Goal: Information Seeking & Learning: Check status

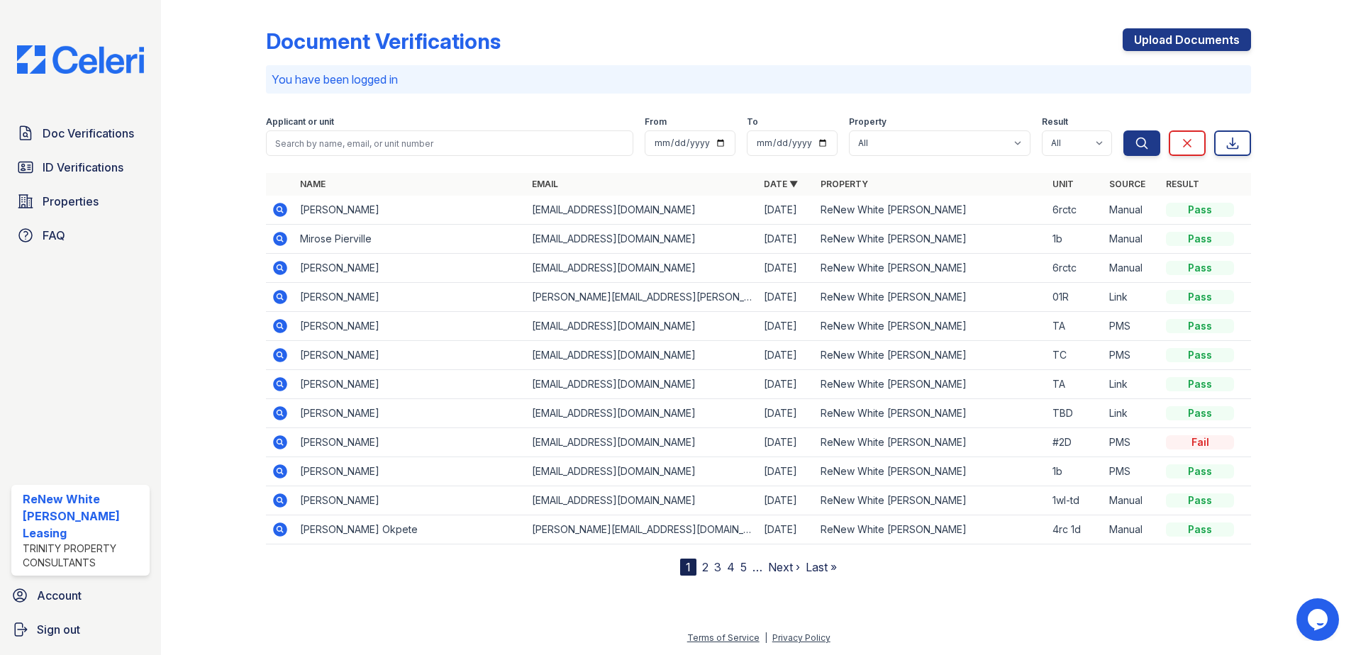
click at [340, 204] on td "diana lewis" at bounding box center [410, 210] width 232 height 29
click at [275, 207] on icon at bounding box center [280, 210] width 14 height 14
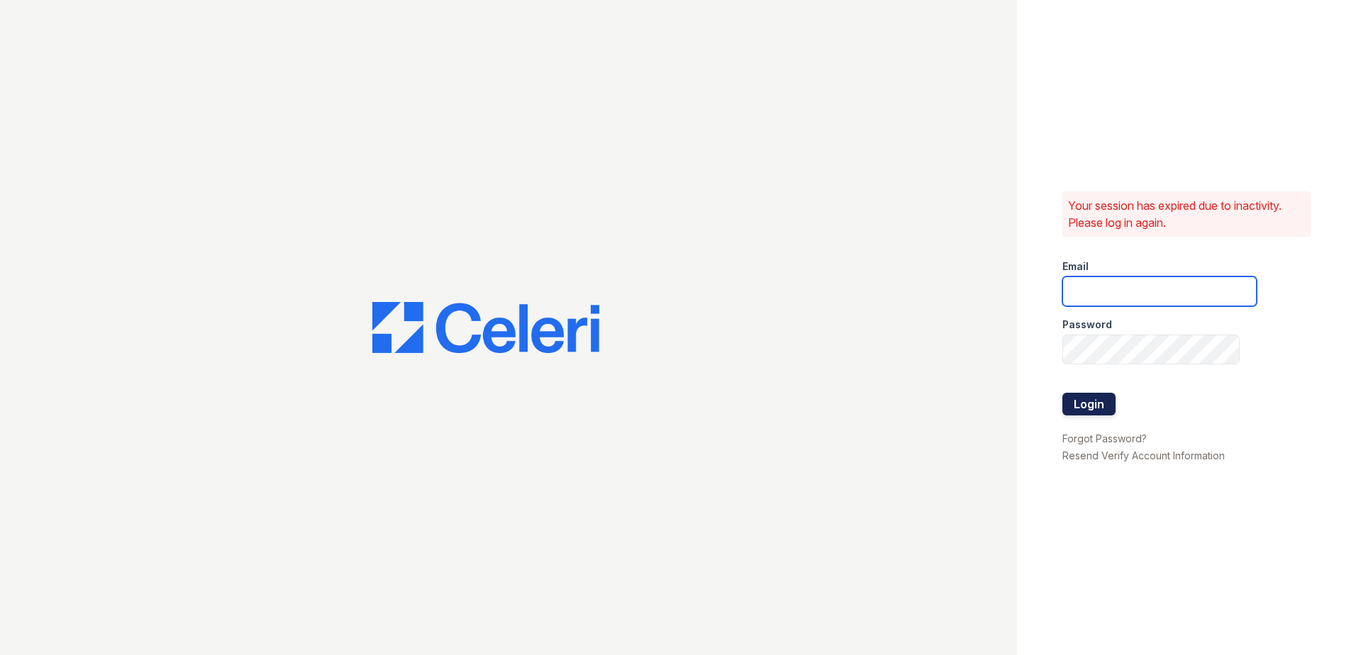
type input "renewwhitemarsh@trinity-pm.com"
click at [1099, 401] on button "Login" at bounding box center [1088, 404] width 53 height 23
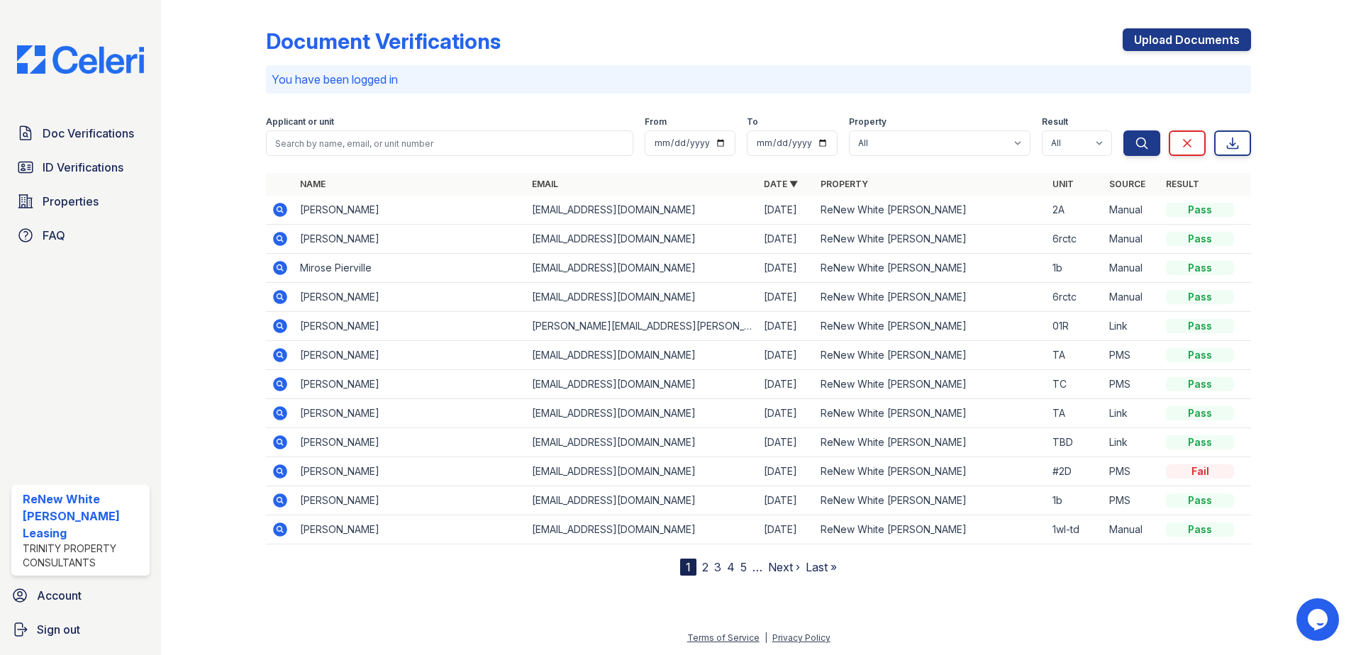
click at [277, 241] on icon at bounding box center [280, 239] width 14 height 14
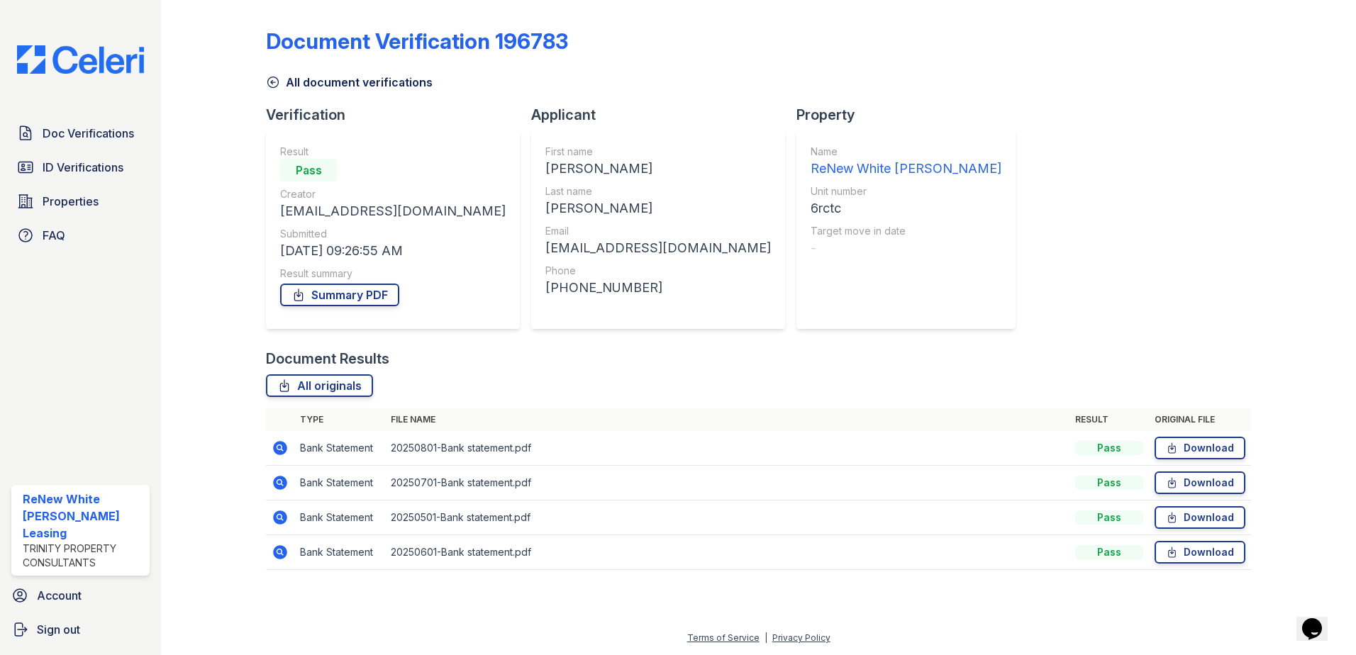
click at [276, 445] on icon at bounding box center [280, 448] width 14 height 14
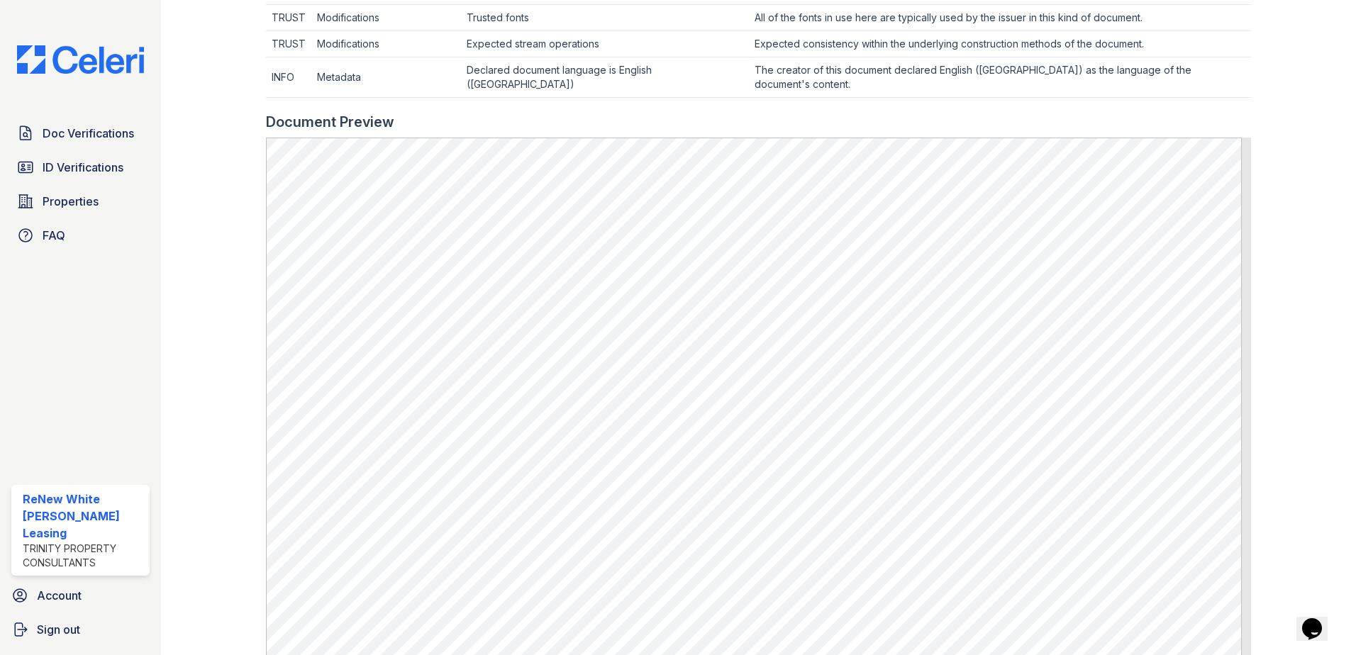
scroll to position [638, 0]
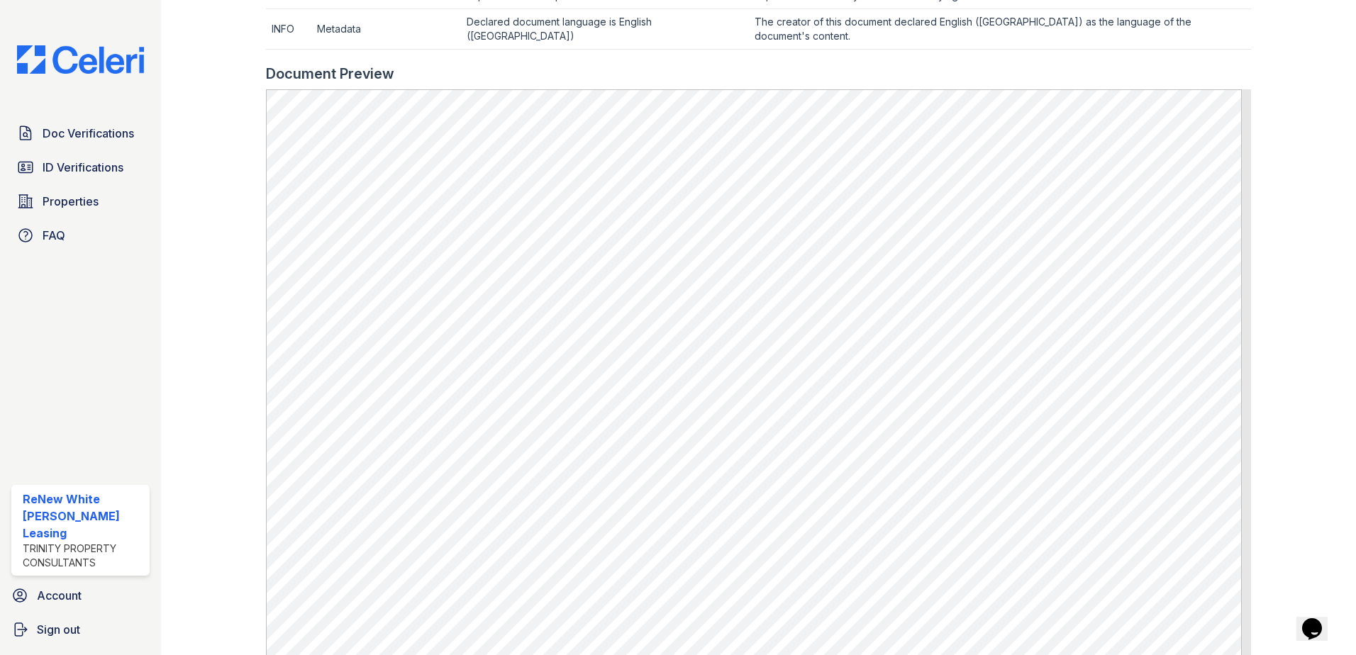
click at [102, 116] on div "Doc Verifications ID Verifications Properties FAQ ReNew White [PERSON_NAME] Lea…" at bounding box center [80, 327] width 161 height 655
click at [101, 128] on span "Doc Verifications" at bounding box center [88, 133] width 91 height 17
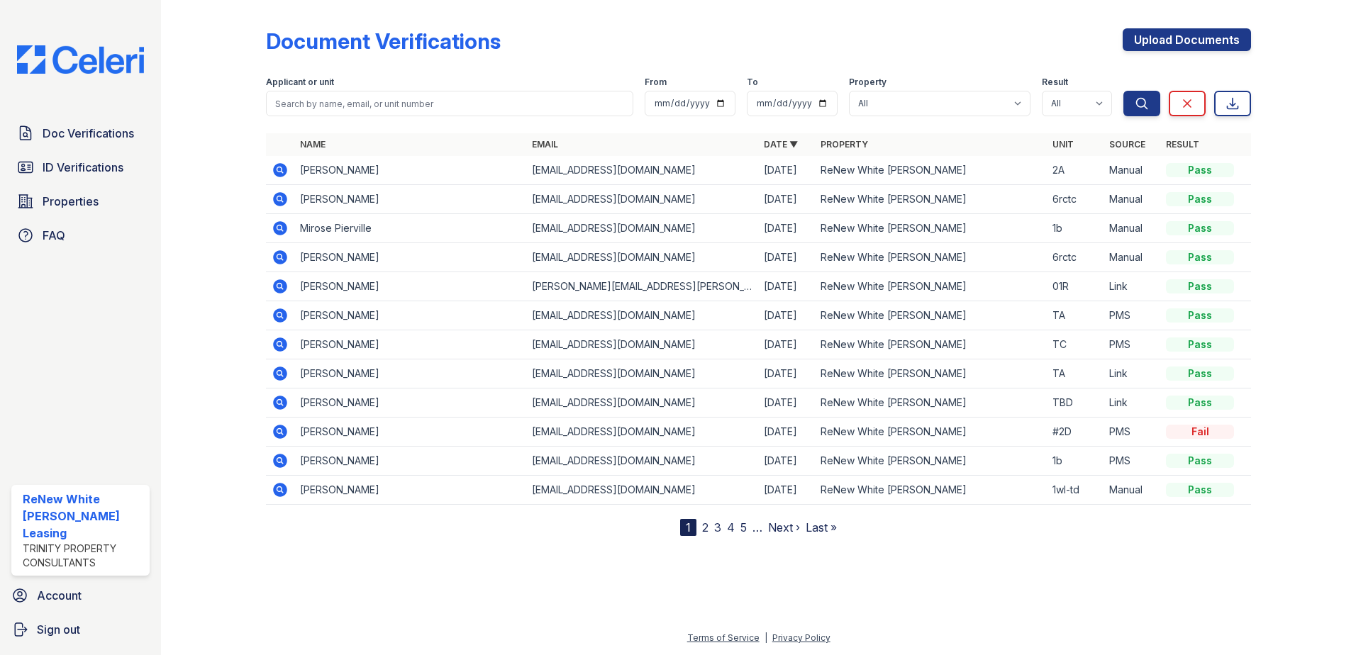
click at [338, 257] on td "[PERSON_NAME]" at bounding box center [410, 257] width 232 height 29
click at [279, 262] on icon at bounding box center [280, 257] width 14 height 14
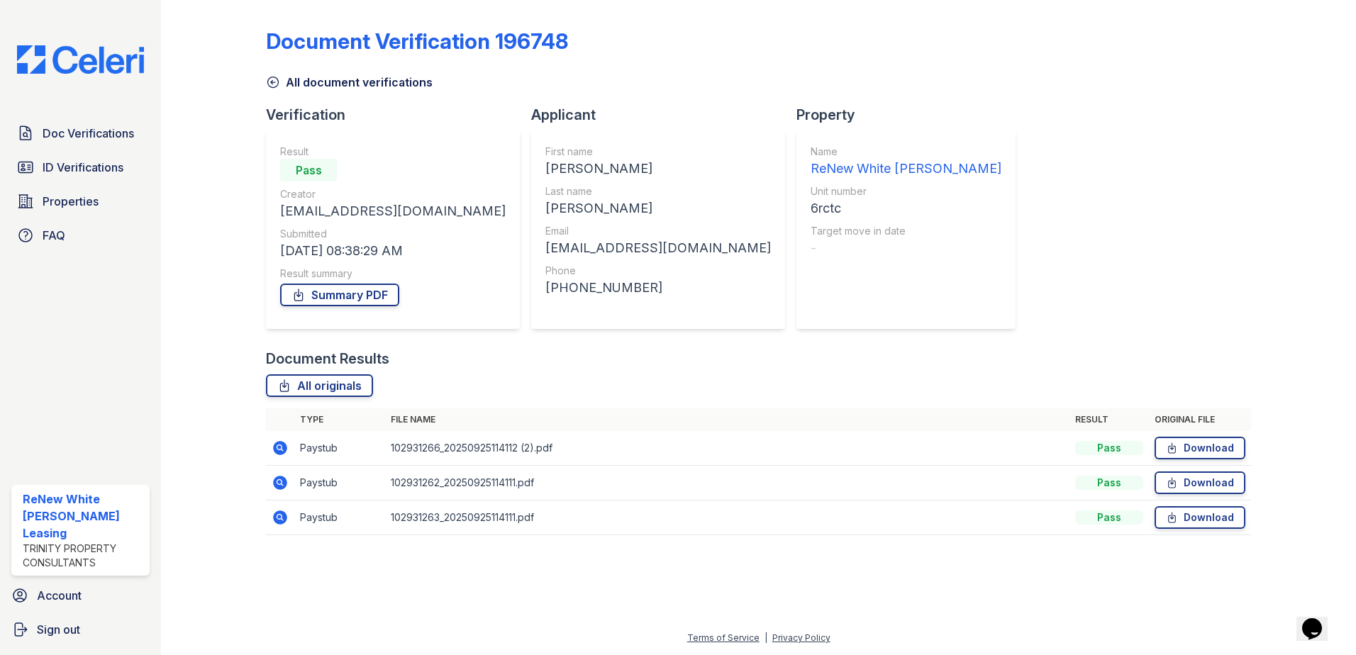
click at [277, 450] on icon at bounding box center [280, 448] width 14 height 14
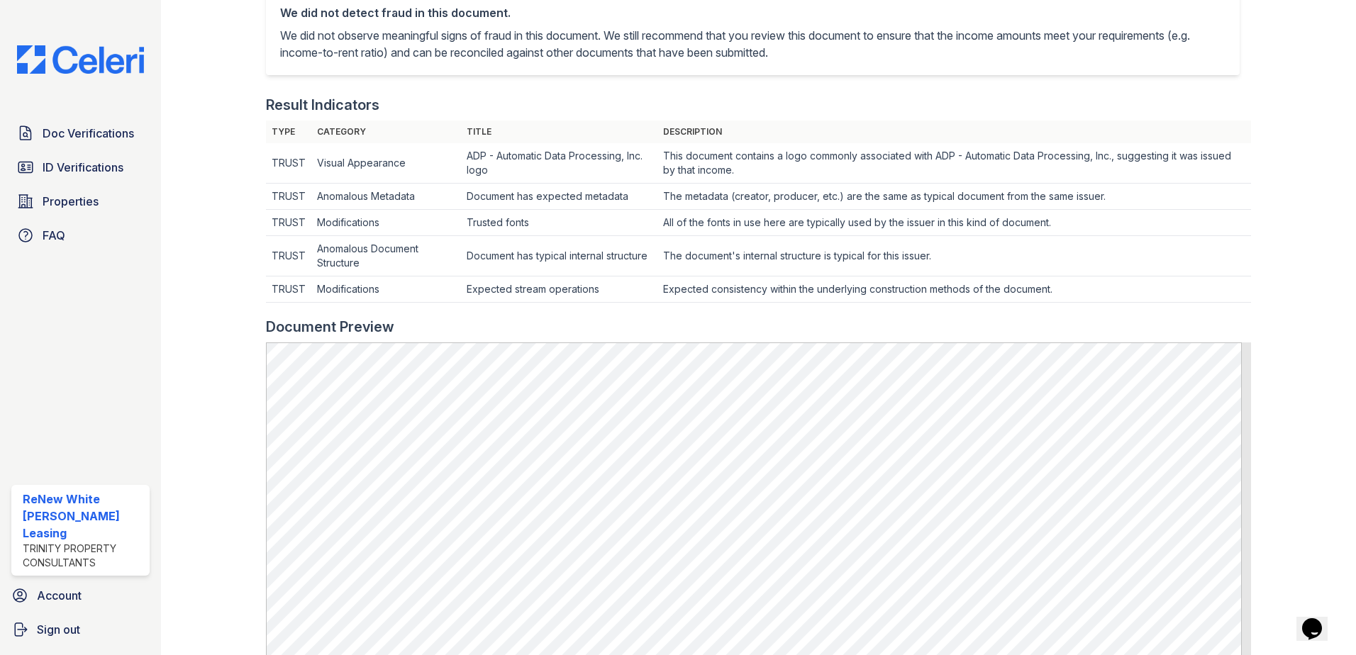
scroll to position [355, 0]
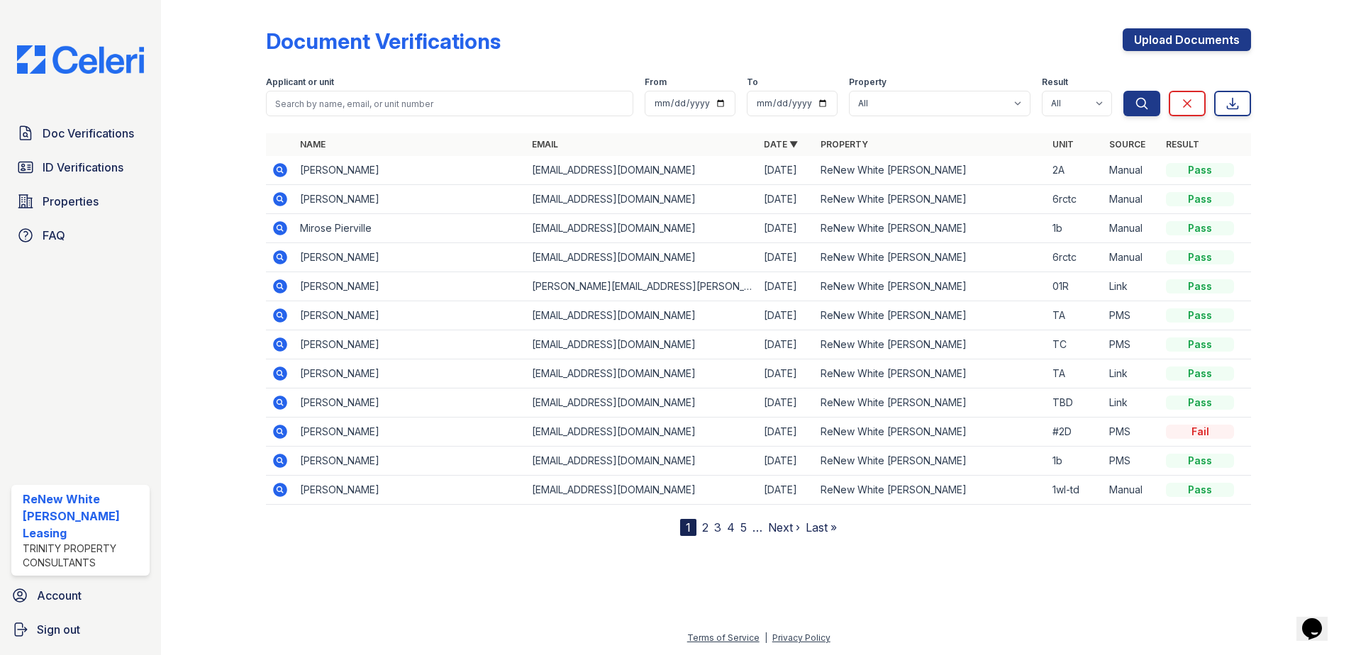
click at [282, 343] on icon at bounding box center [280, 344] width 17 height 17
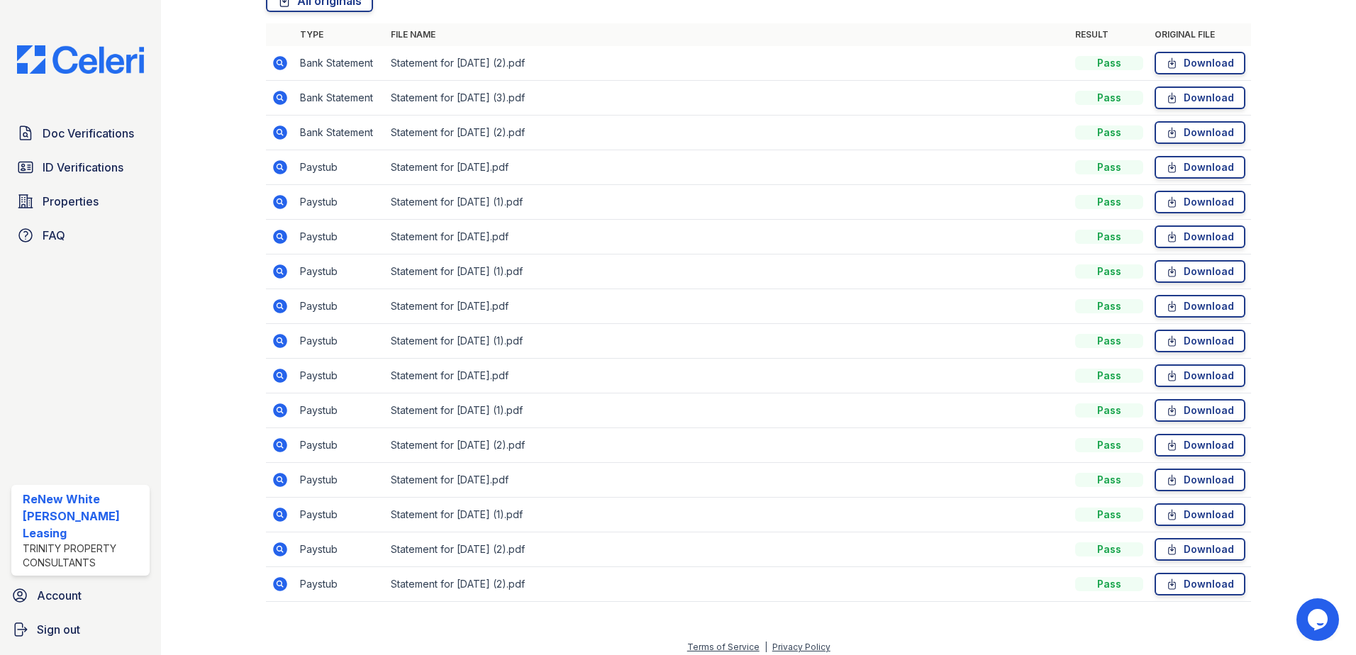
scroll to position [394, 0]
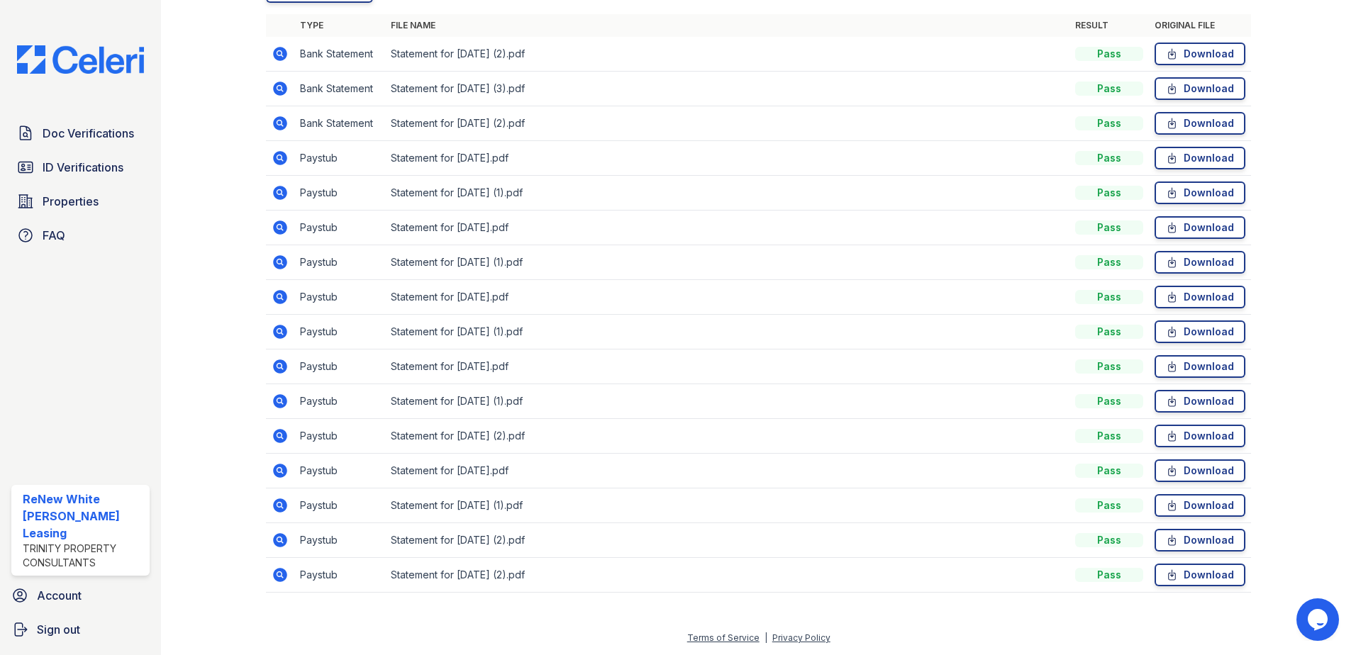
click at [278, 329] on icon at bounding box center [280, 331] width 17 height 17
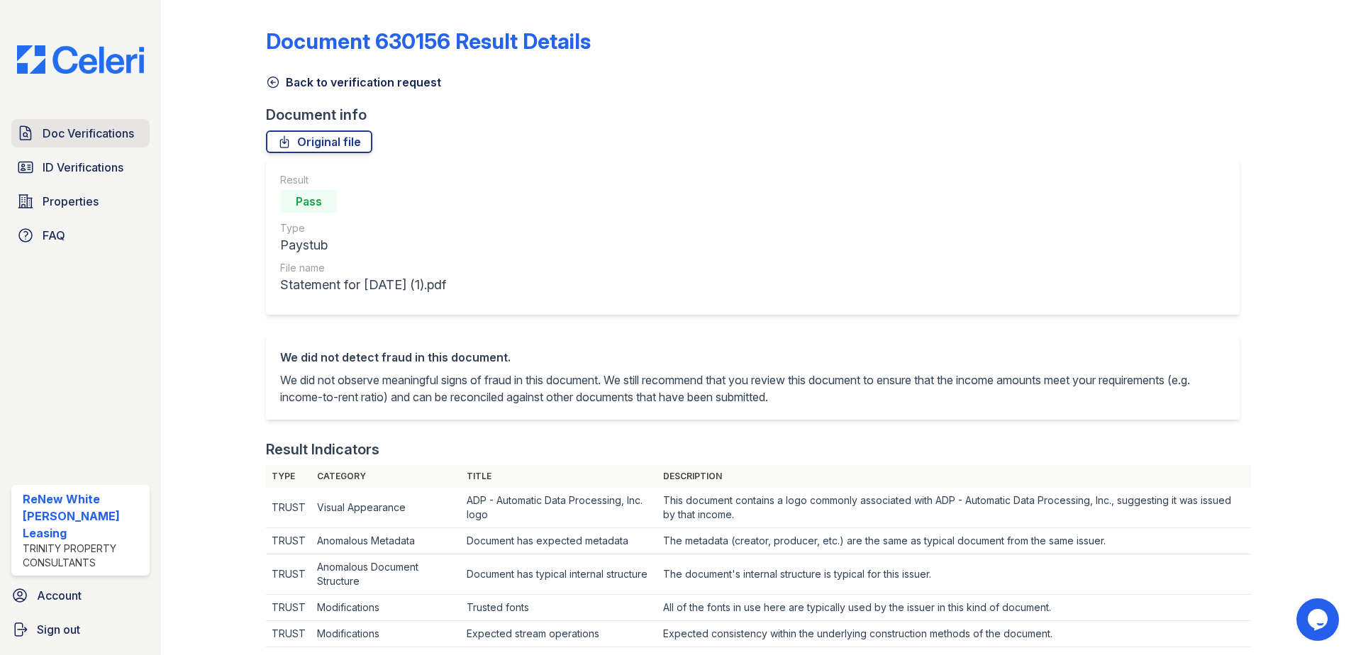
click at [101, 147] on link "Doc Verifications" at bounding box center [80, 133] width 138 height 28
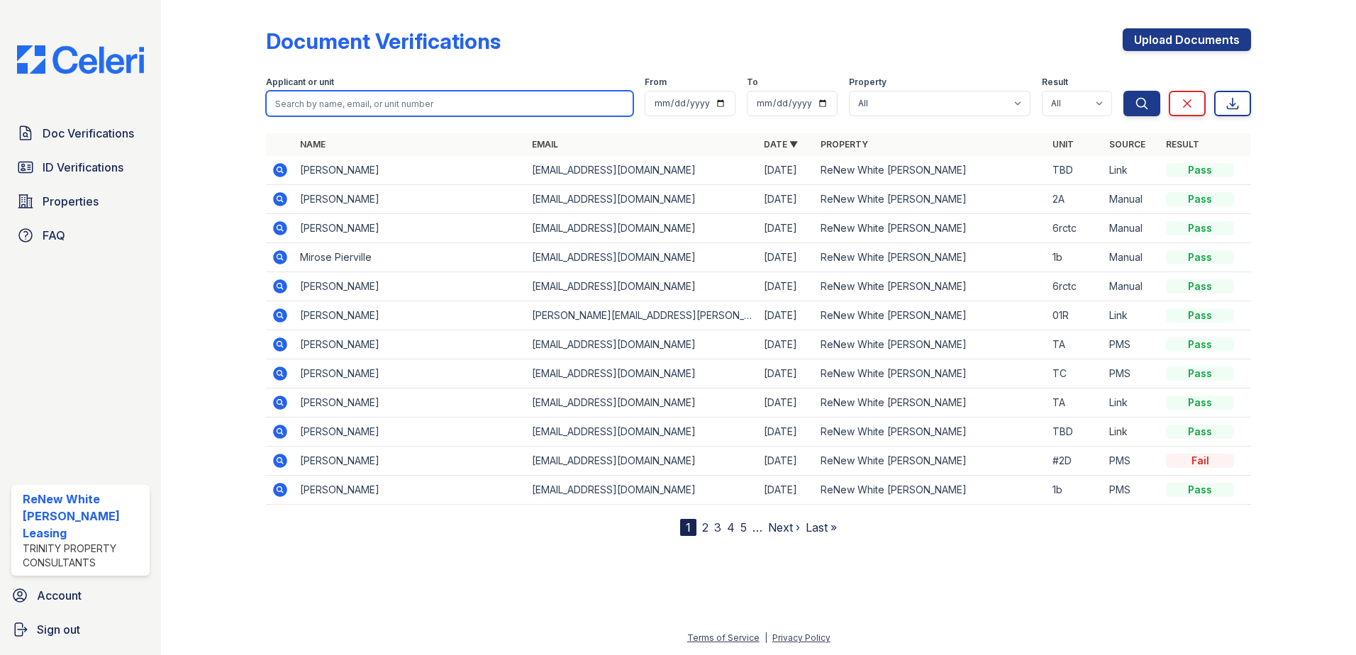
drag, startPoint x: 388, startPoint y: 111, endPoint x: 386, endPoint y: 104, distance: 7.4
click at [388, 111] on input "search" at bounding box center [449, 104] width 367 height 26
type input "LEWIS"
click at [1123, 91] on button "Search" at bounding box center [1141, 104] width 37 height 26
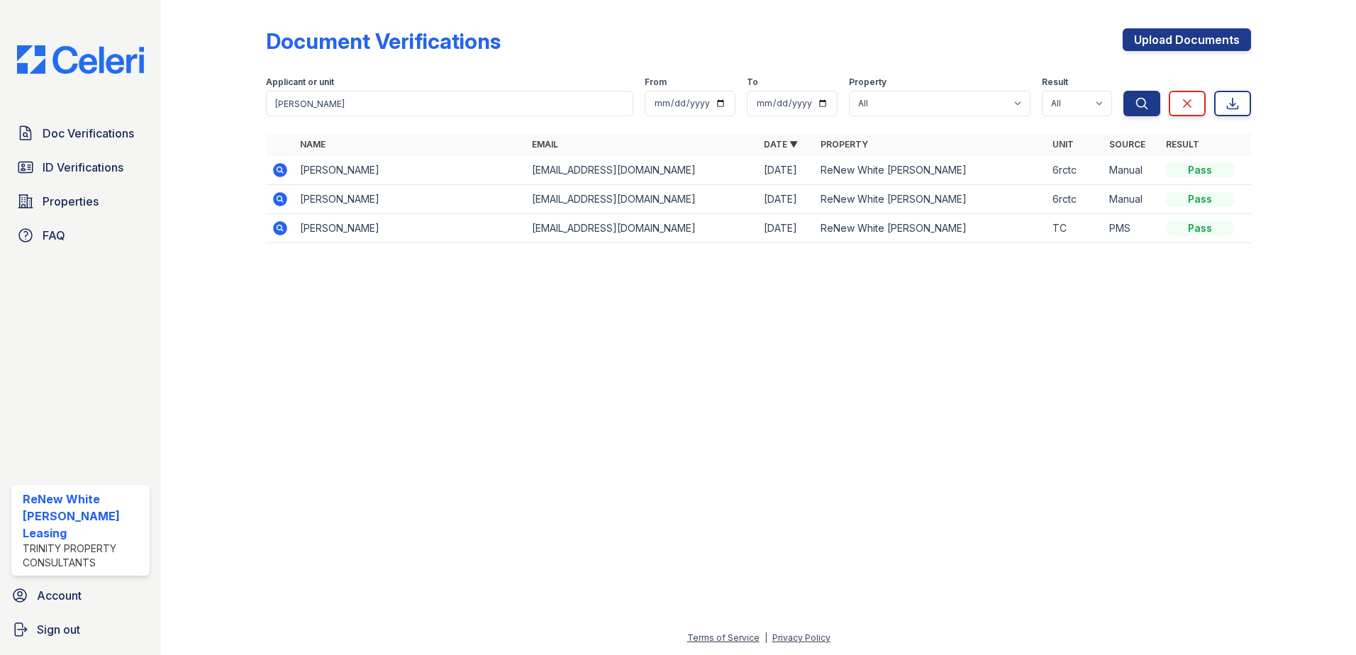
click at [279, 230] on icon at bounding box center [280, 228] width 14 height 14
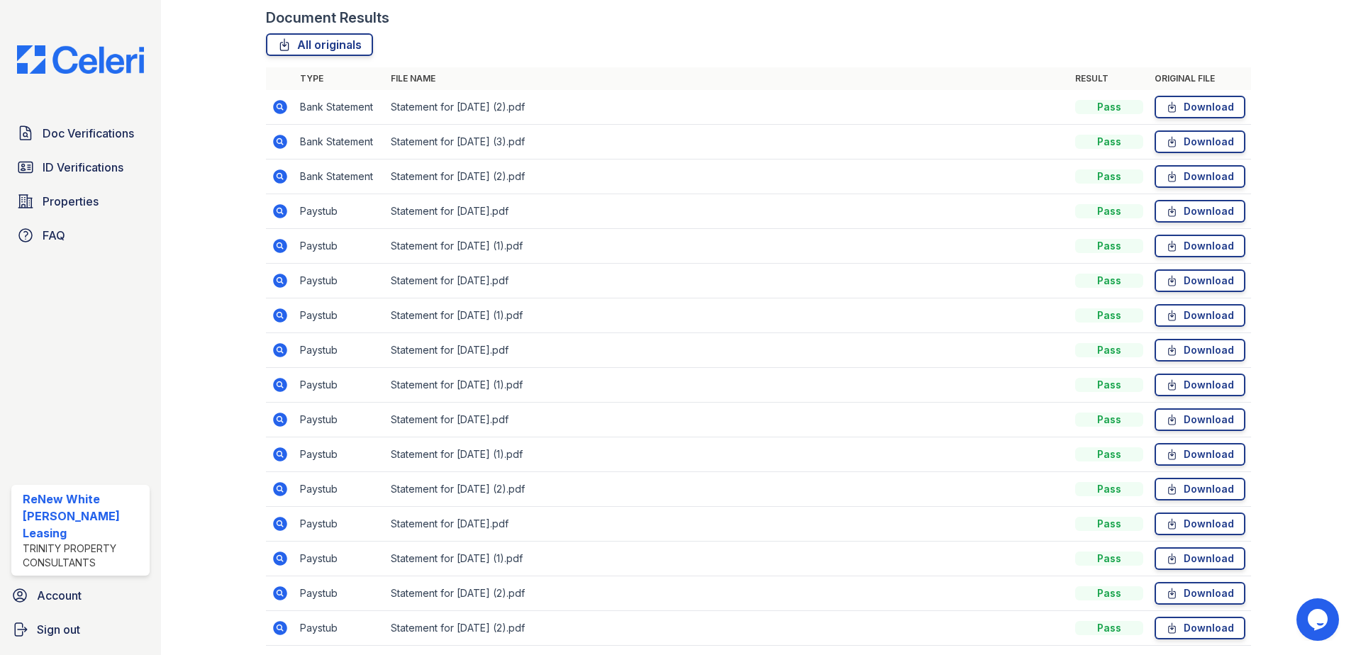
scroll to position [394, 0]
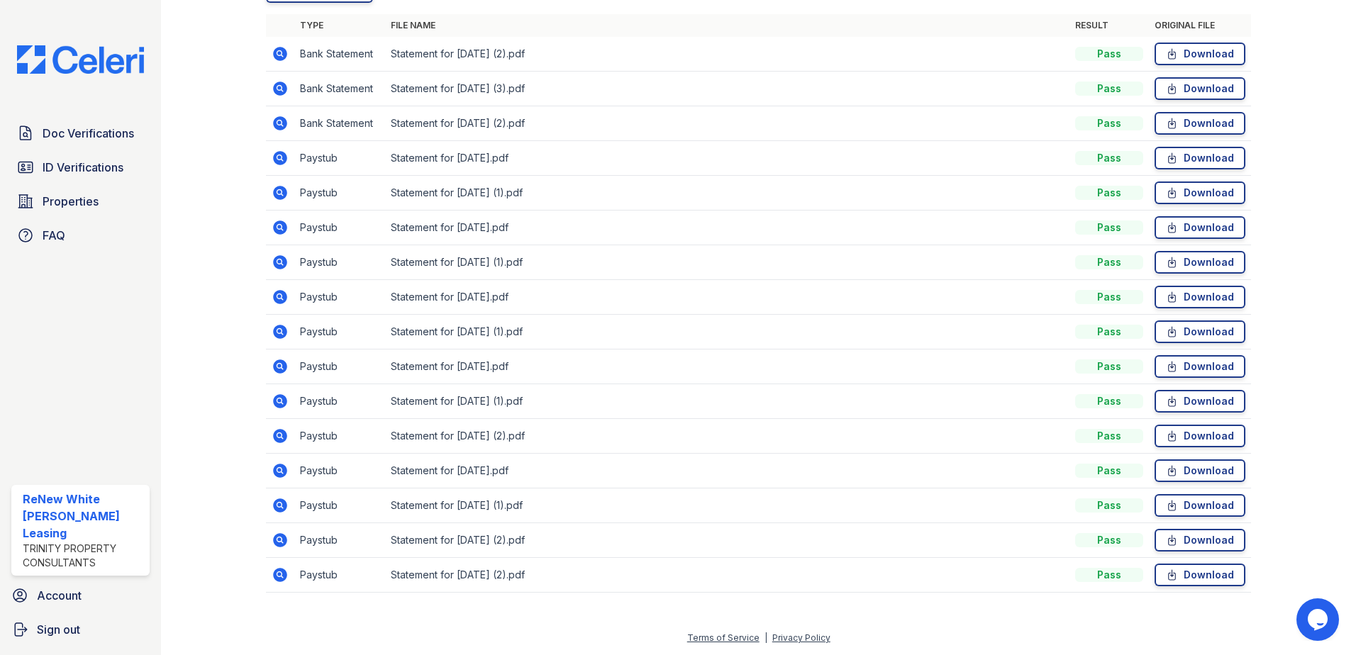
click at [279, 433] on icon at bounding box center [280, 436] width 17 height 17
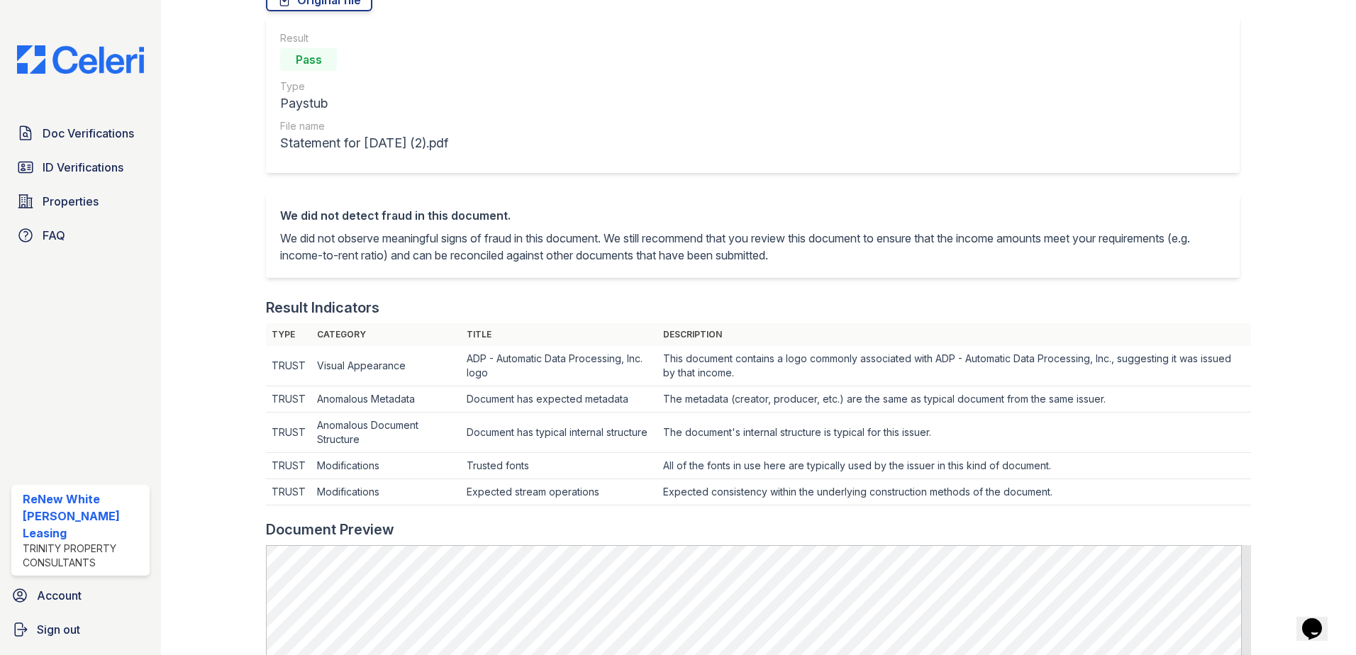
scroll to position [355, 0]
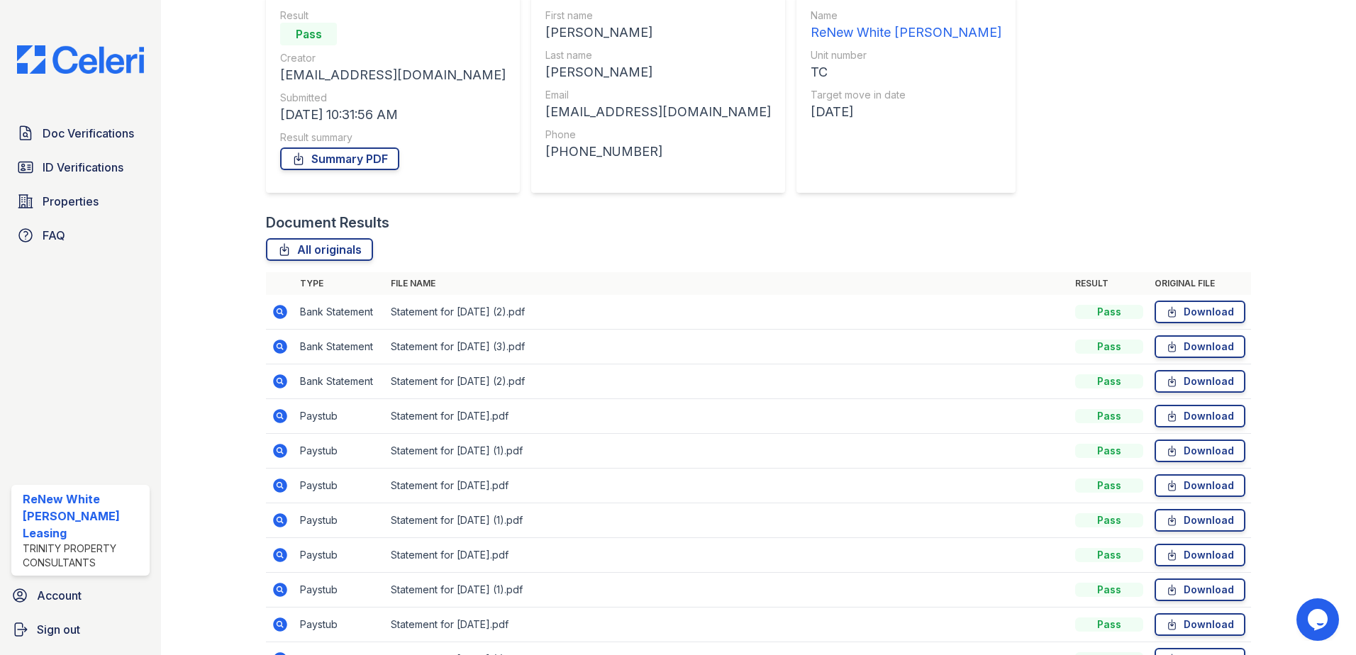
scroll to position [142, 0]
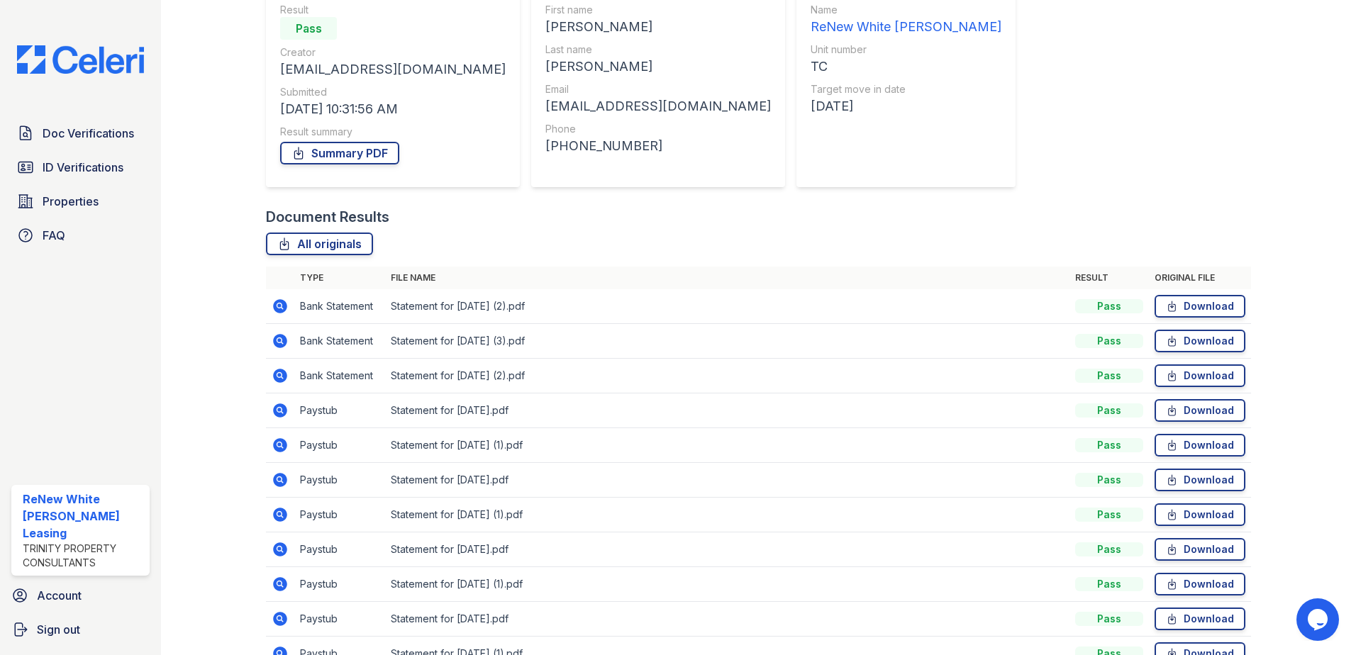
click at [282, 406] on icon at bounding box center [280, 411] width 14 height 14
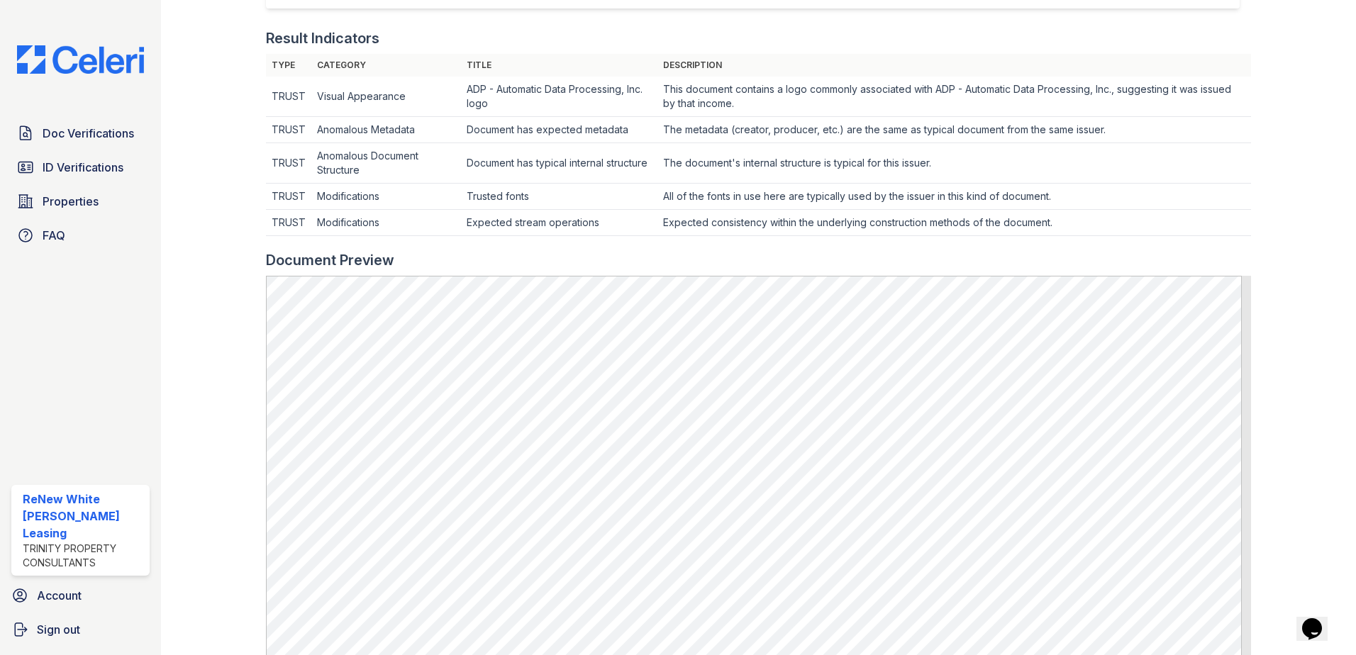
scroll to position [567, 0]
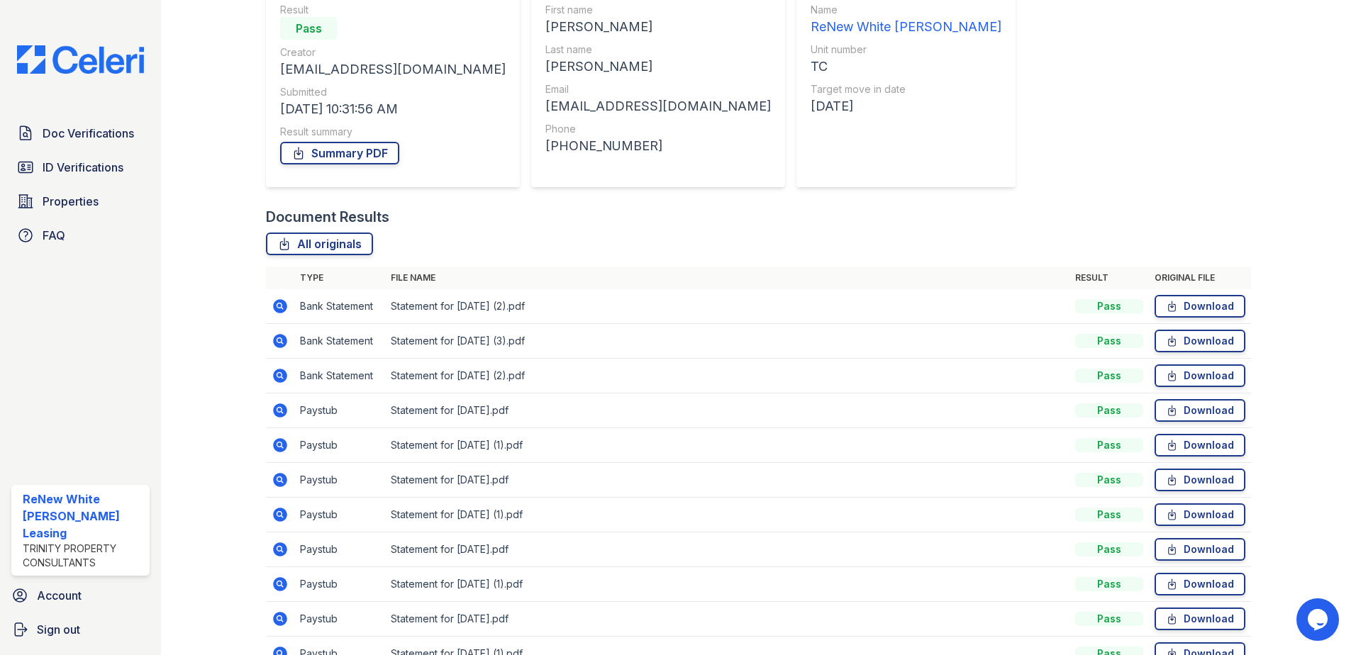
click at [282, 345] on icon at bounding box center [280, 341] width 14 height 14
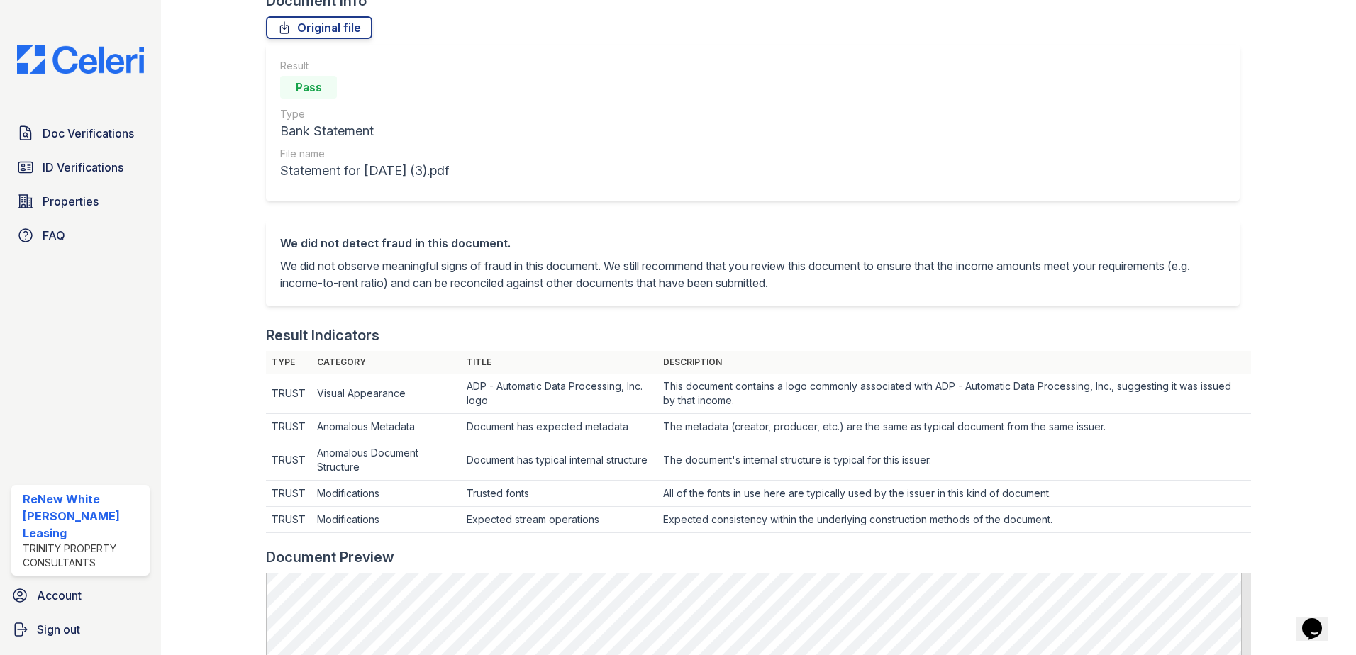
scroll to position [213, 0]
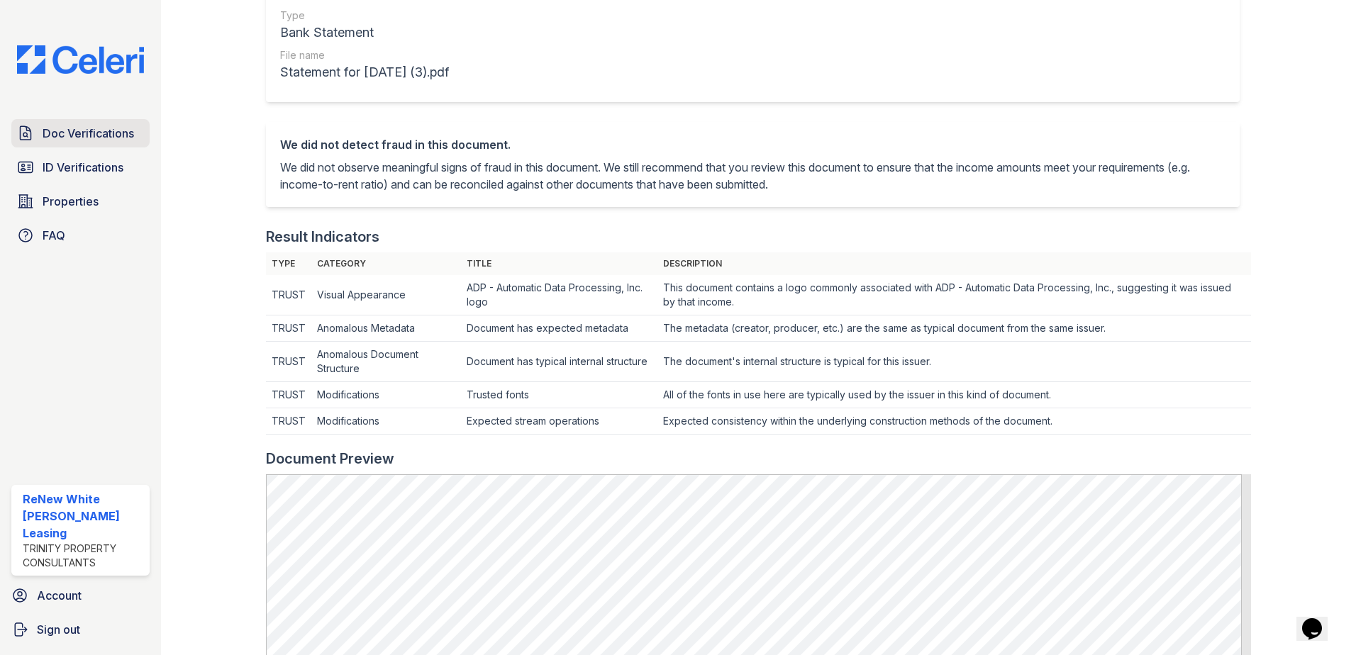
click at [94, 128] on span "Doc Verifications" at bounding box center [88, 133] width 91 height 17
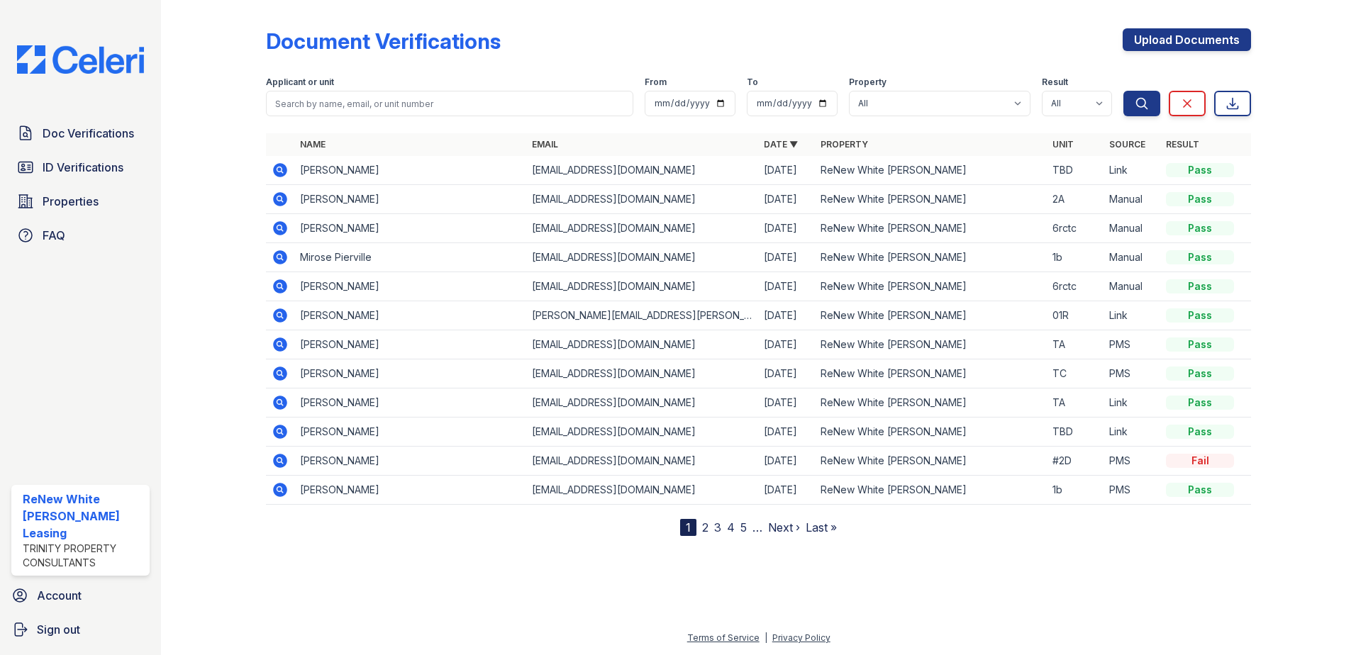
click at [279, 227] on icon at bounding box center [279, 228] width 4 height 4
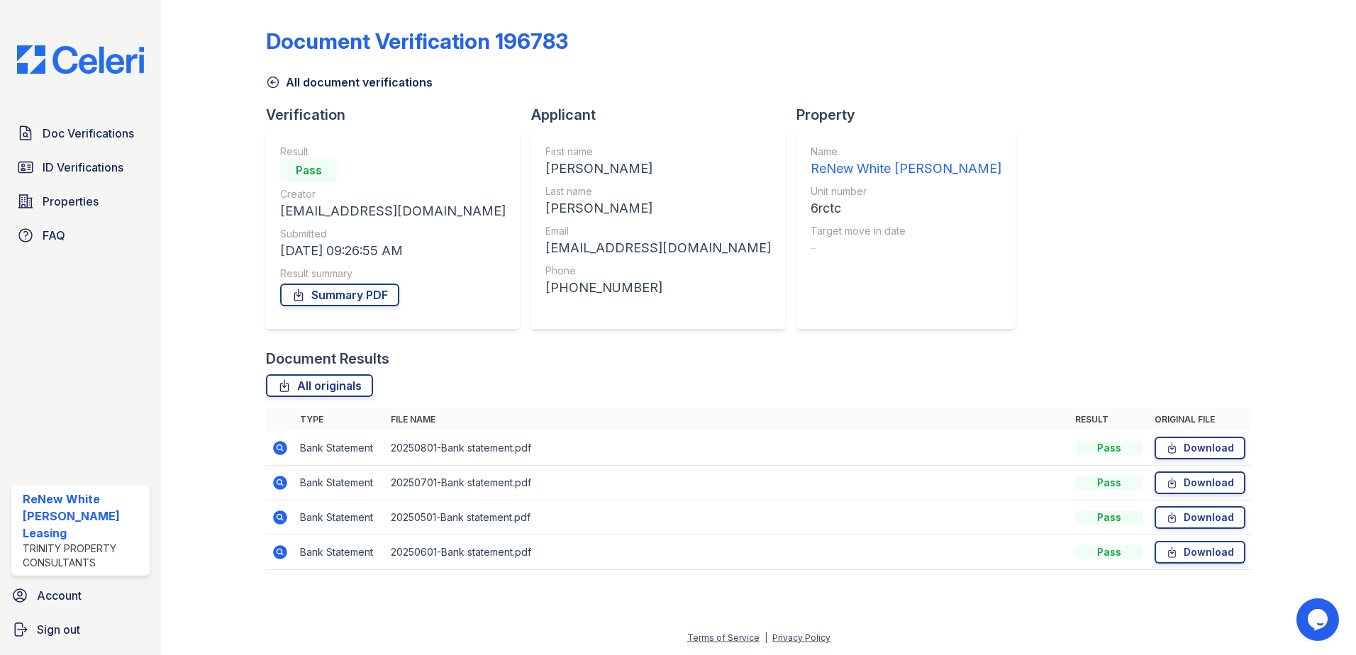
click at [280, 443] on icon at bounding box center [280, 448] width 14 height 14
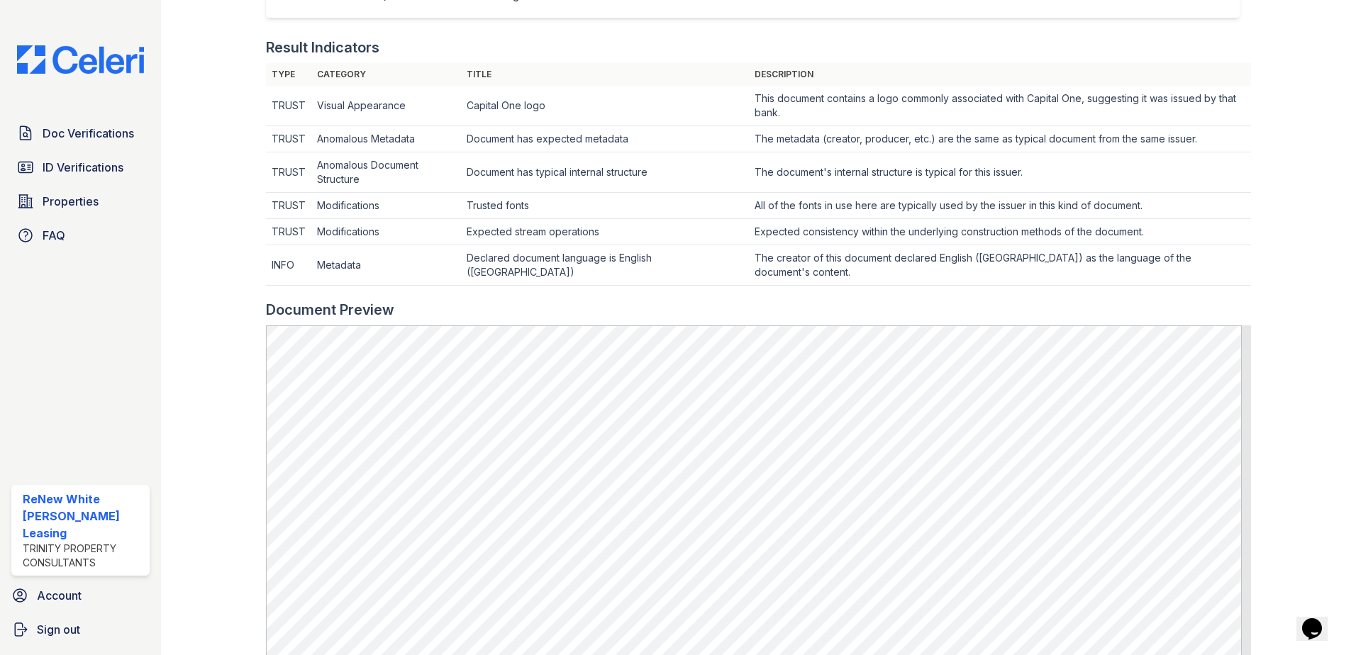
scroll to position [567, 0]
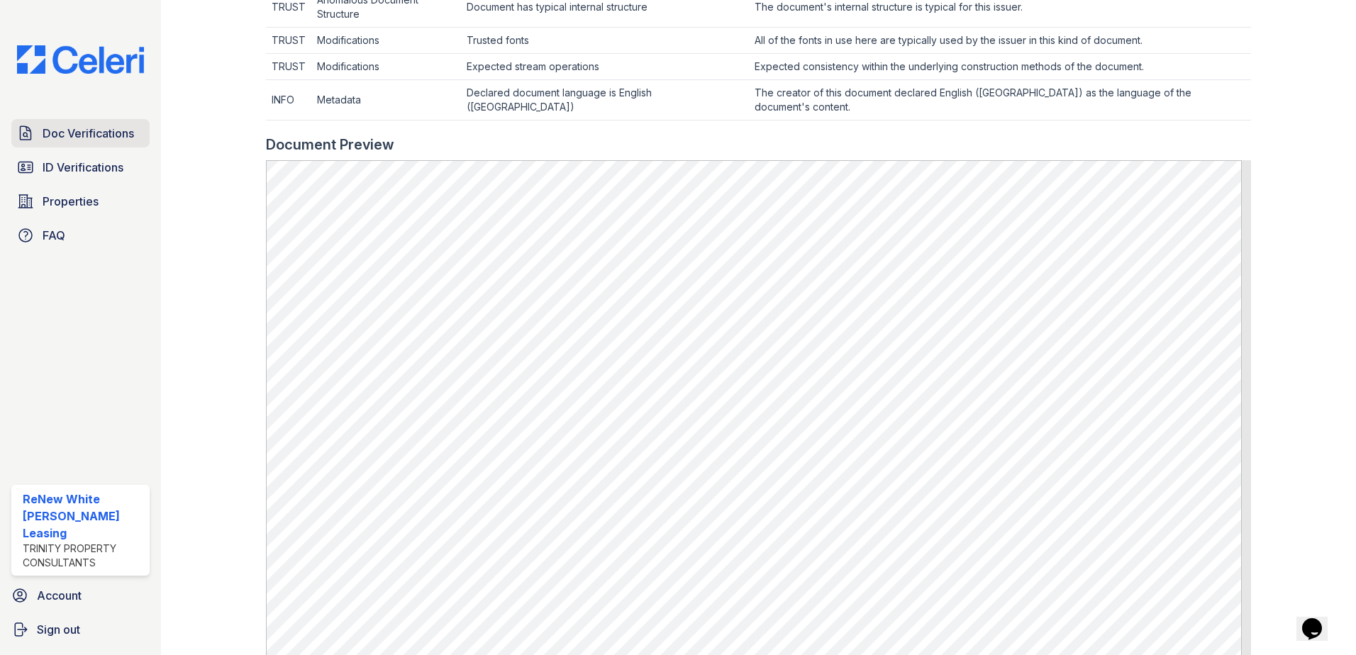
click at [106, 129] on span "Doc Verifications" at bounding box center [88, 133] width 91 height 17
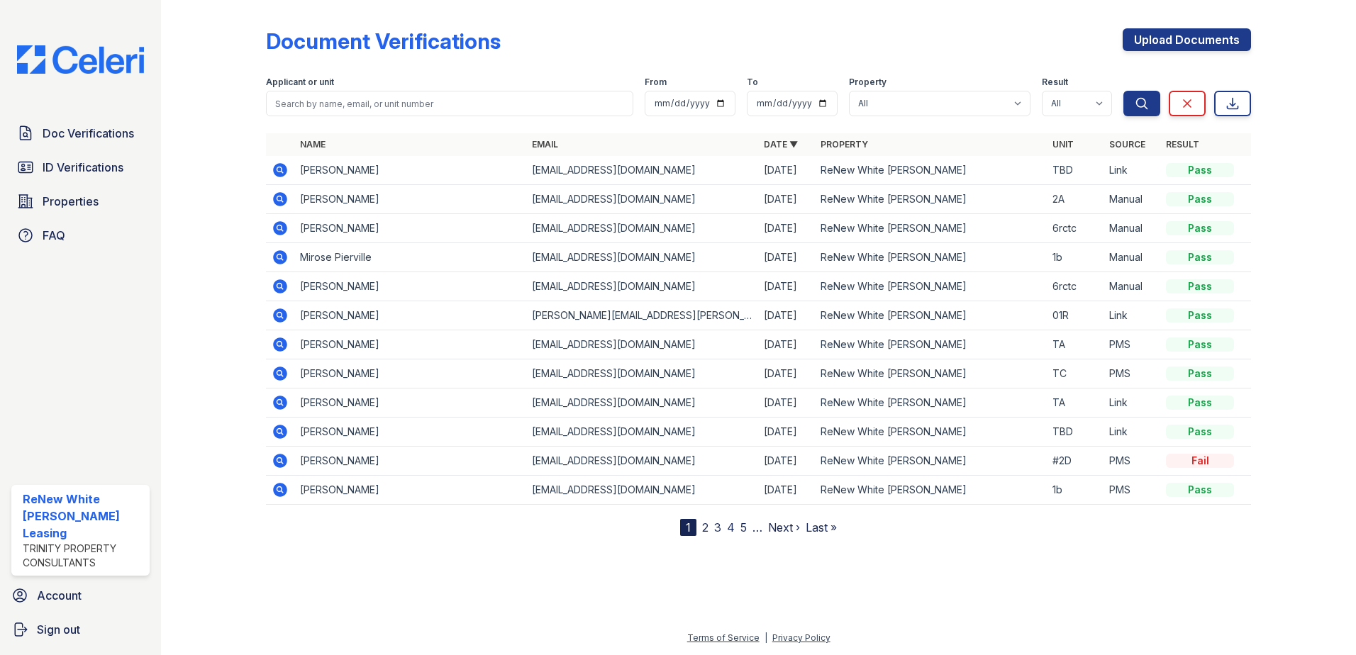
click at [284, 372] on icon at bounding box center [280, 374] width 14 height 14
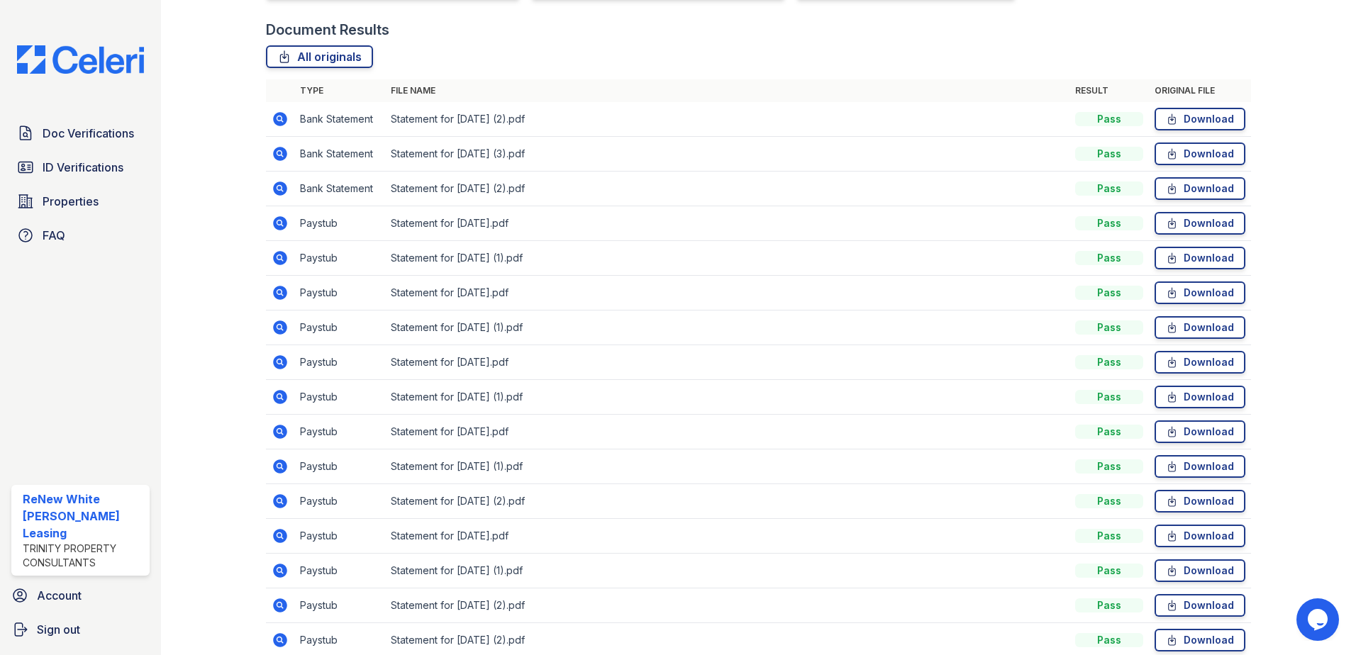
scroll to position [355, 0]
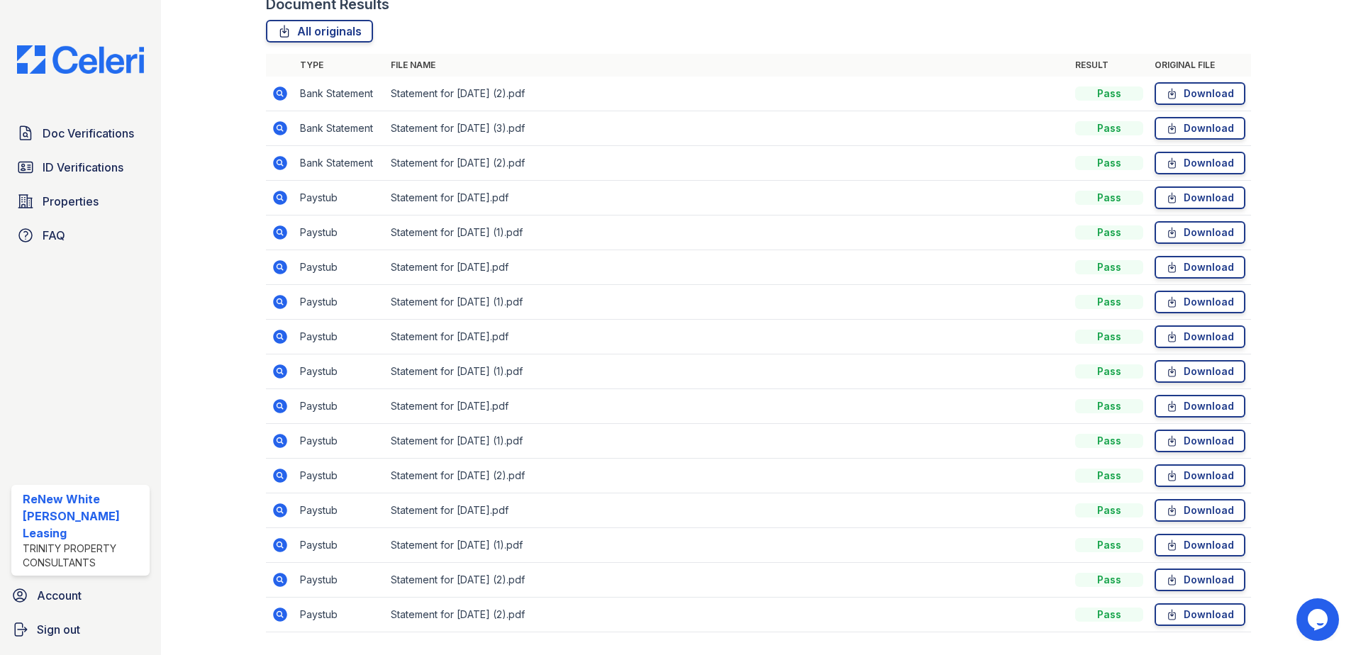
click at [279, 345] on icon at bounding box center [280, 336] width 17 height 17
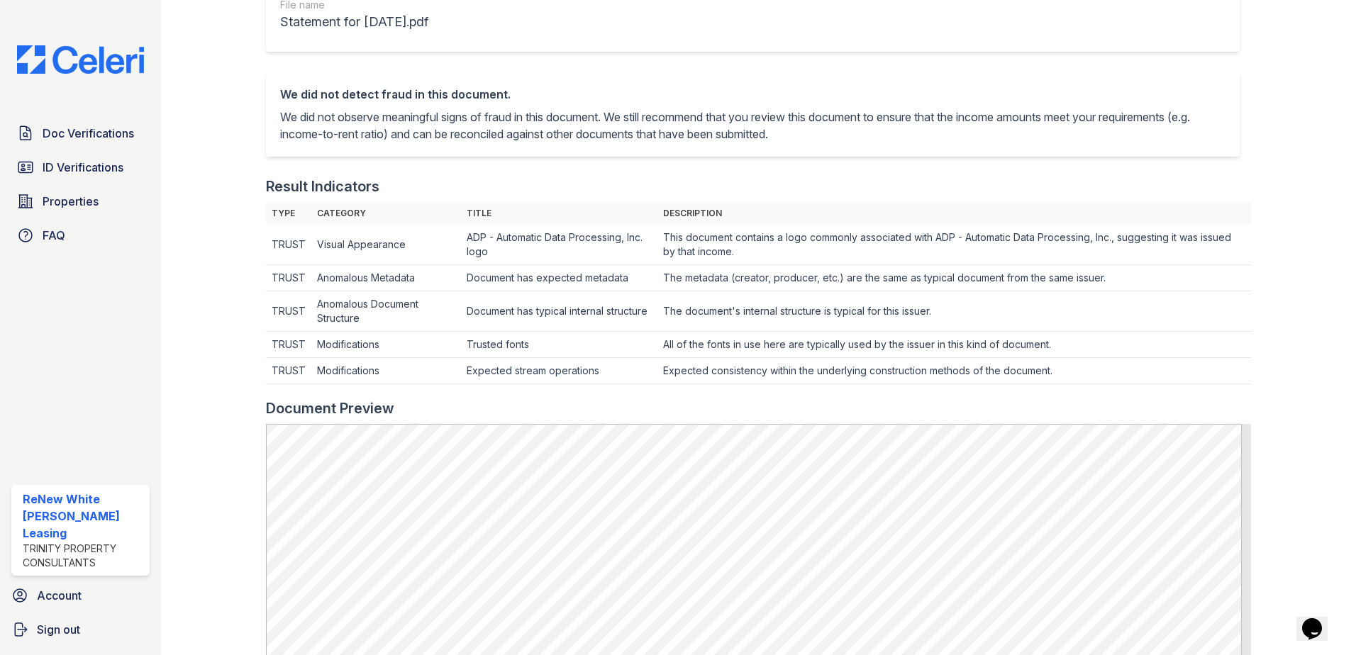
scroll to position [355, 0]
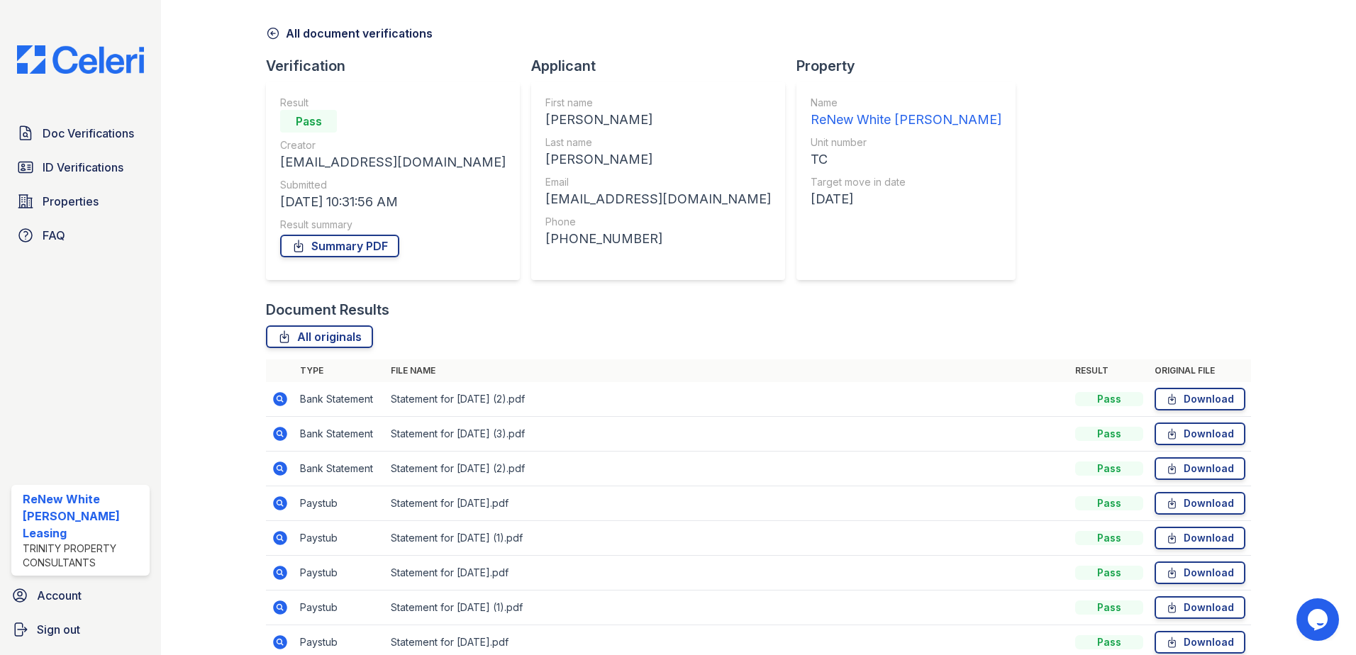
scroll to position [71, 0]
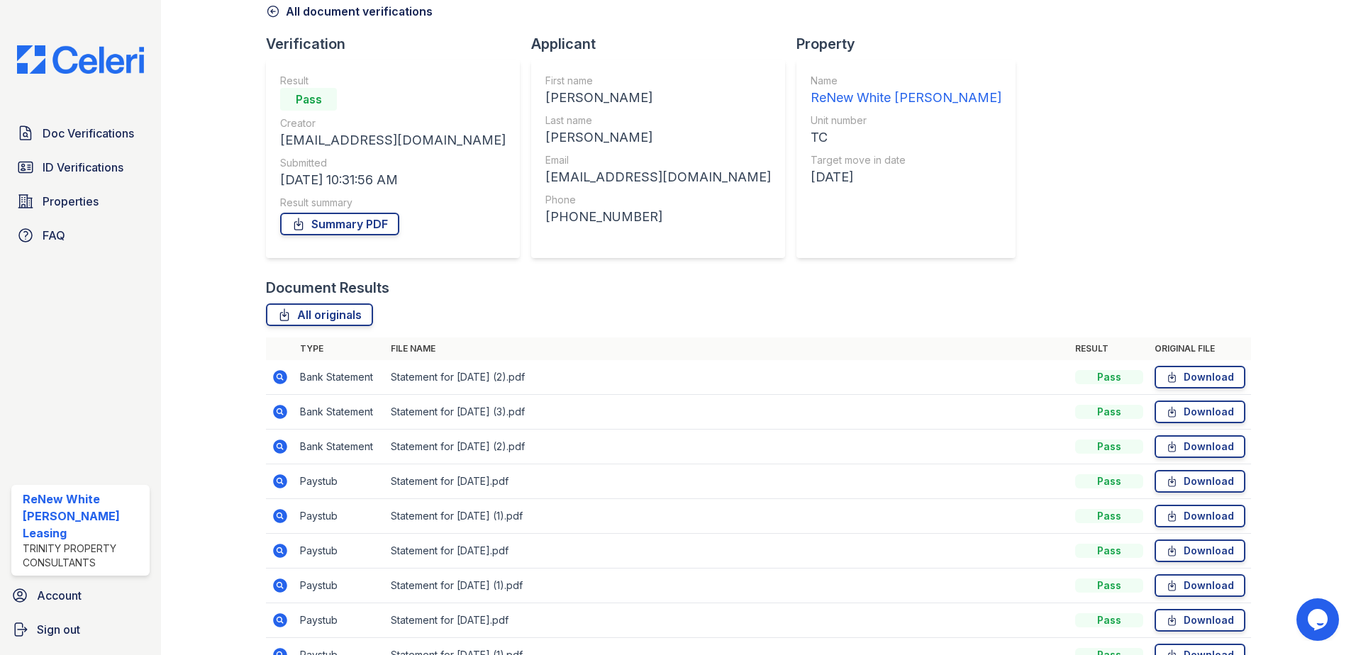
click at [283, 379] on icon at bounding box center [280, 377] width 14 height 14
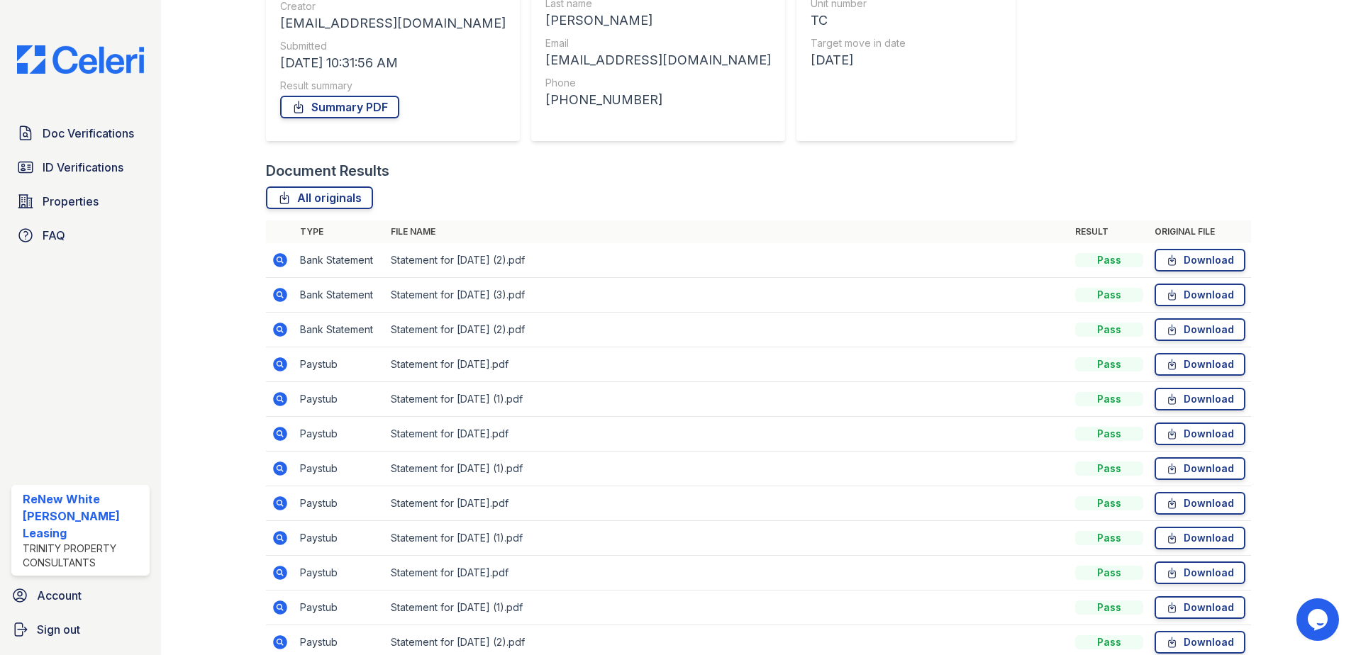
scroll to position [213, 0]
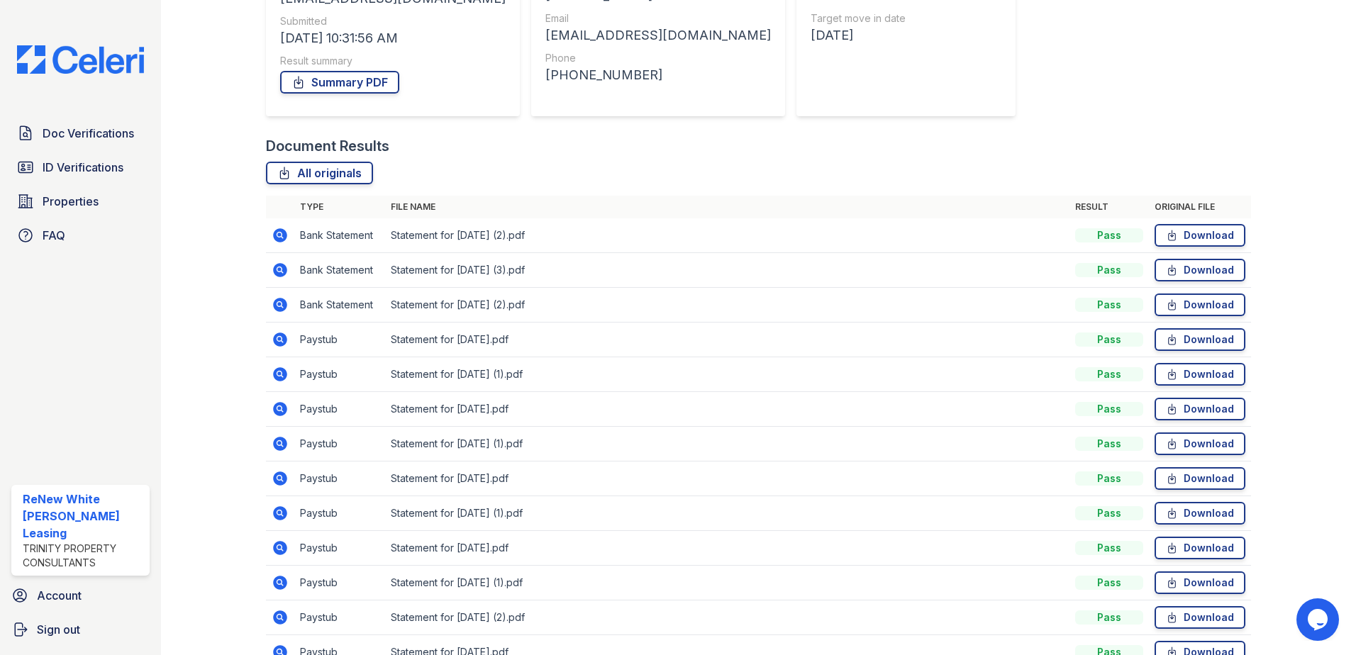
click at [279, 411] on icon at bounding box center [280, 409] width 14 height 14
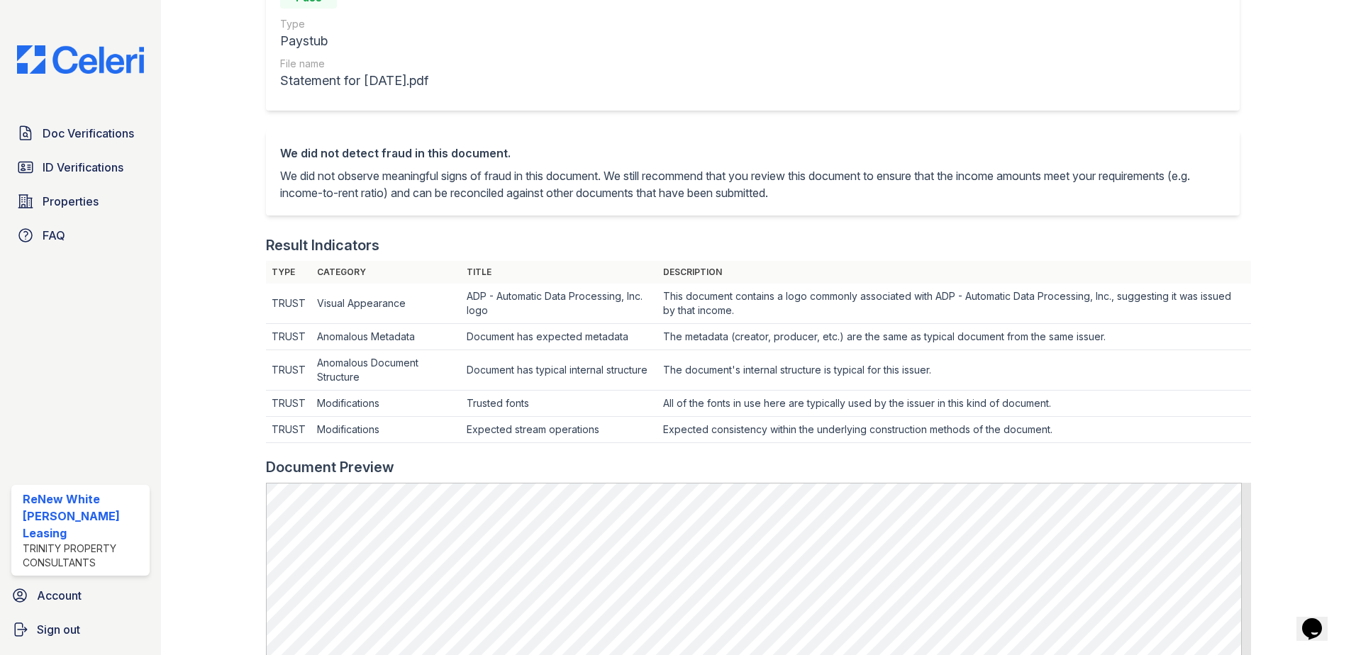
scroll to position [213, 0]
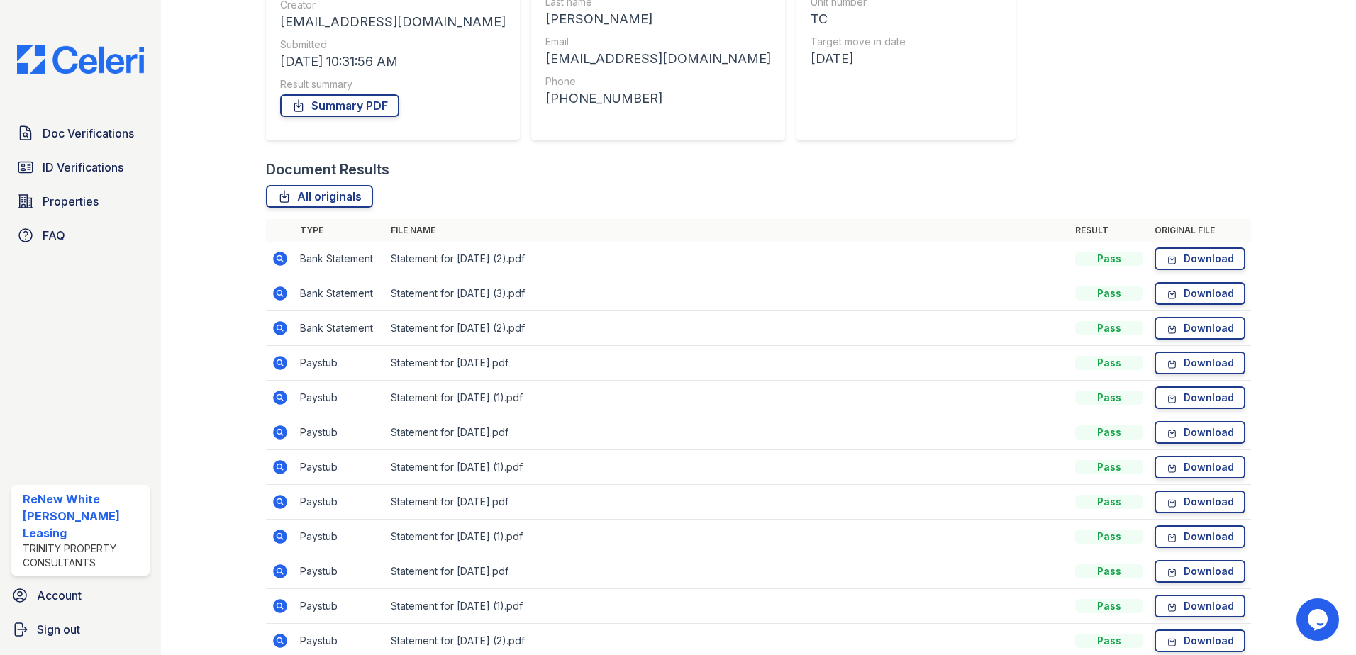
scroll to position [213, 0]
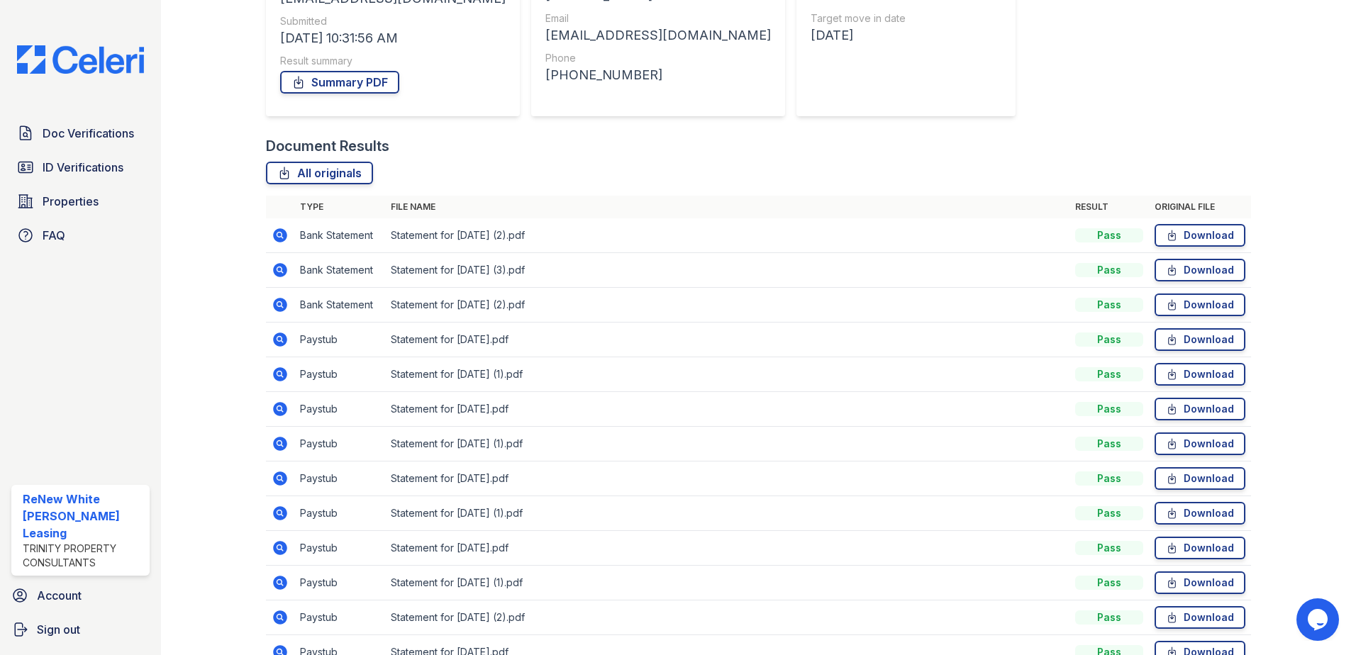
click at [285, 476] on icon at bounding box center [280, 479] width 14 height 14
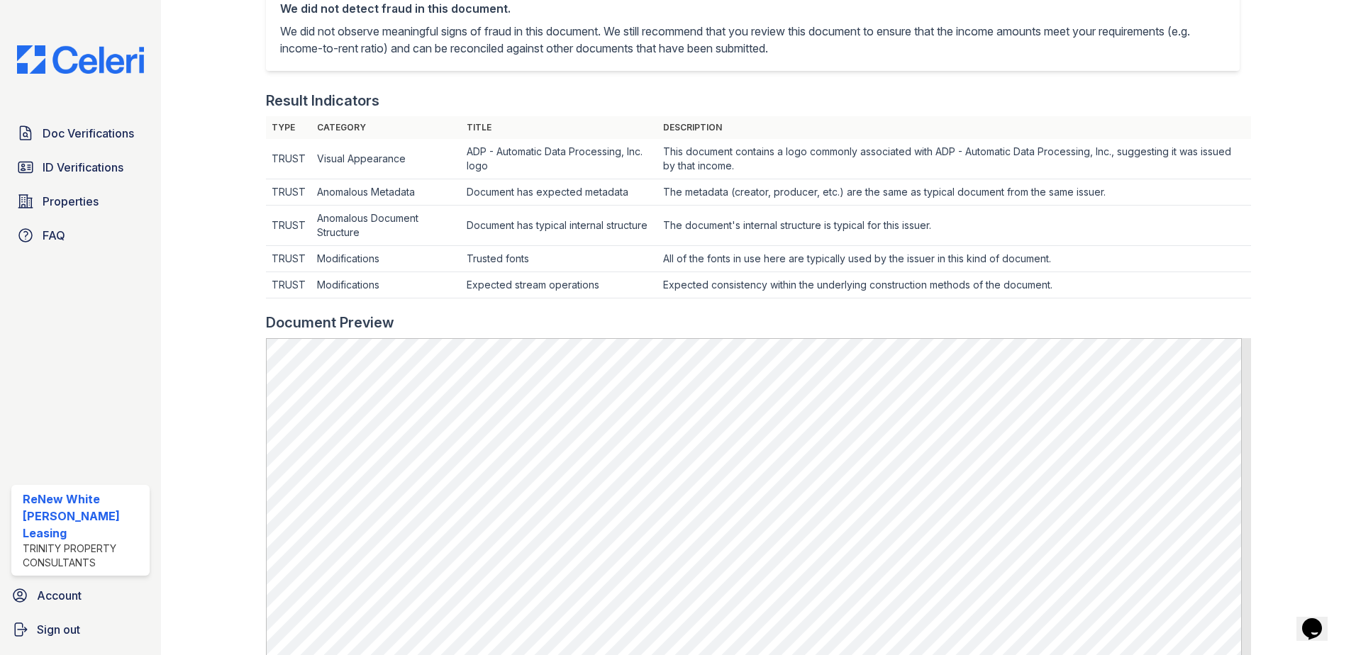
scroll to position [355, 0]
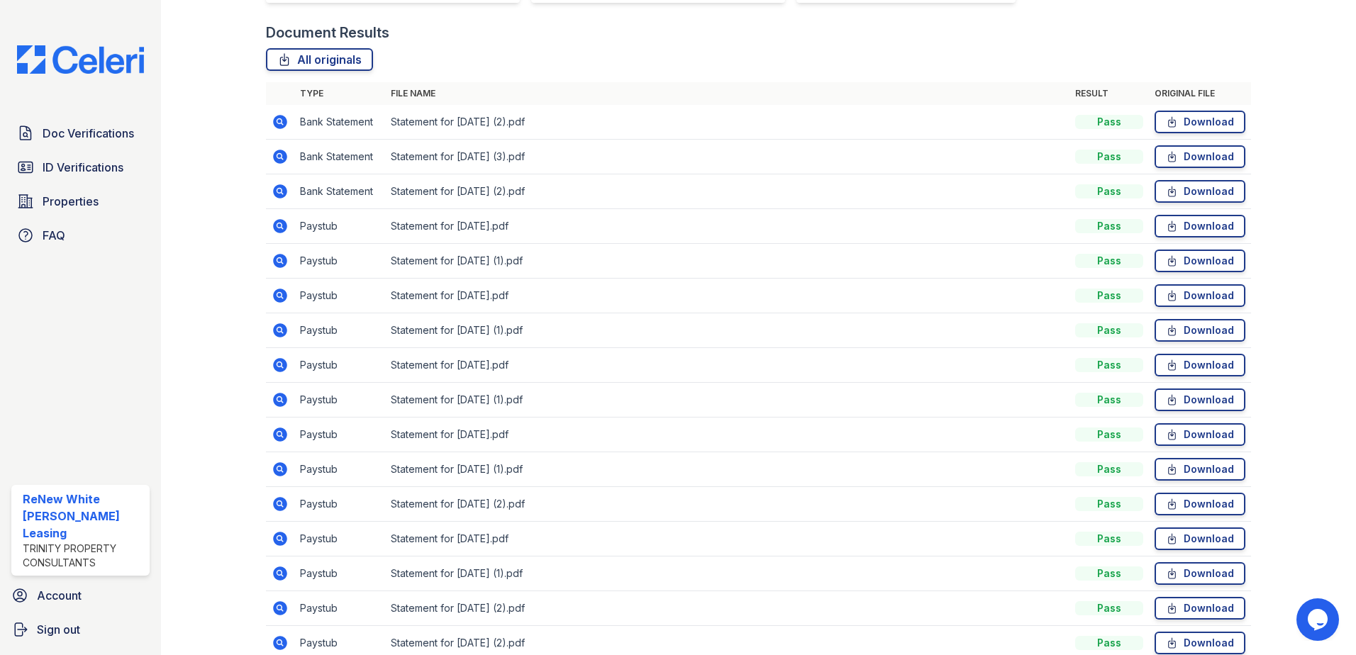
scroll to position [355, 0]
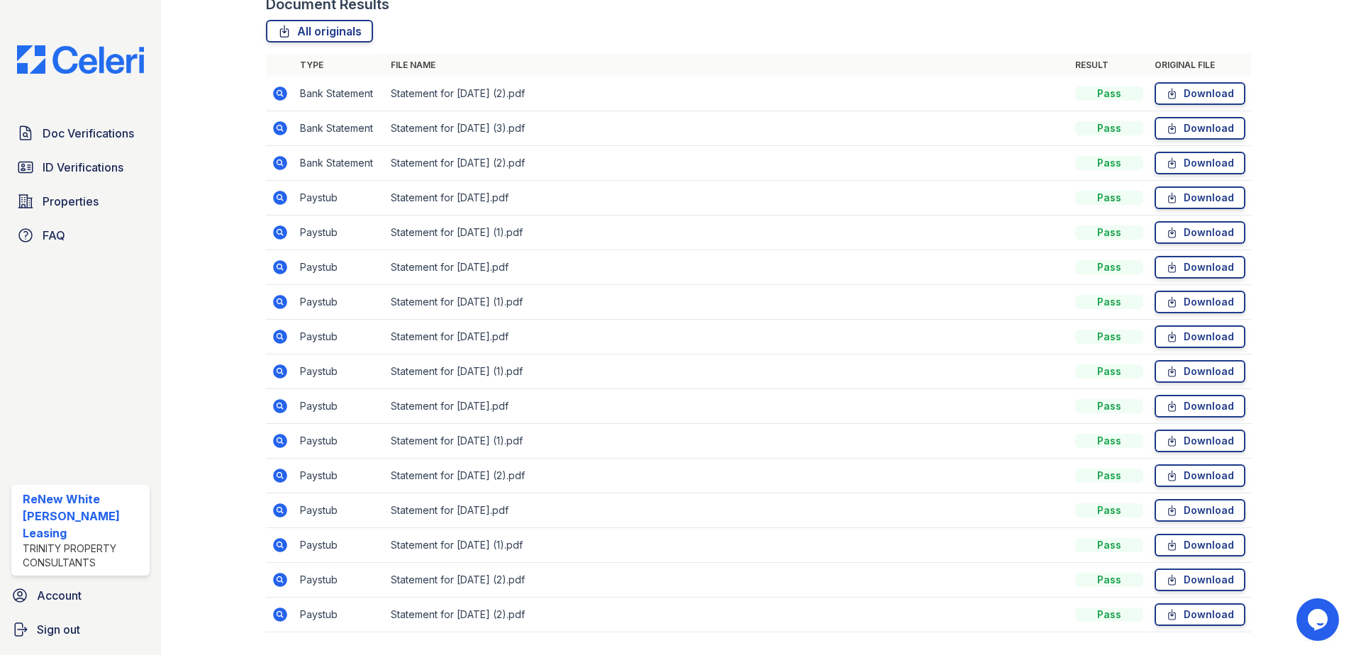
click at [276, 444] on icon at bounding box center [280, 441] width 14 height 14
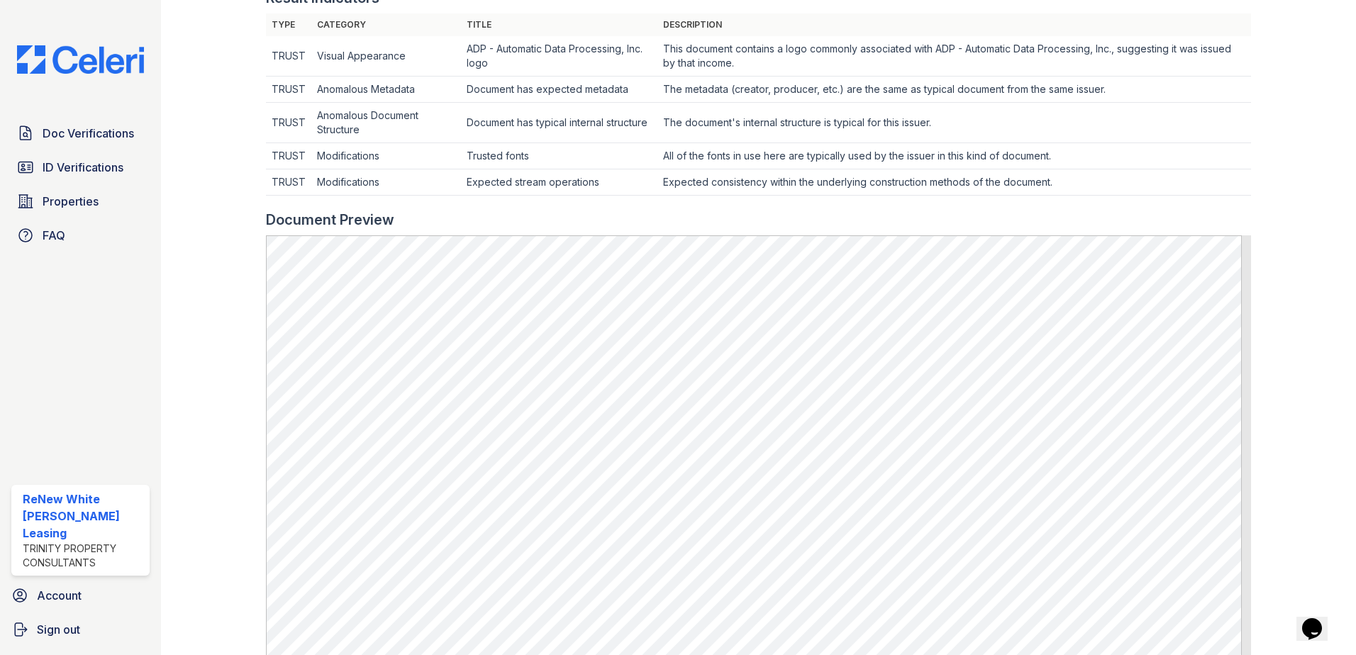
scroll to position [381, 0]
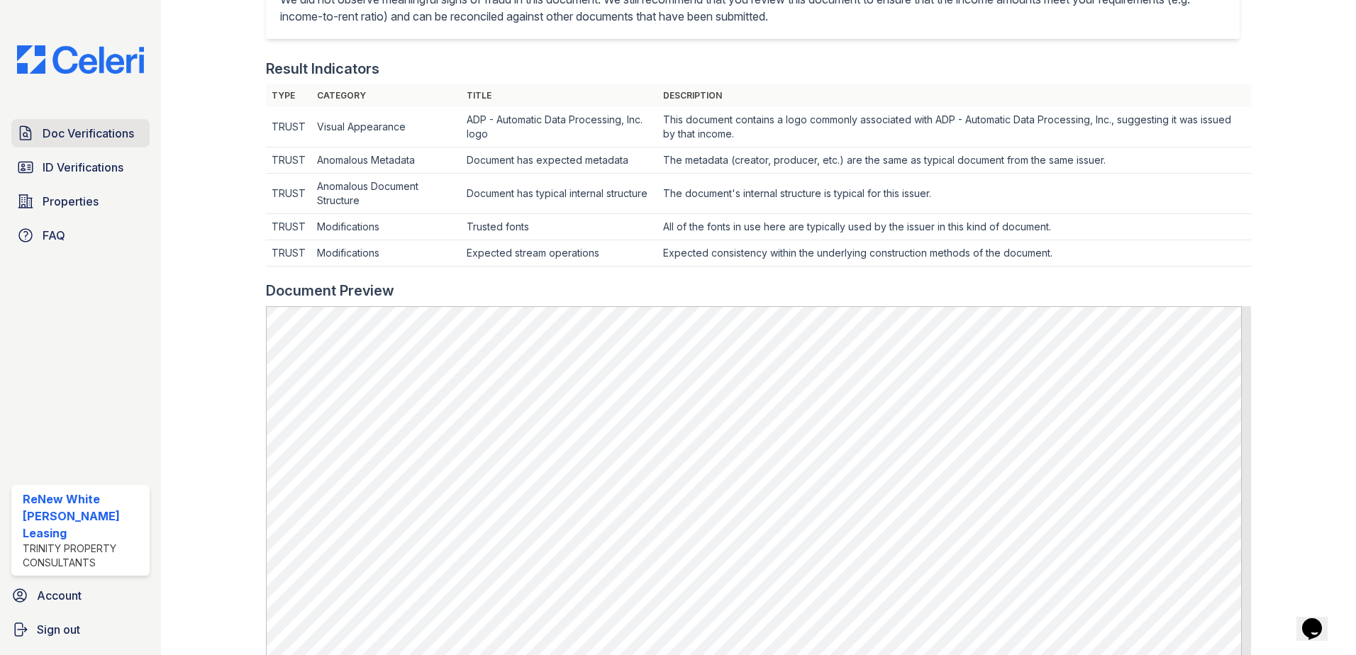
drag, startPoint x: 103, startPoint y: 134, endPoint x: 94, endPoint y: 135, distance: 9.2
click at [103, 134] on span "Doc Verifications" at bounding box center [88, 133] width 91 height 17
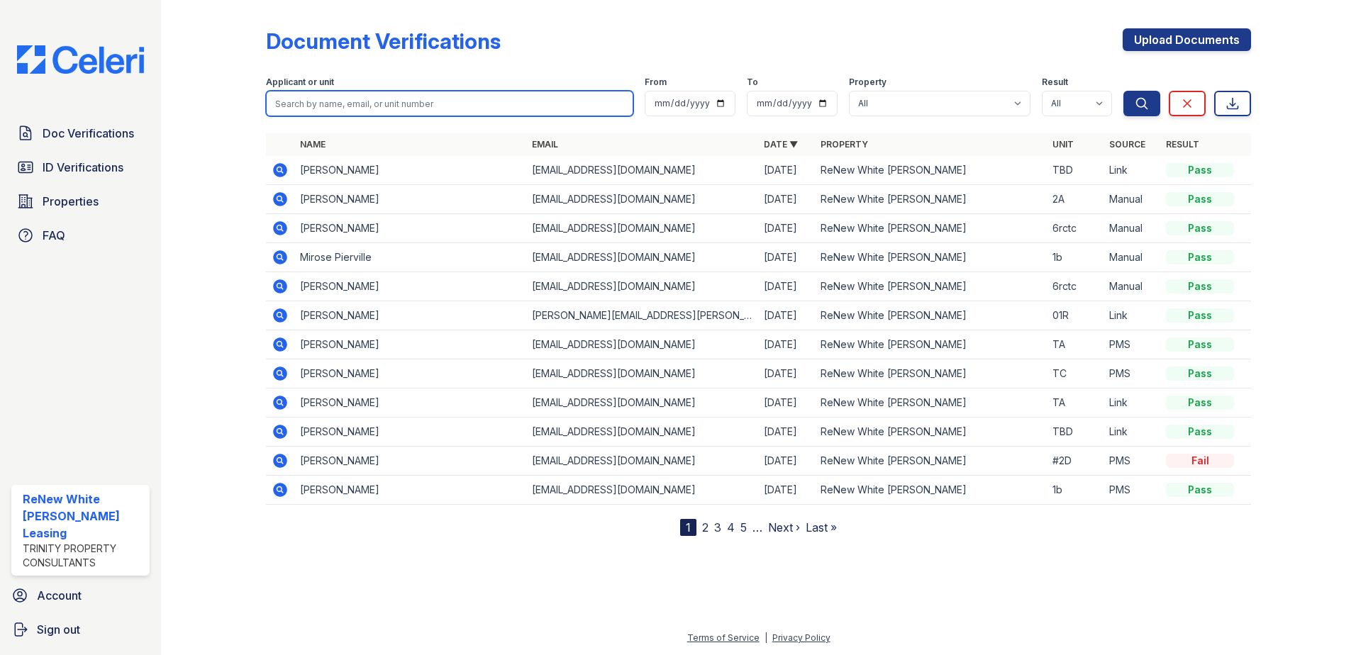
click at [417, 98] on input "search" at bounding box center [449, 104] width 367 height 26
type input "d"
type input "diana"
click at [1123, 91] on button "Search" at bounding box center [1141, 104] width 37 height 26
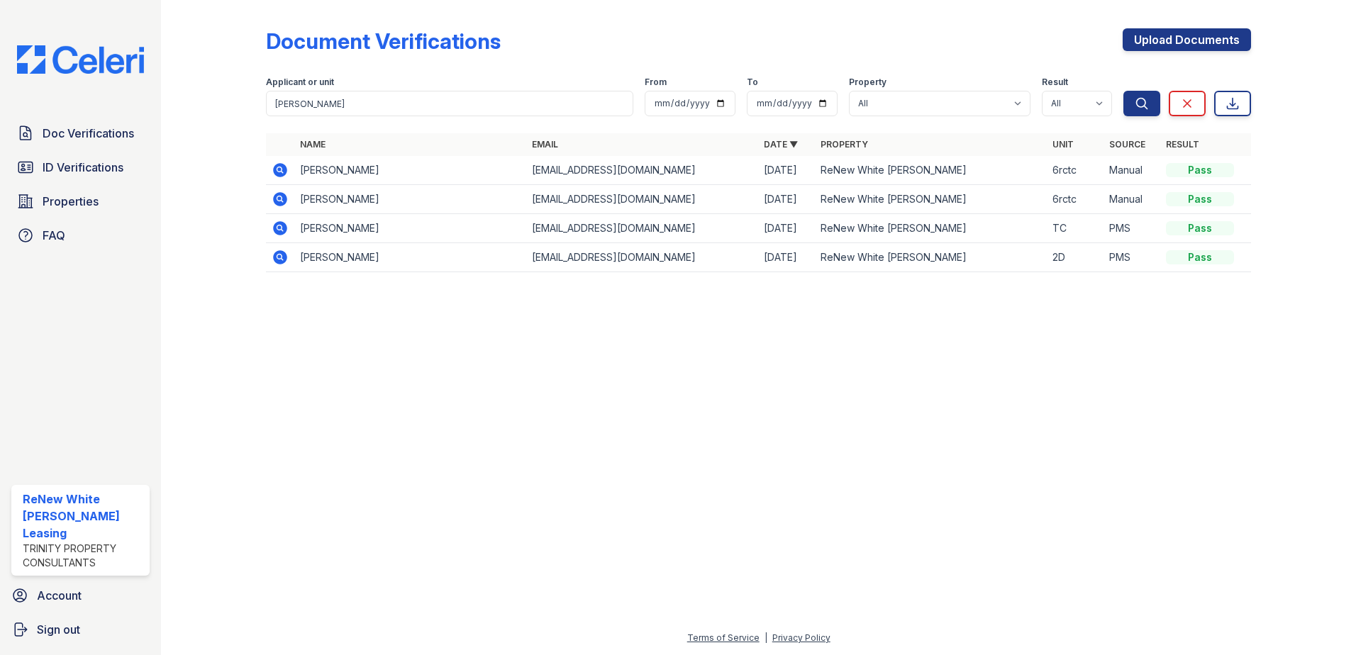
click at [278, 165] on icon at bounding box center [280, 170] width 14 height 14
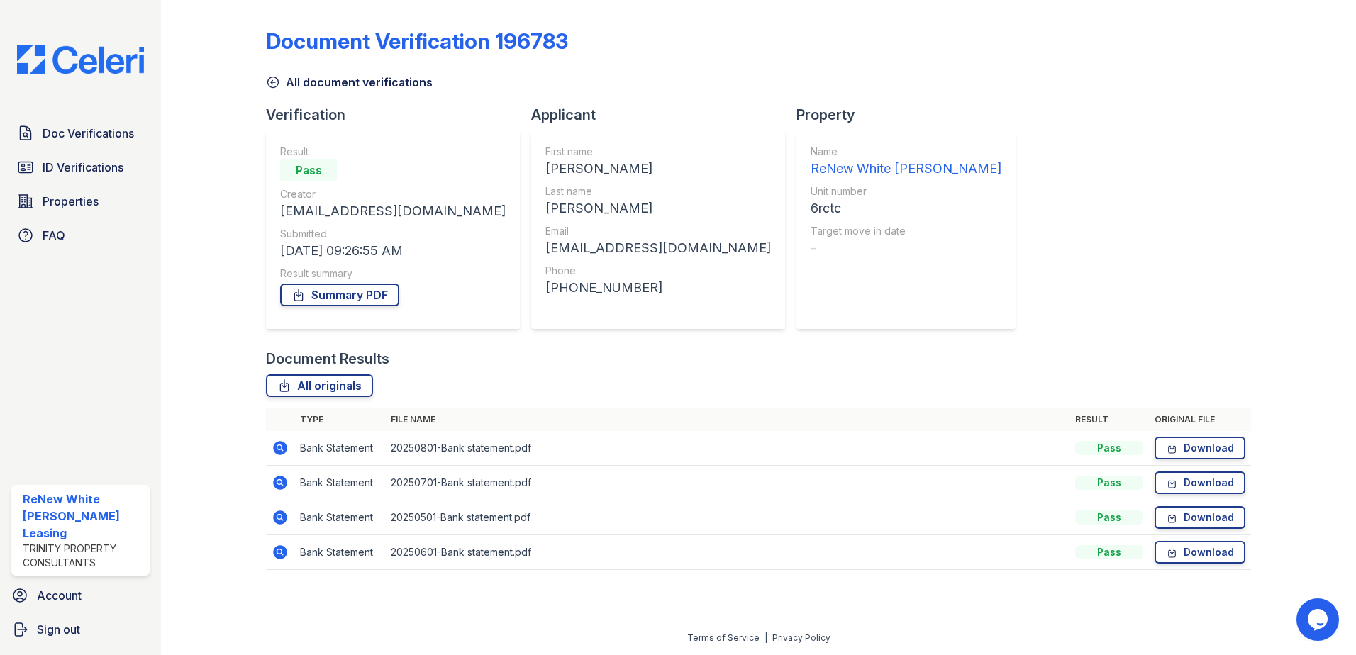
click at [280, 448] on icon at bounding box center [279, 447] width 4 height 4
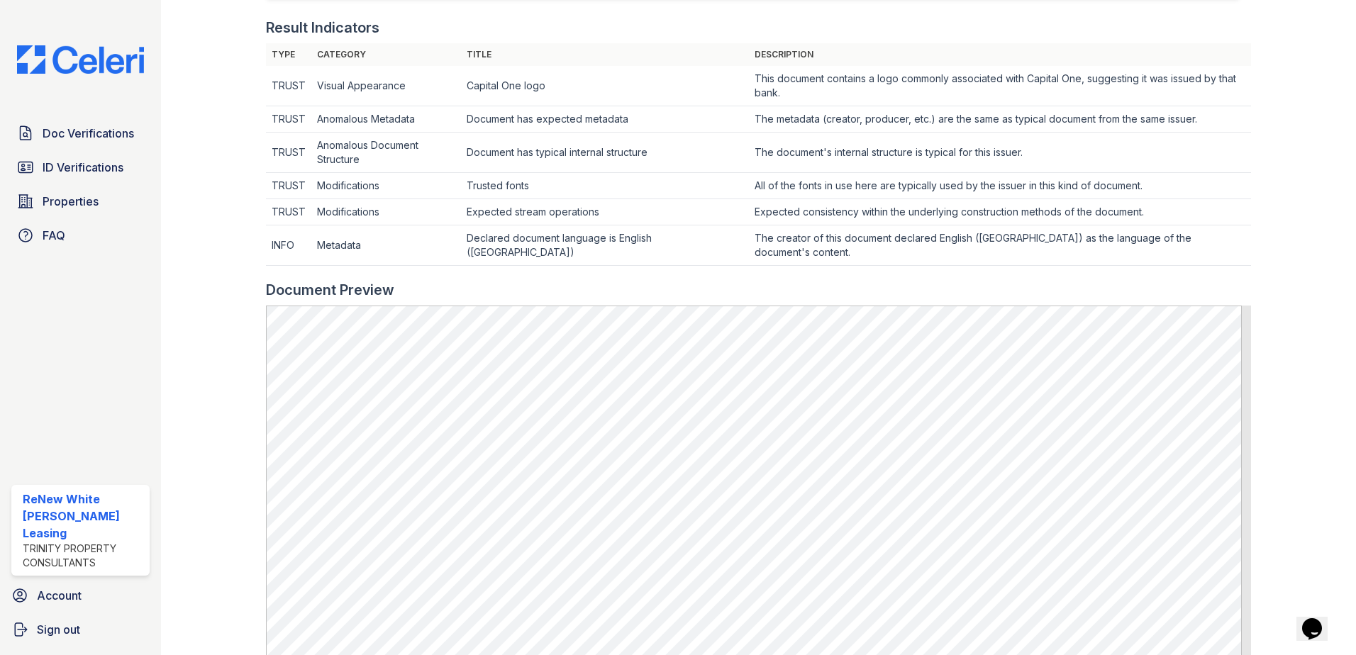
scroll to position [426, 0]
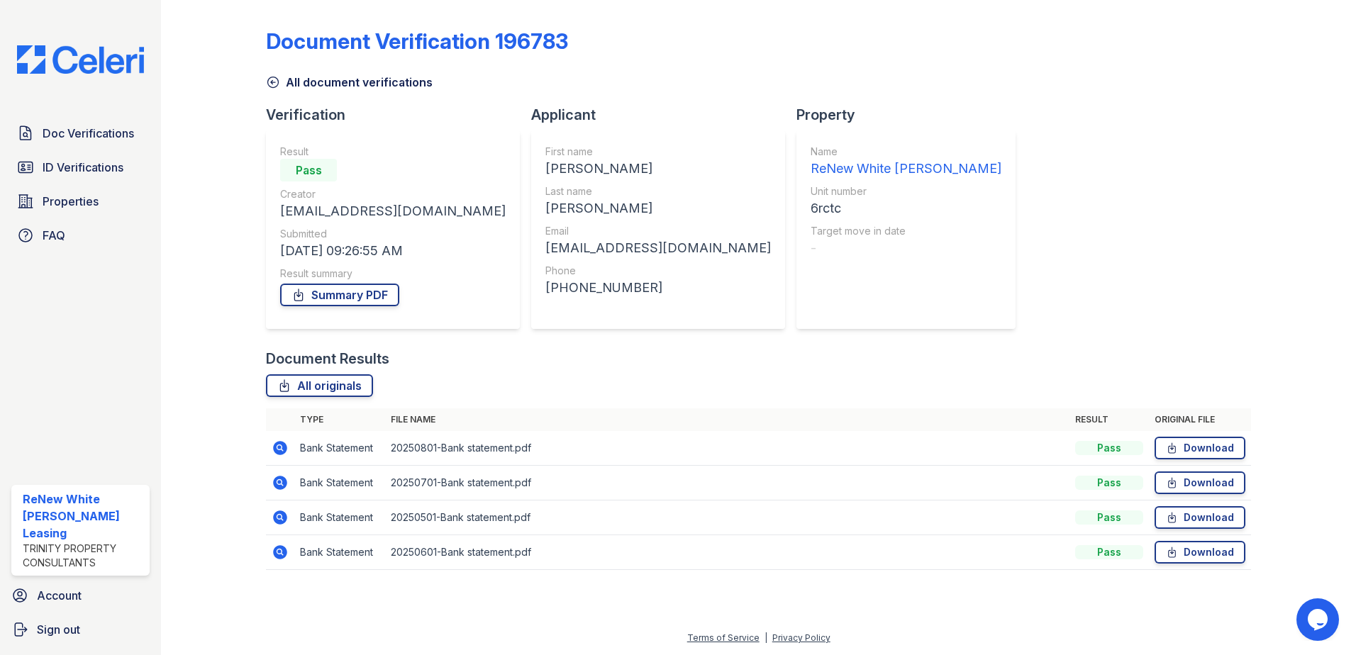
click at [279, 483] on icon at bounding box center [279, 482] width 4 height 4
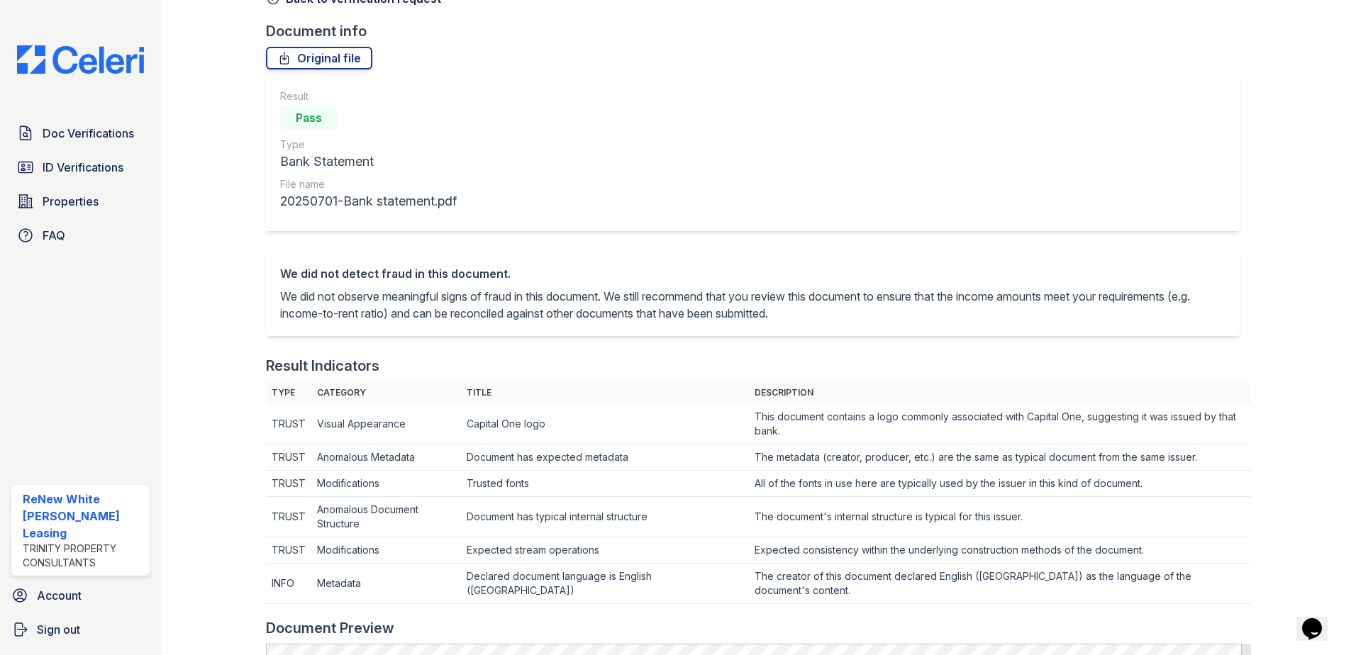
scroll to position [355, 0]
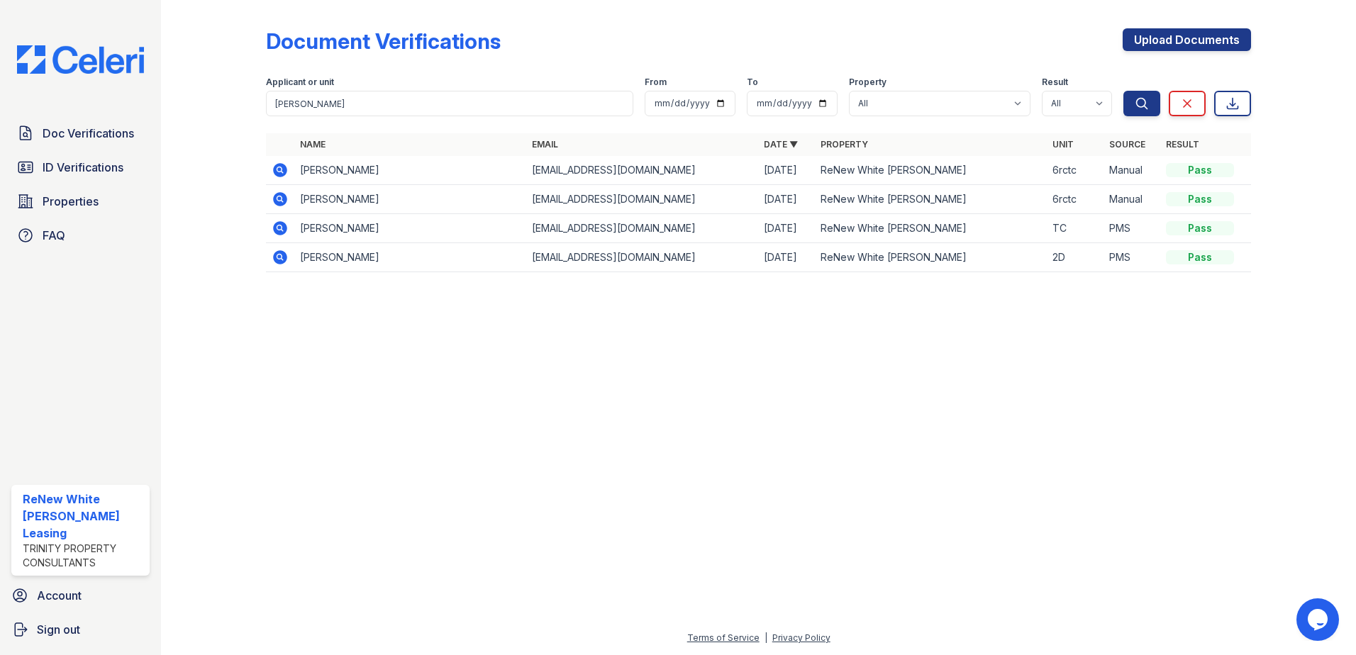
click at [284, 195] on icon at bounding box center [280, 199] width 14 height 14
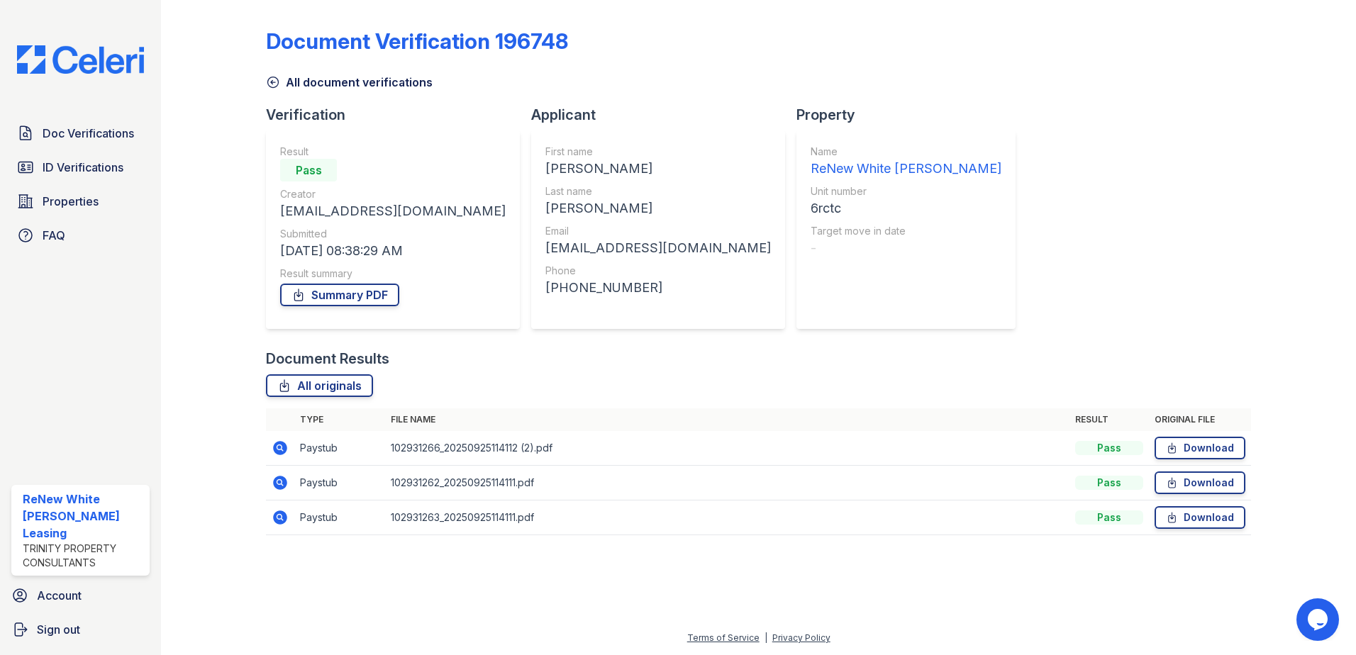
click at [282, 450] on icon at bounding box center [280, 448] width 14 height 14
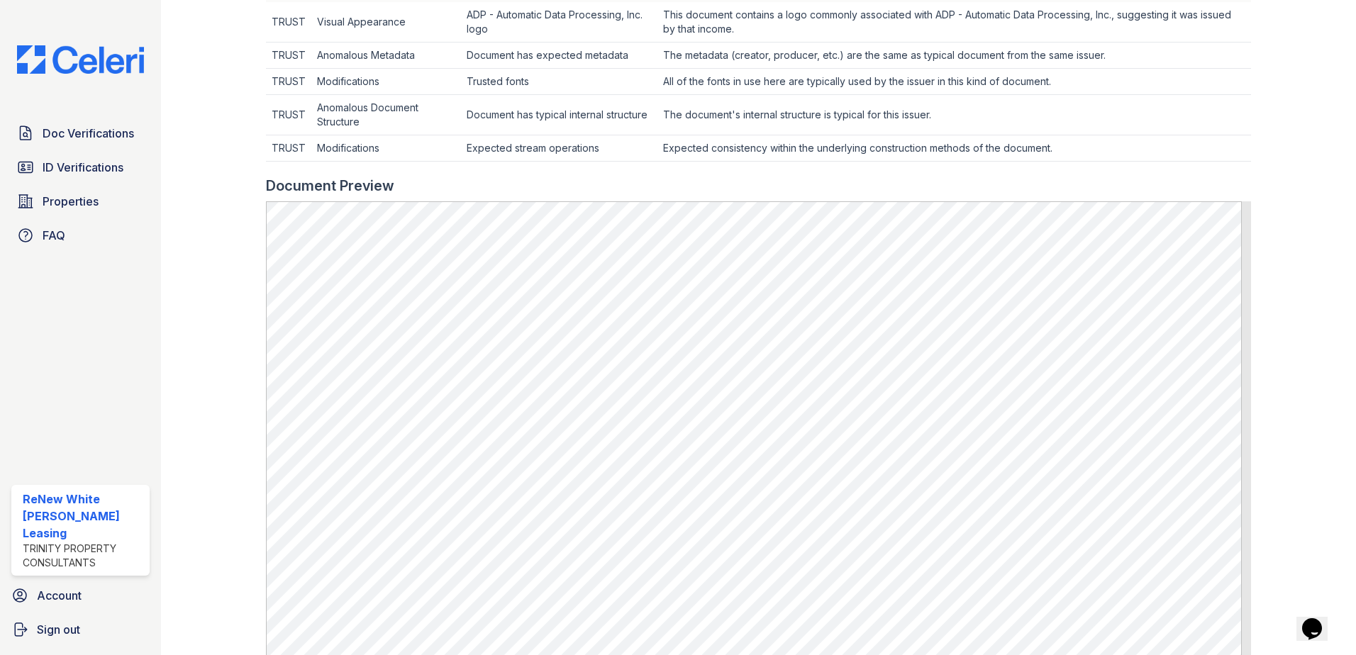
scroll to position [496, 0]
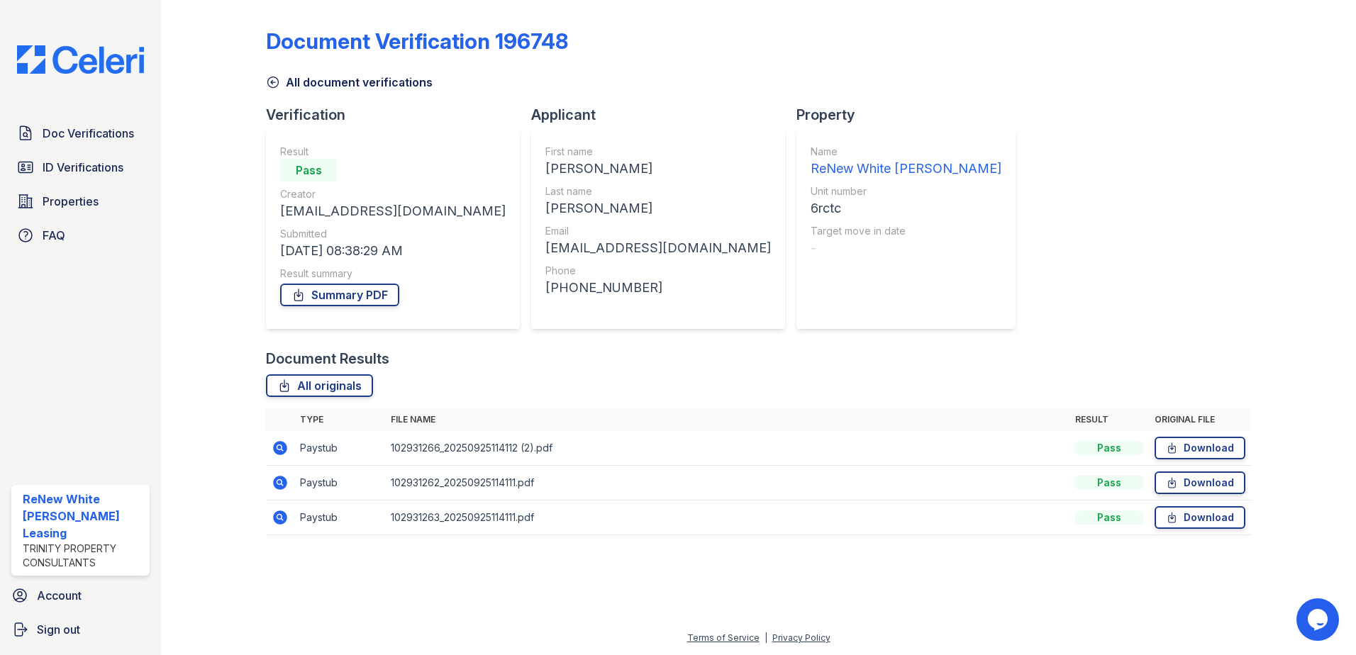
click at [275, 487] on icon at bounding box center [280, 482] width 17 height 17
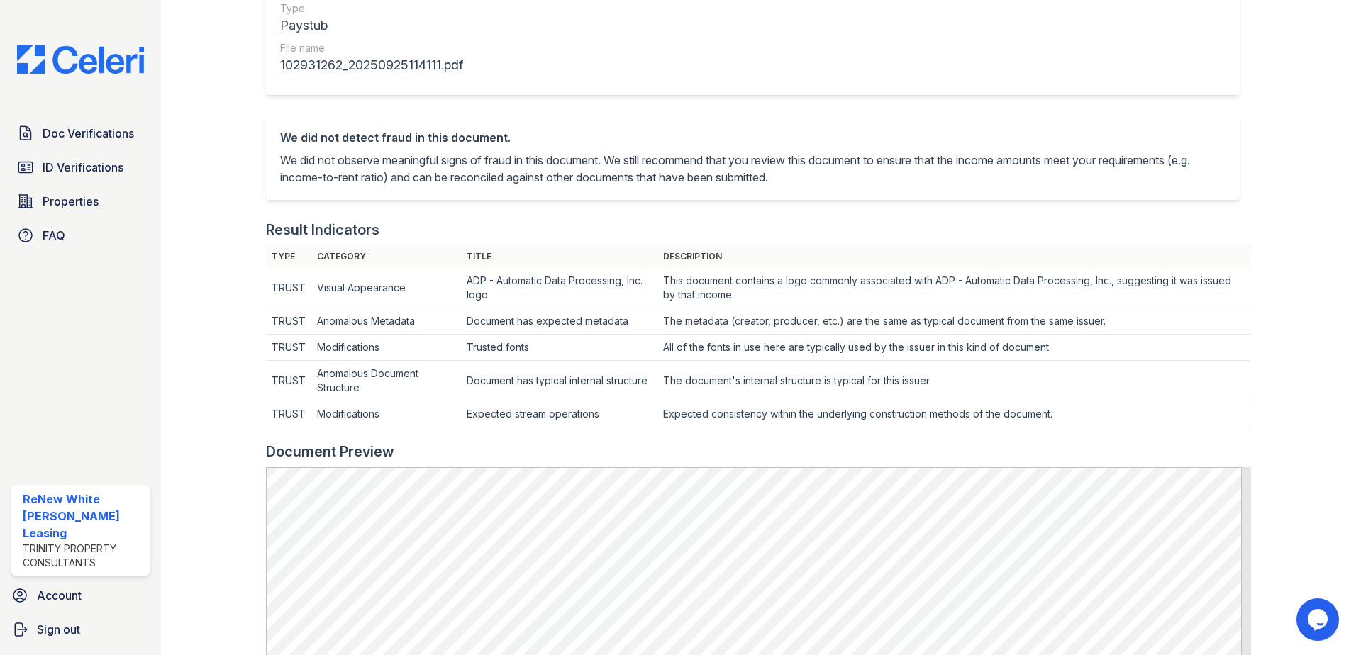
scroll to position [355, 0]
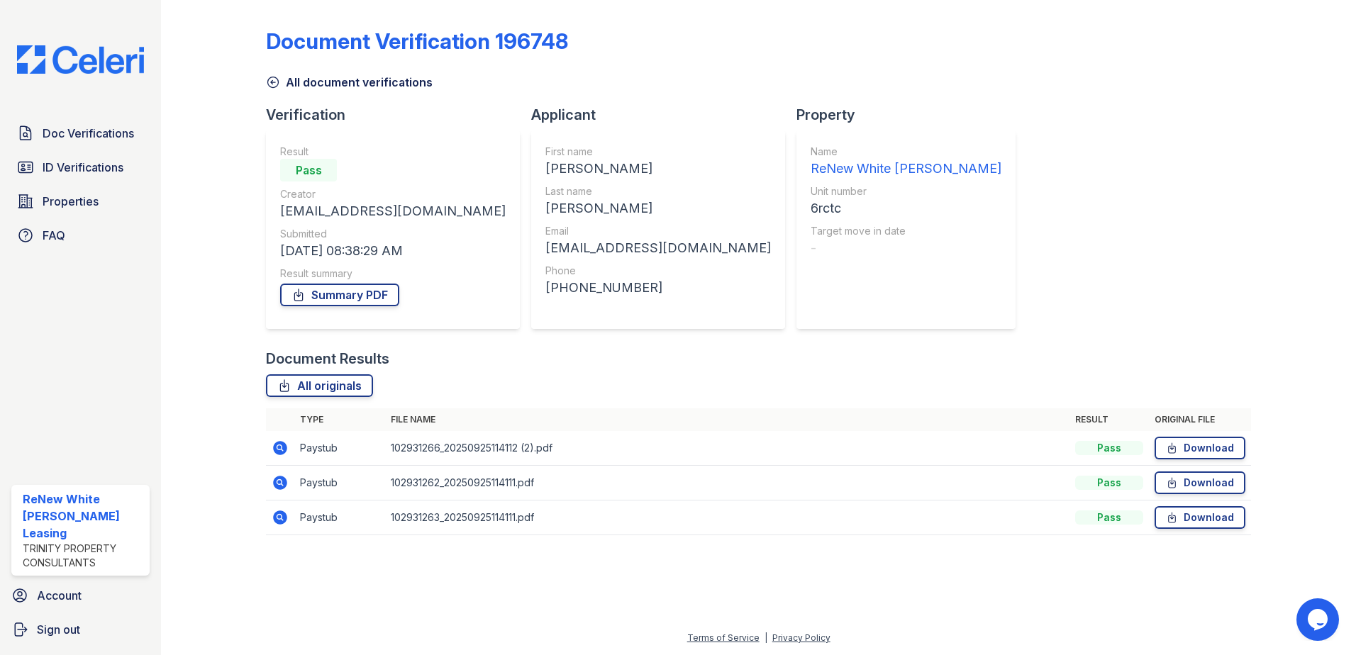
click at [282, 518] on icon at bounding box center [280, 517] width 17 height 17
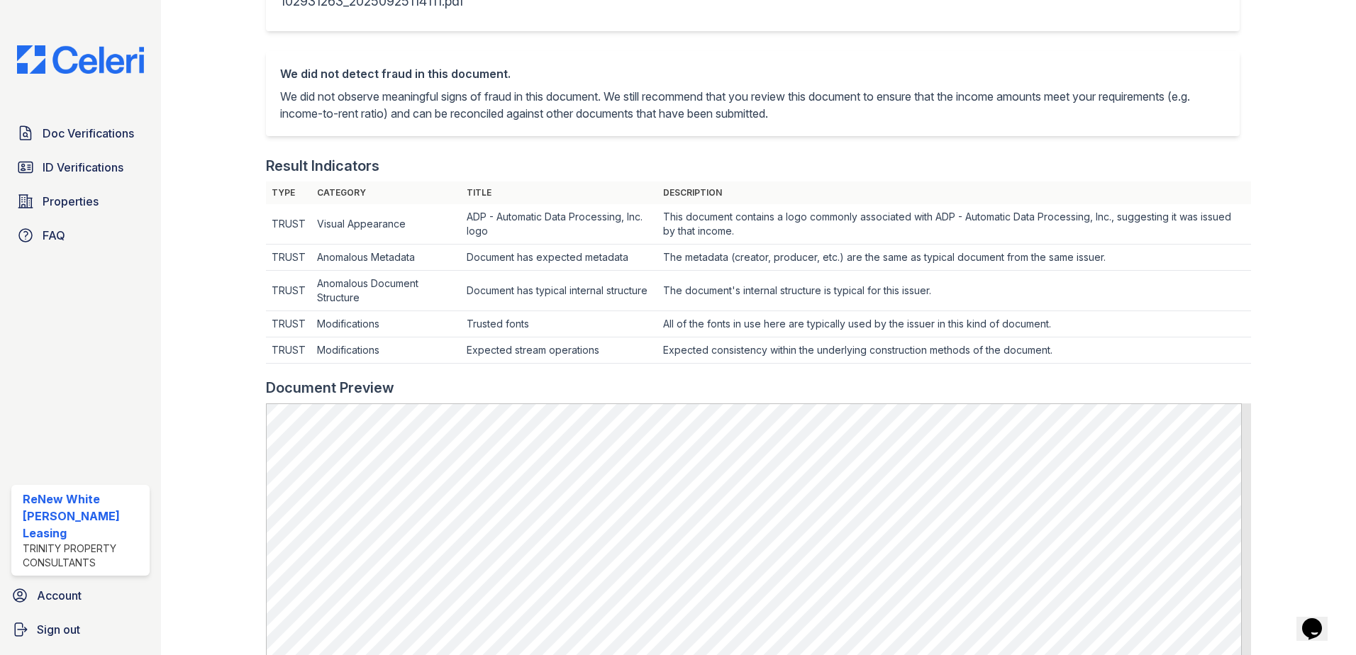
scroll to position [496, 0]
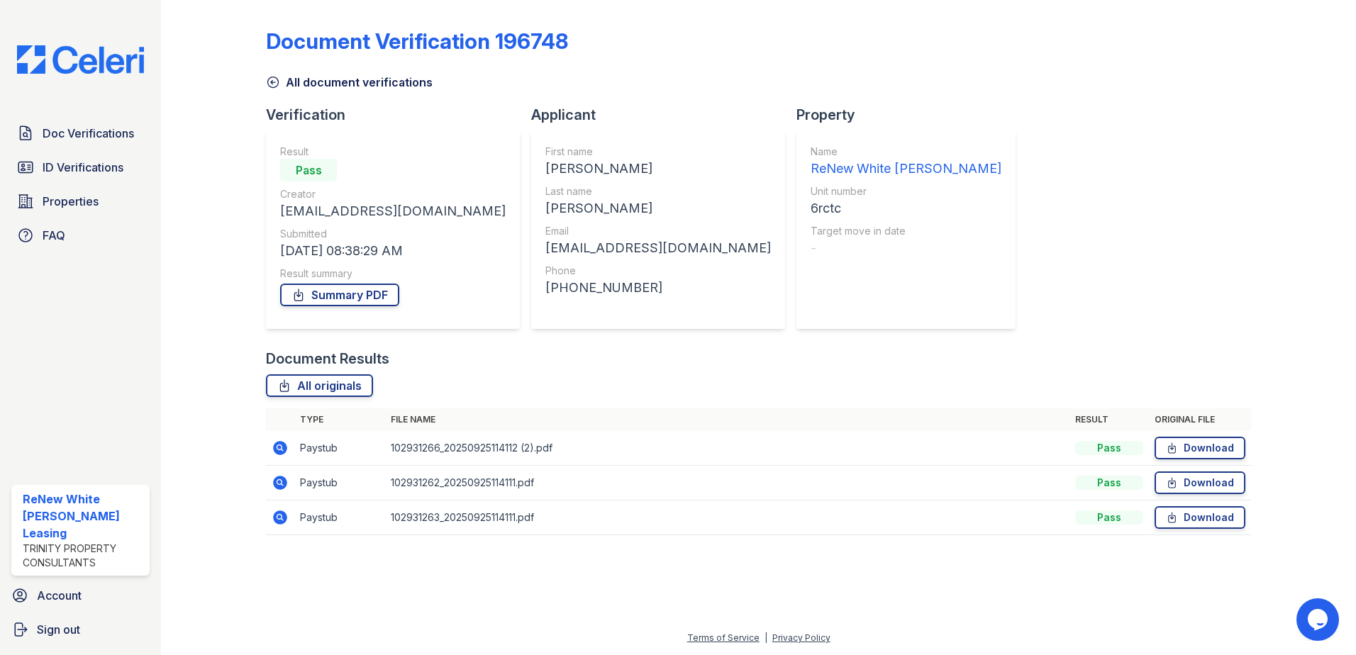
click at [274, 480] on icon at bounding box center [280, 482] width 17 height 17
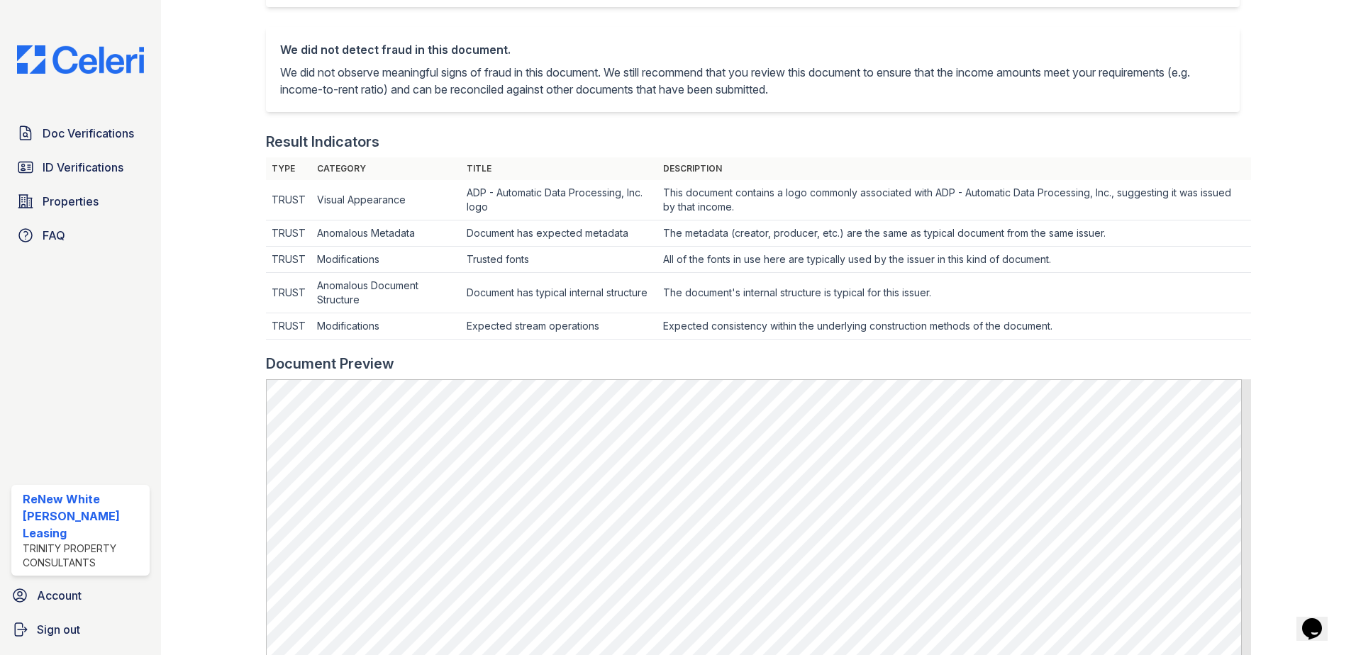
scroll to position [426, 0]
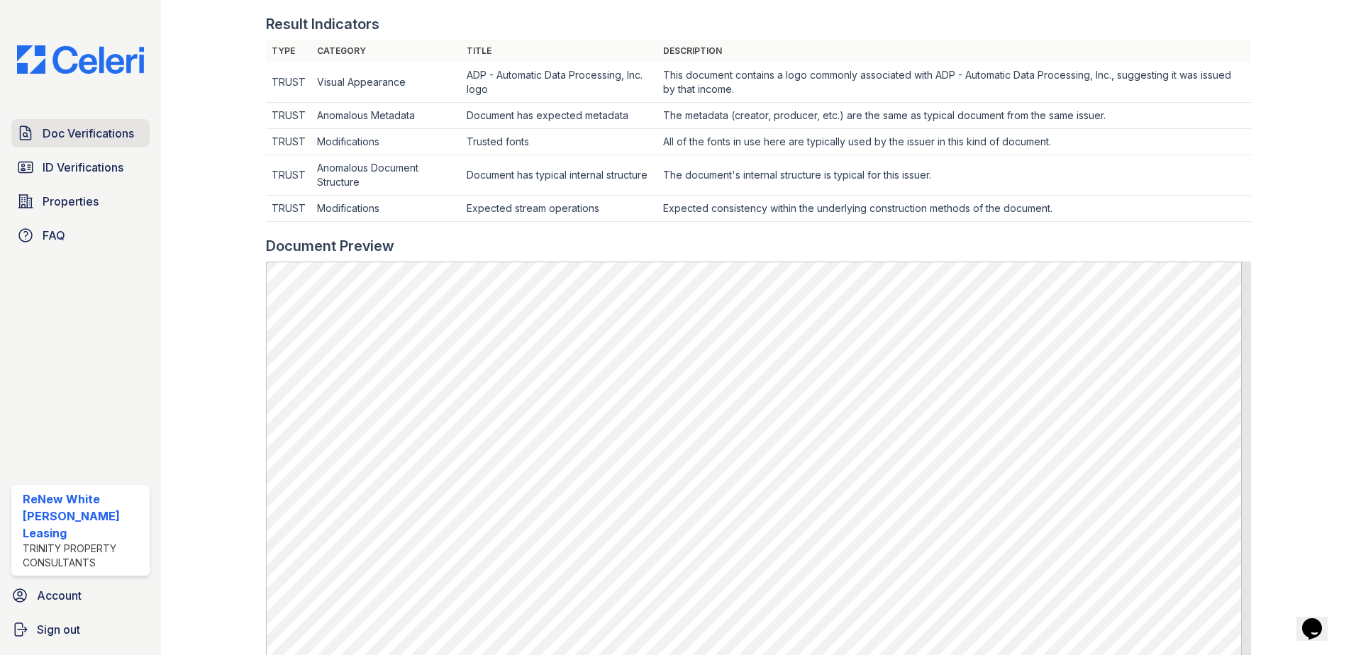
click at [117, 133] on span "Doc Verifications" at bounding box center [88, 133] width 91 height 17
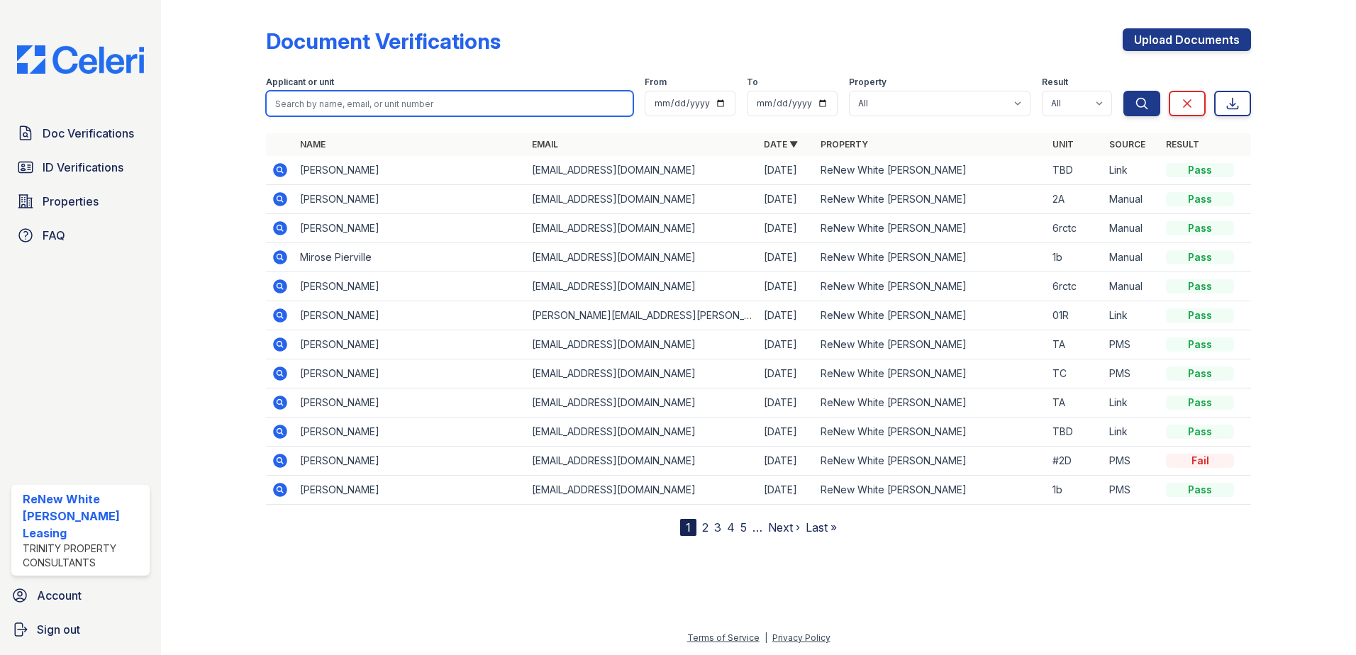
click at [351, 113] on input "search" at bounding box center [449, 104] width 367 height 26
type input "[PERSON_NAME]"
click at [1123, 91] on button "Search" at bounding box center [1141, 104] width 37 height 26
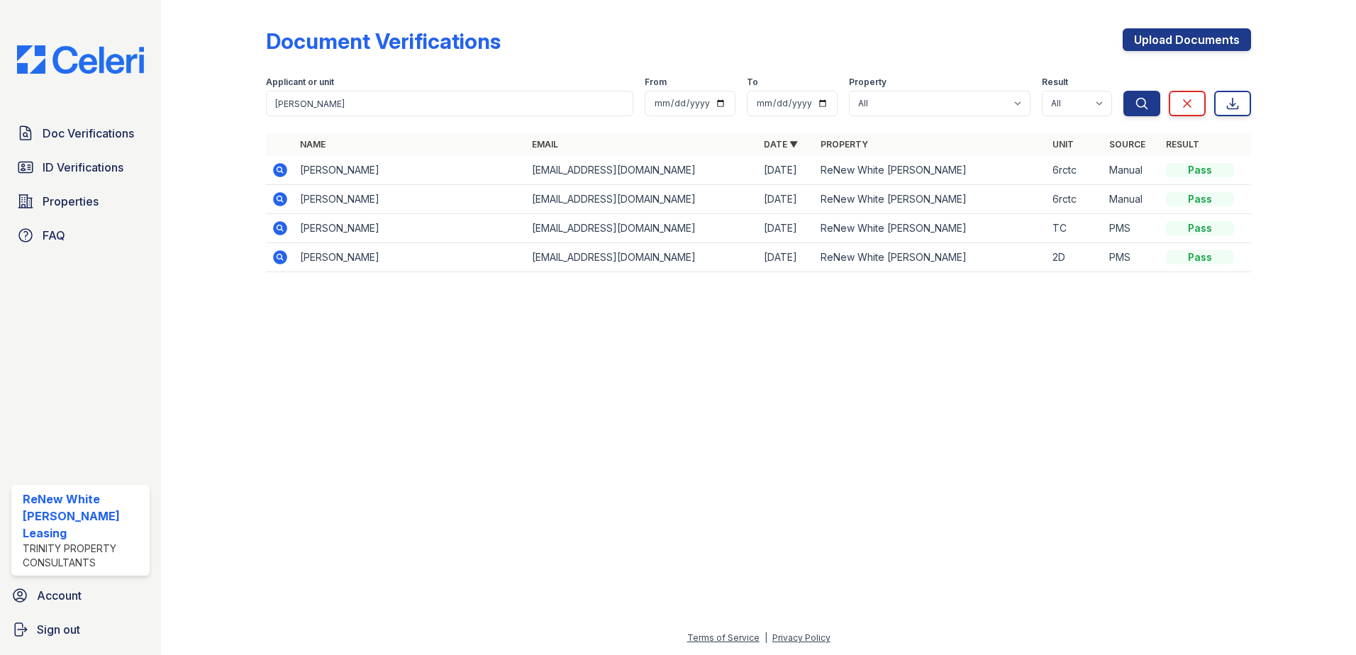
click at [281, 230] on icon at bounding box center [280, 228] width 14 height 14
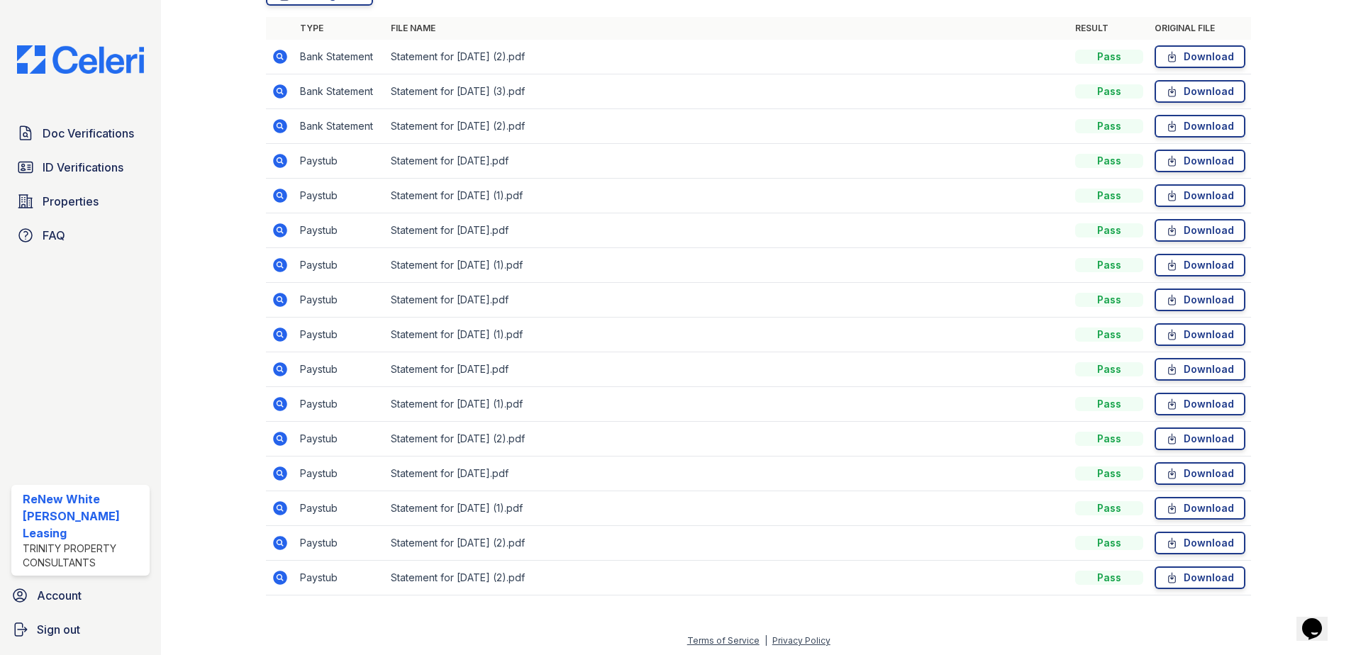
scroll to position [394, 0]
click at [282, 436] on icon at bounding box center [280, 436] width 14 height 14
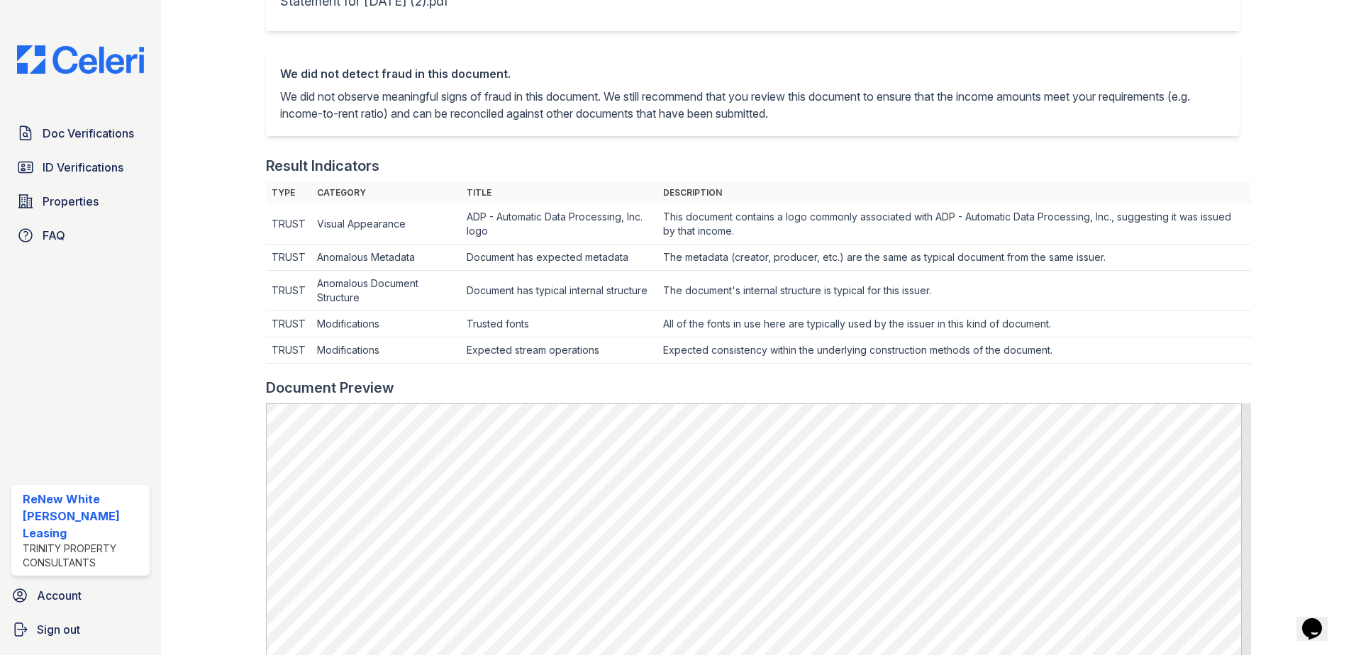
scroll to position [567, 0]
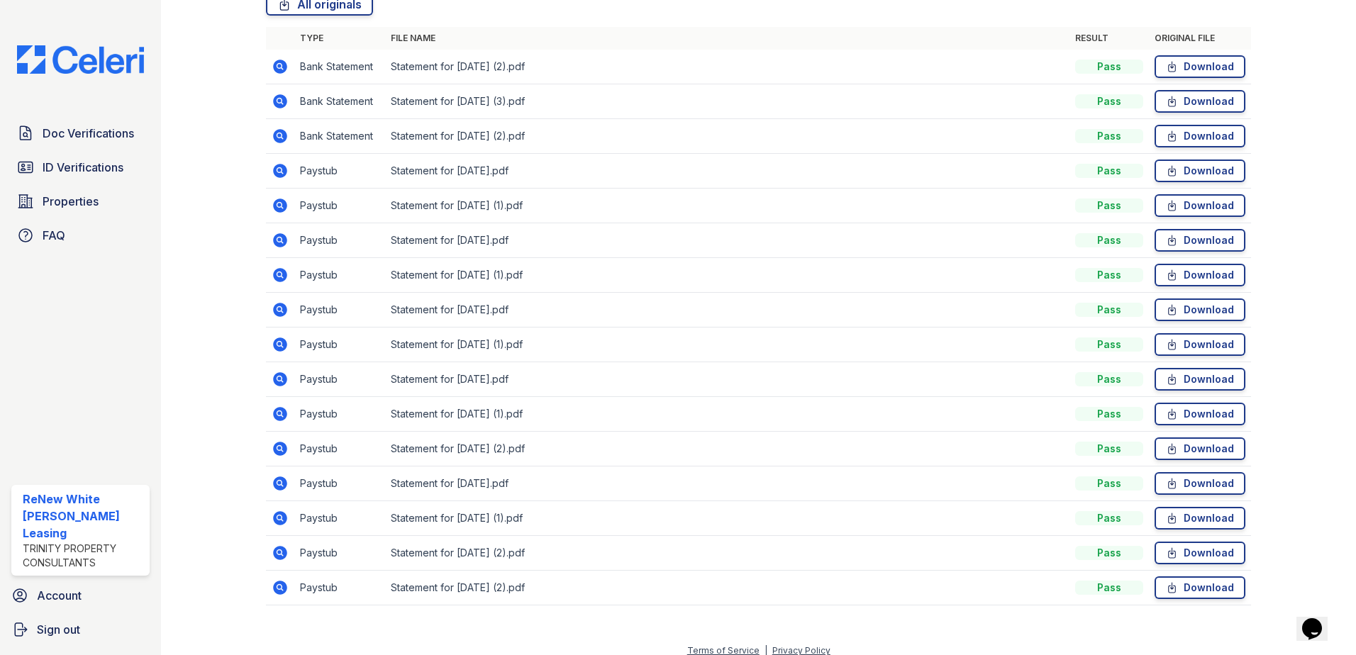
scroll to position [394, 0]
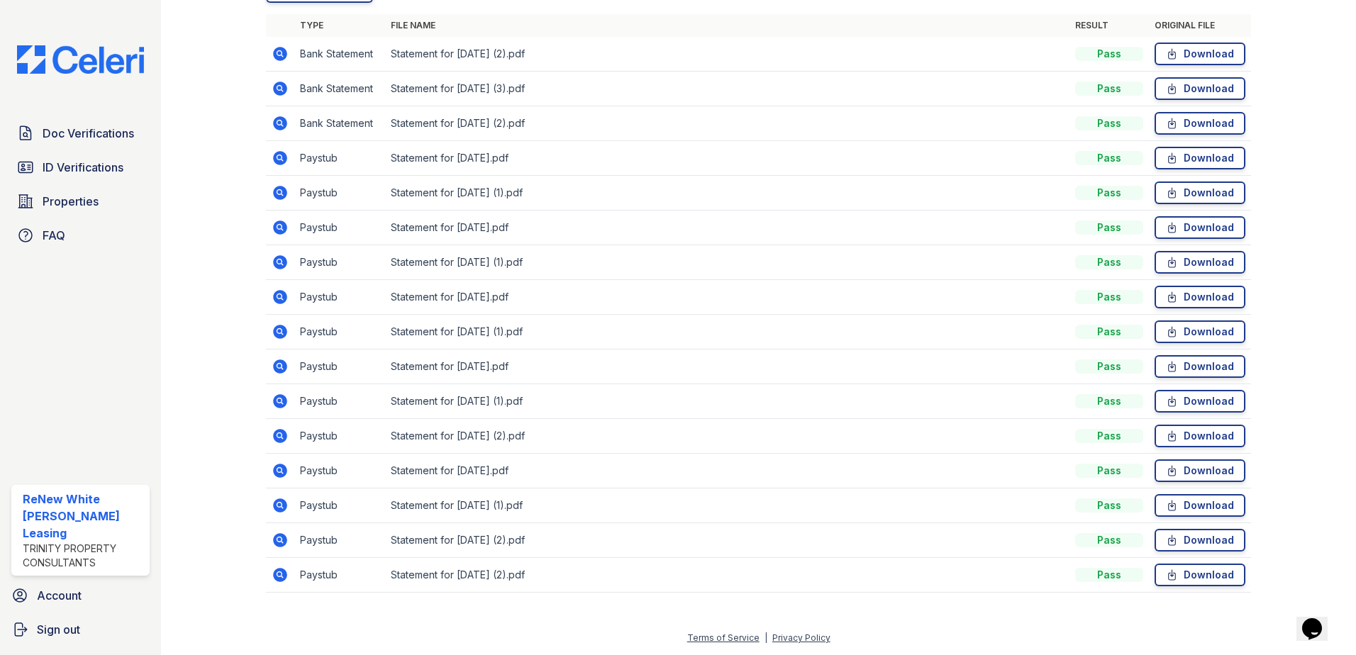
click at [283, 572] on icon at bounding box center [280, 575] width 14 height 14
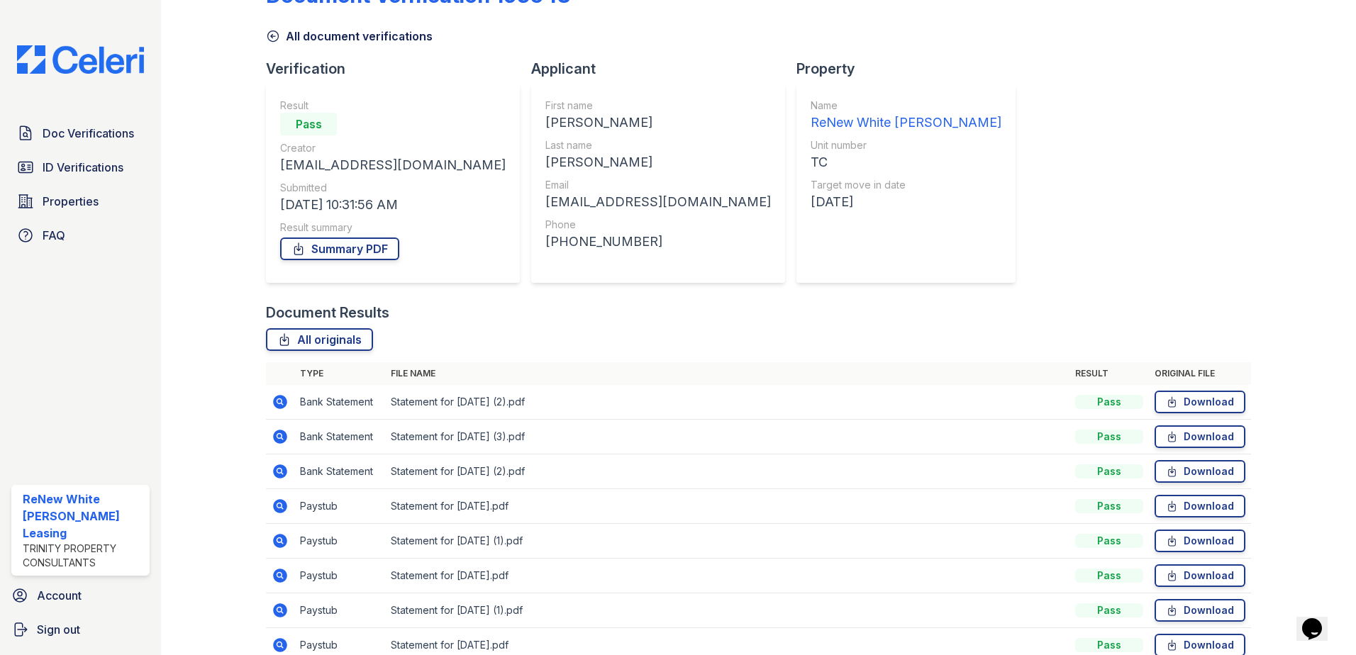
scroll to position [71, 0]
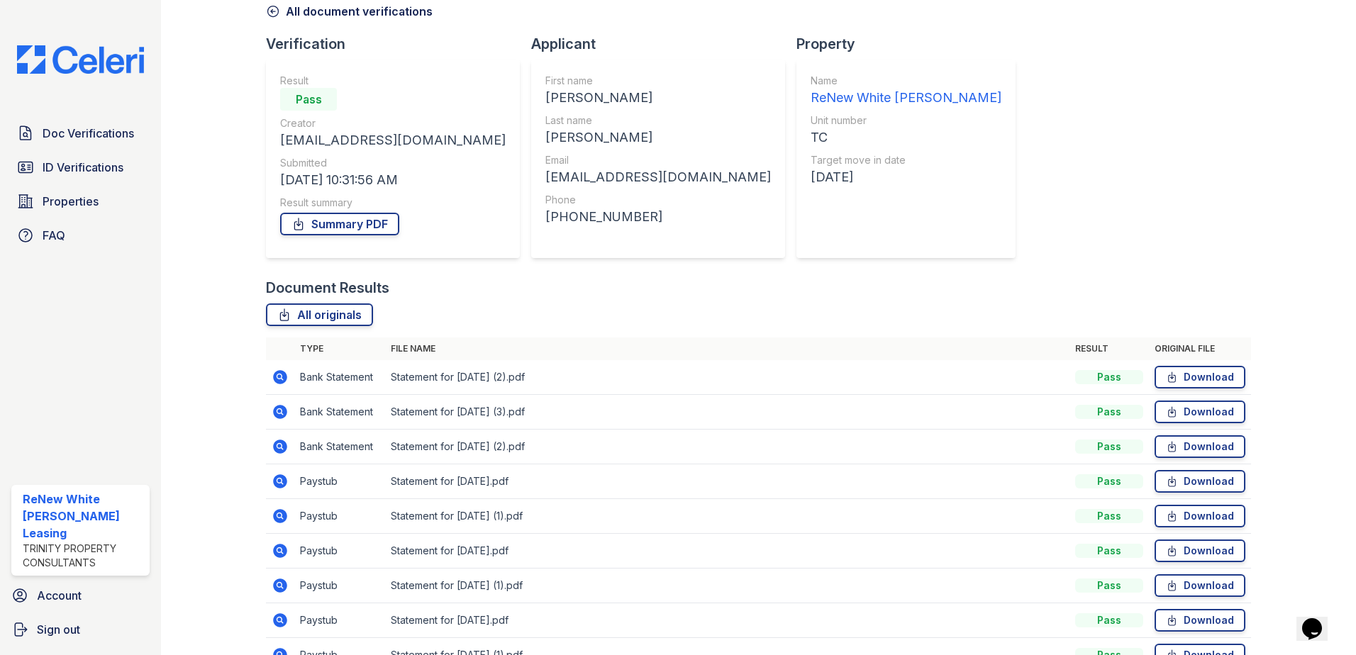
click at [279, 378] on icon at bounding box center [279, 376] width 4 height 4
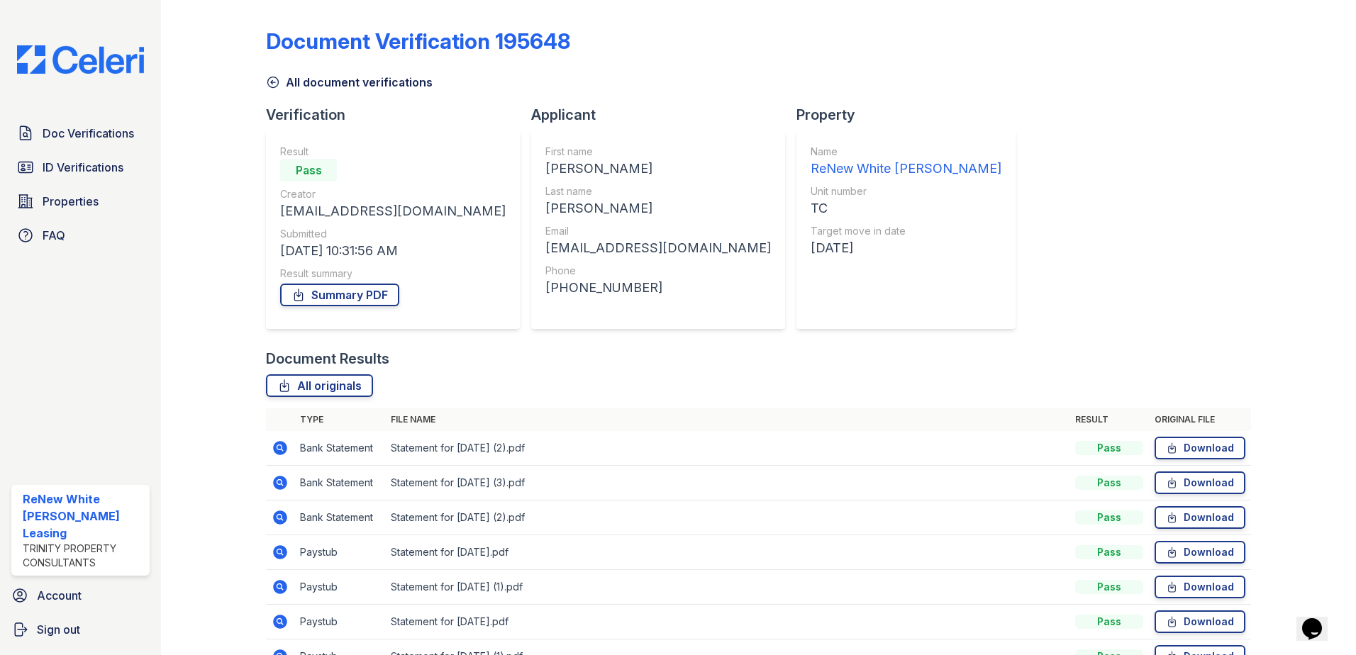
click at [278, 480] on icon at bounding box center [280, 482] width 17 height 17
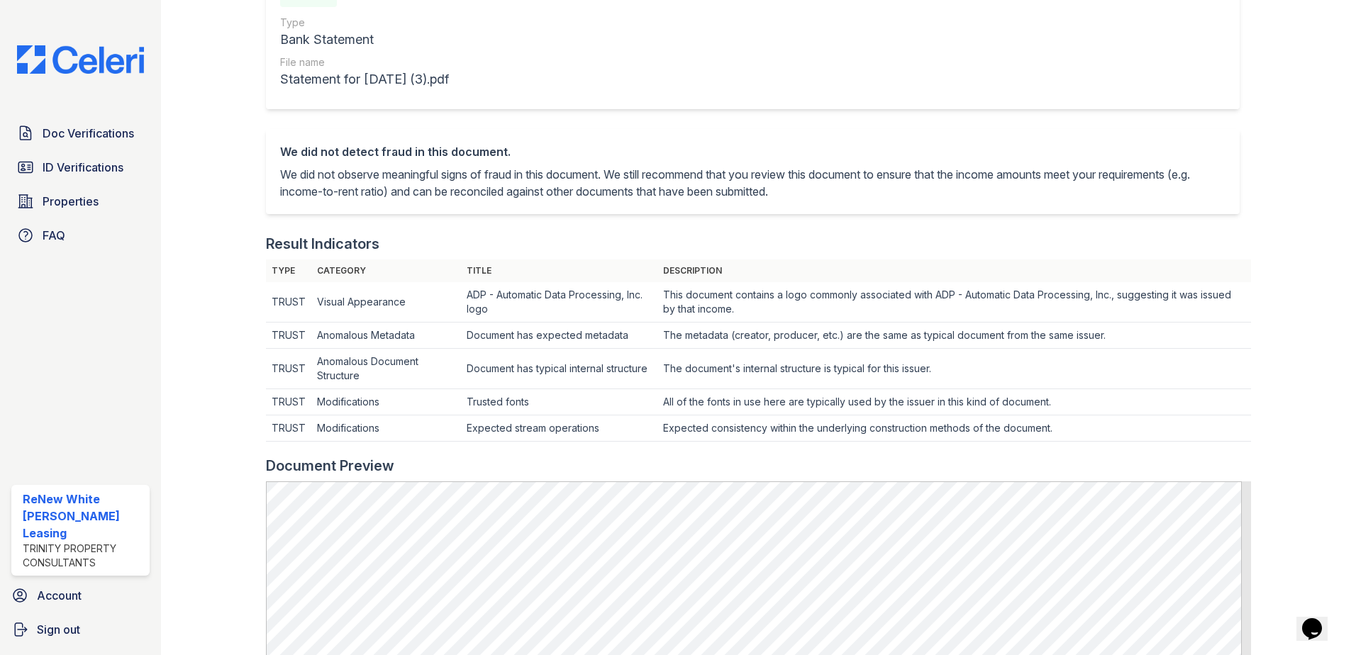
scroll to position [213, 0]
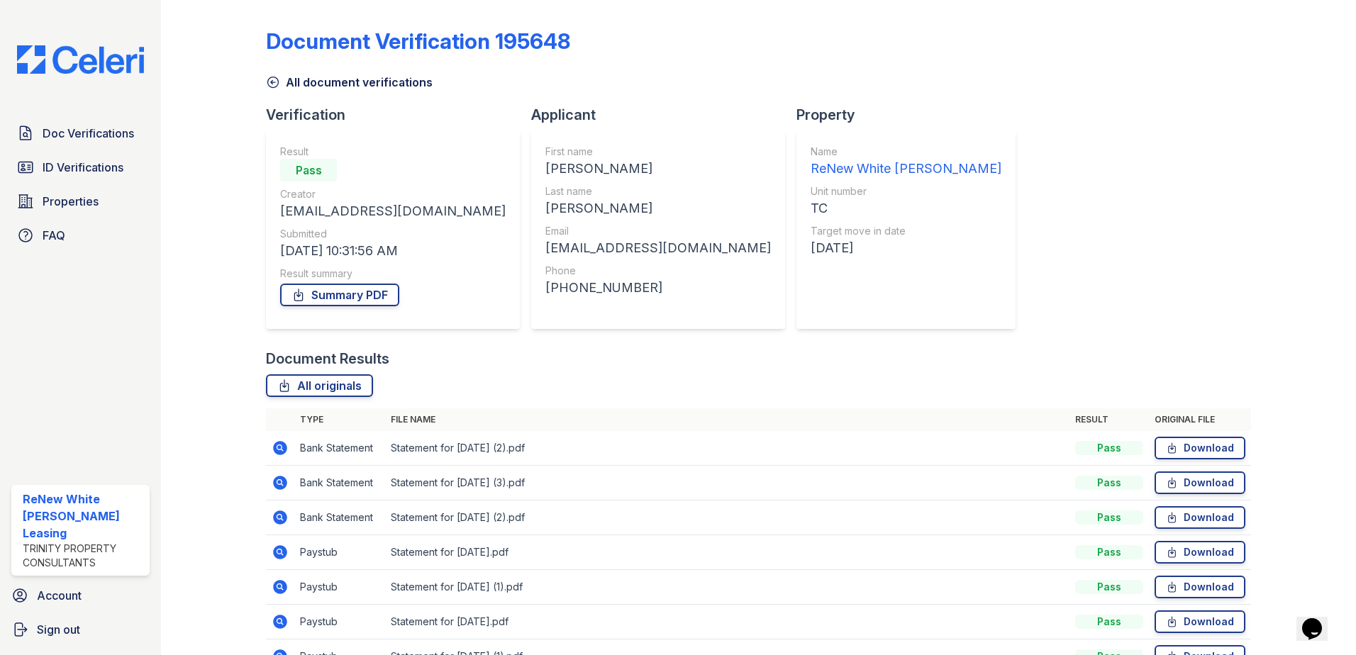
click at [284, 516] on icon at bounding box center [280, 518] width 14 height 14
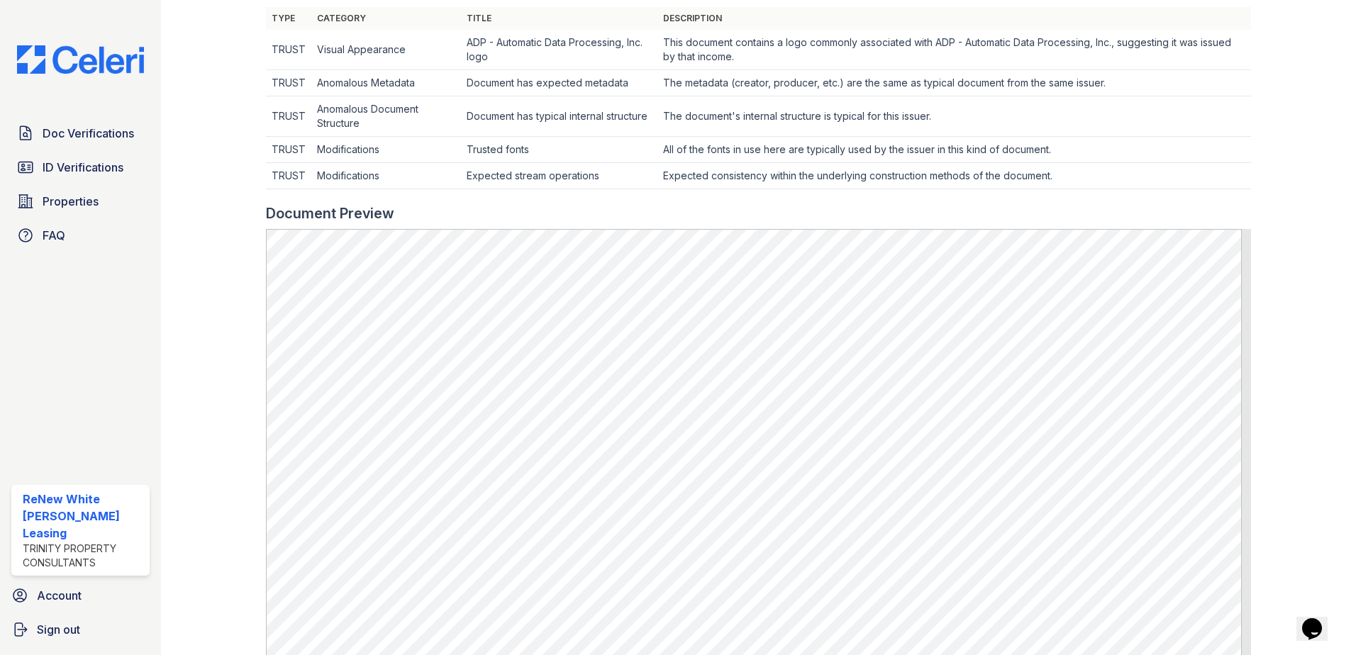
scroll to position [496, 0]
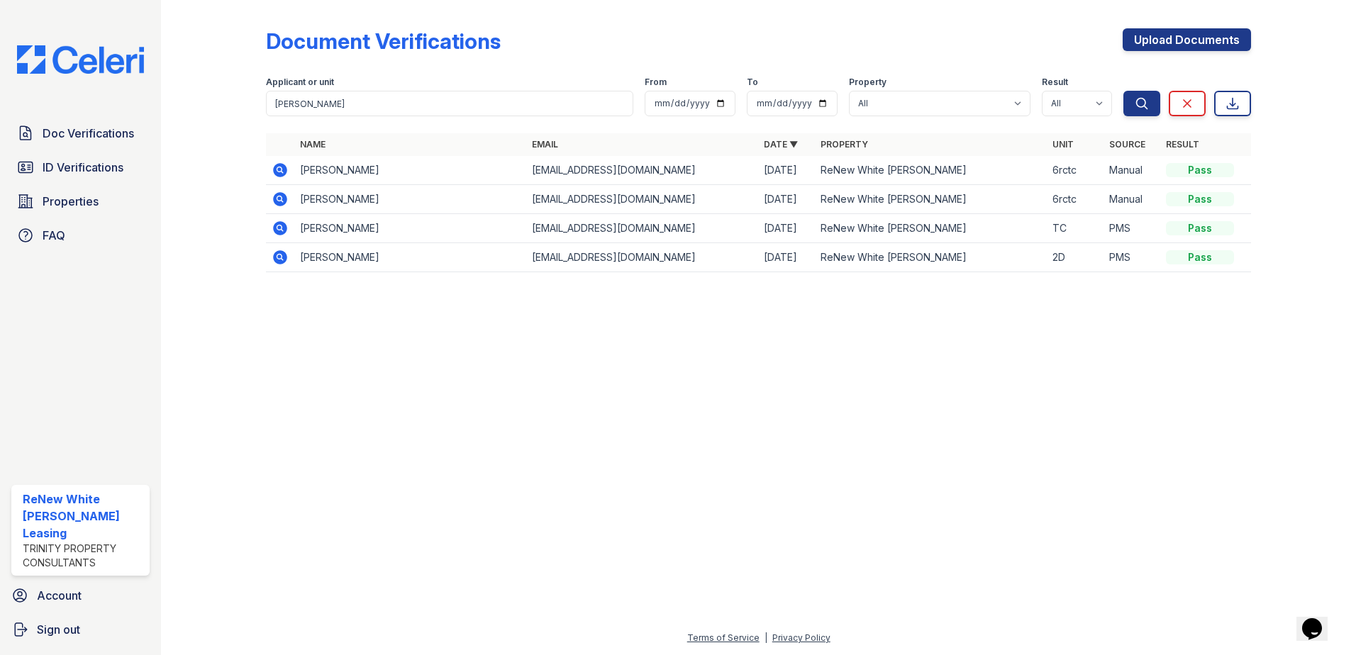
click at [278, 201] on icon at bounding box center [280, 199] width 14 height 14
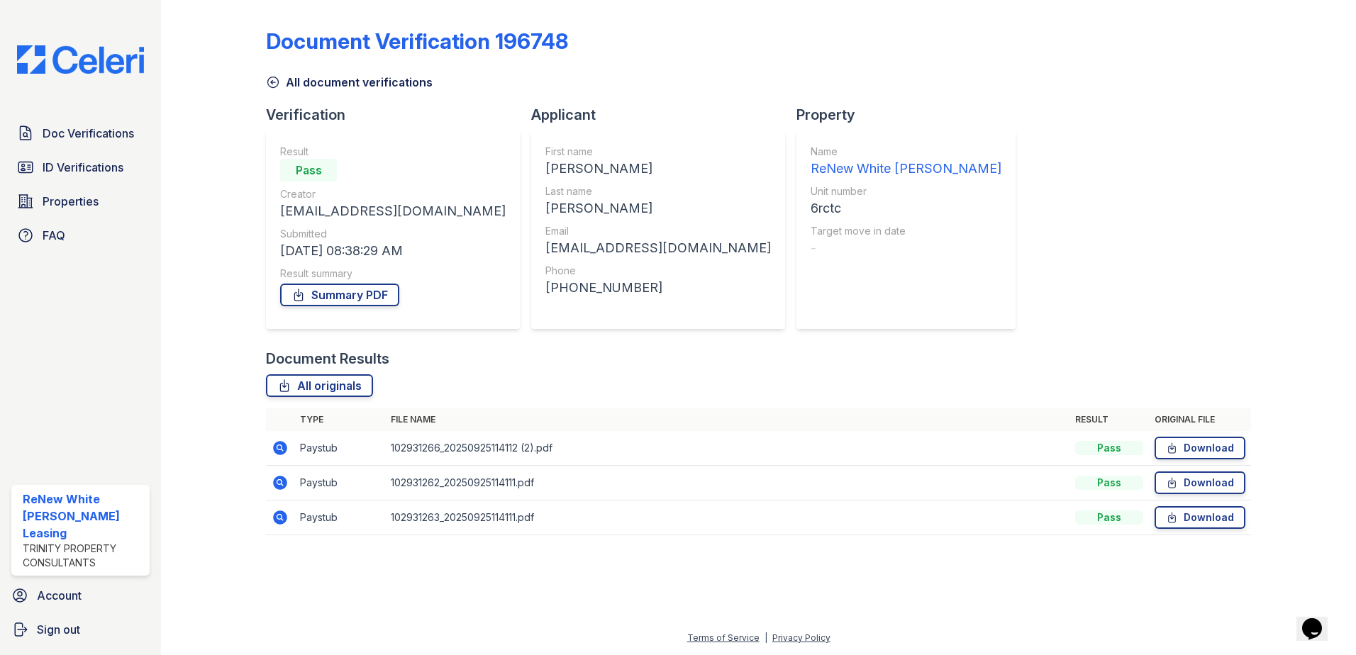
click at [286, 447] on icon at bounding box center [280, 448] width 14 height 14
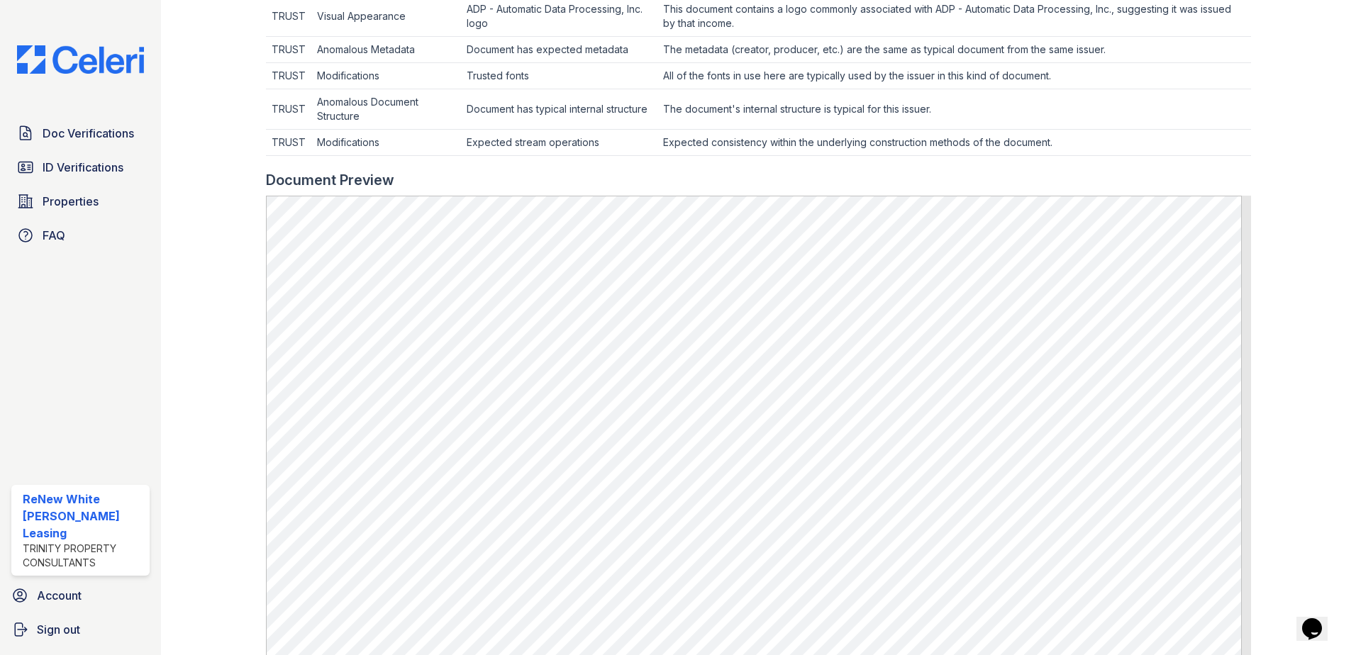
scroll to position [496, 0]
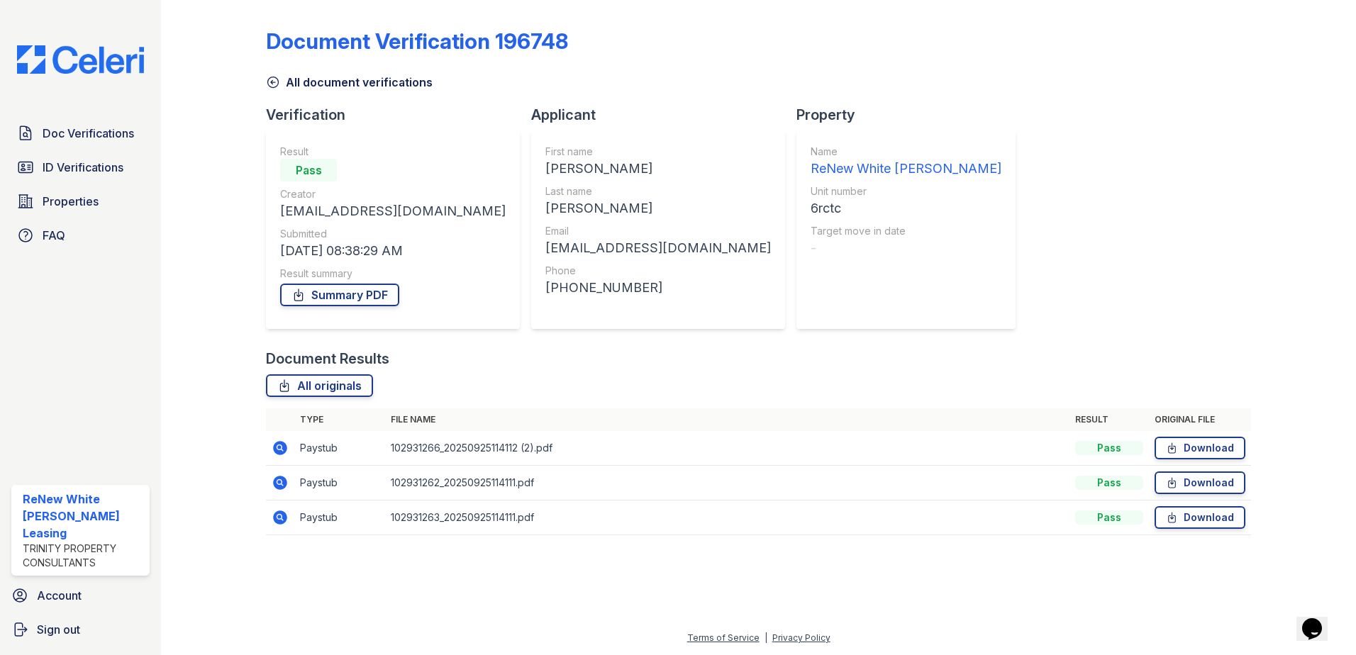
click at [277, 482] on icon at bounding box center [280, 482] width 17 height 17
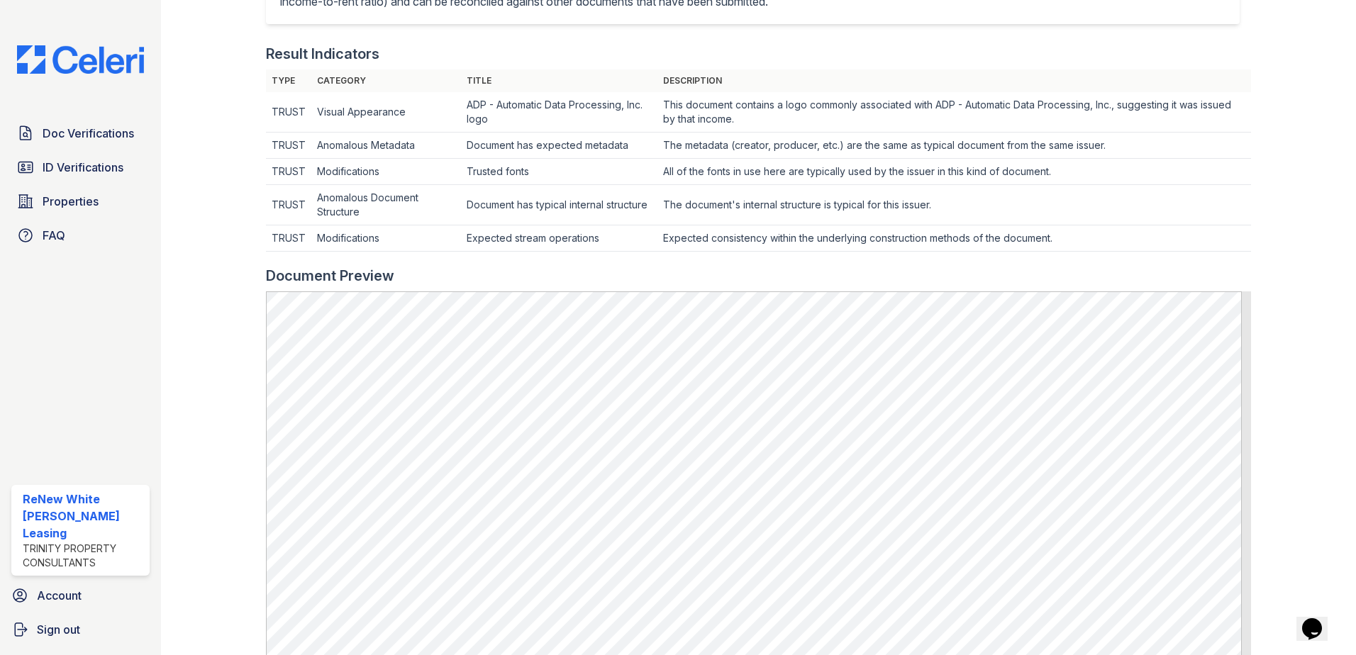
scroll to position [567, 0]
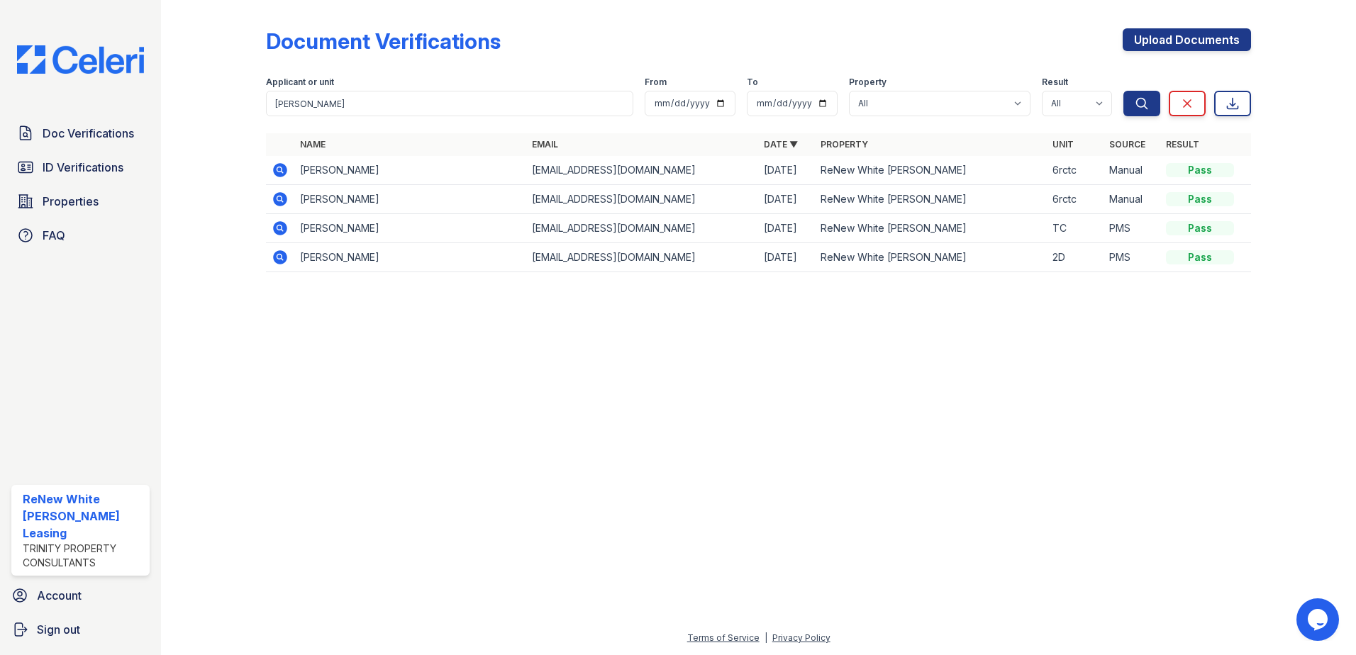
click at [282, 170] on icon at bounding box center [280, 170] width 17 height 17
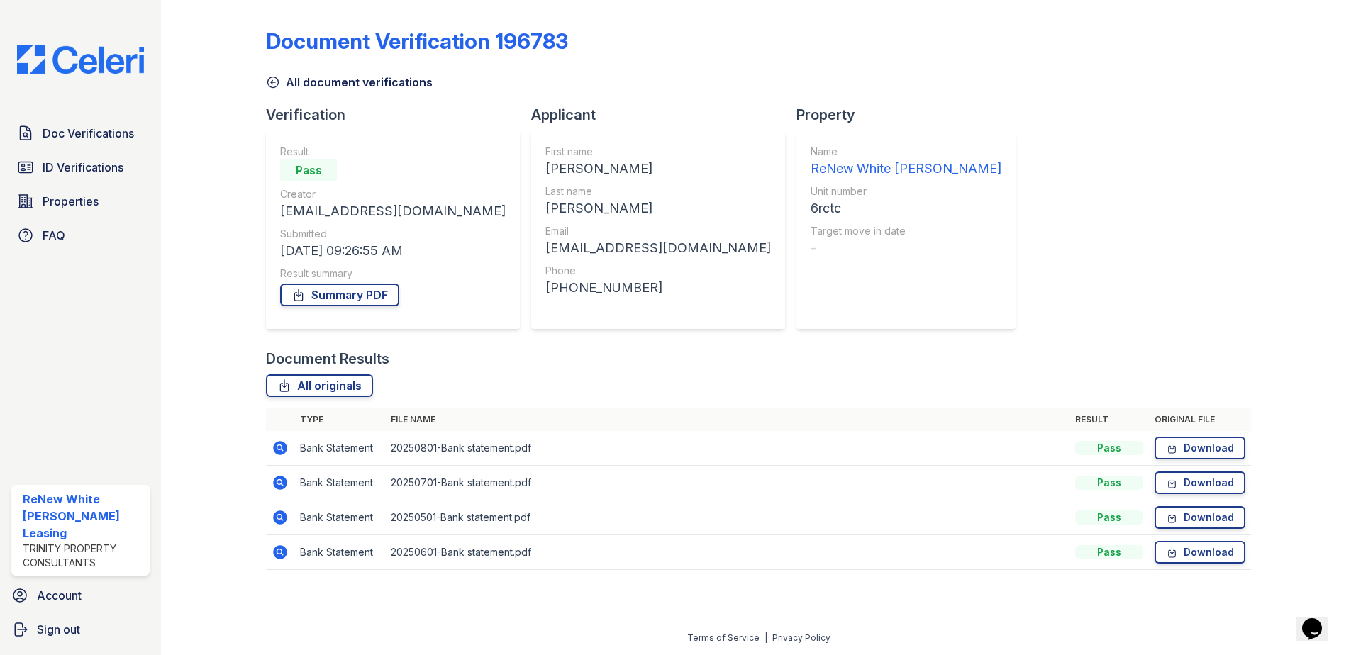
click at [280, 450] on icon at bounding box center [280, 448] width 14 height 14
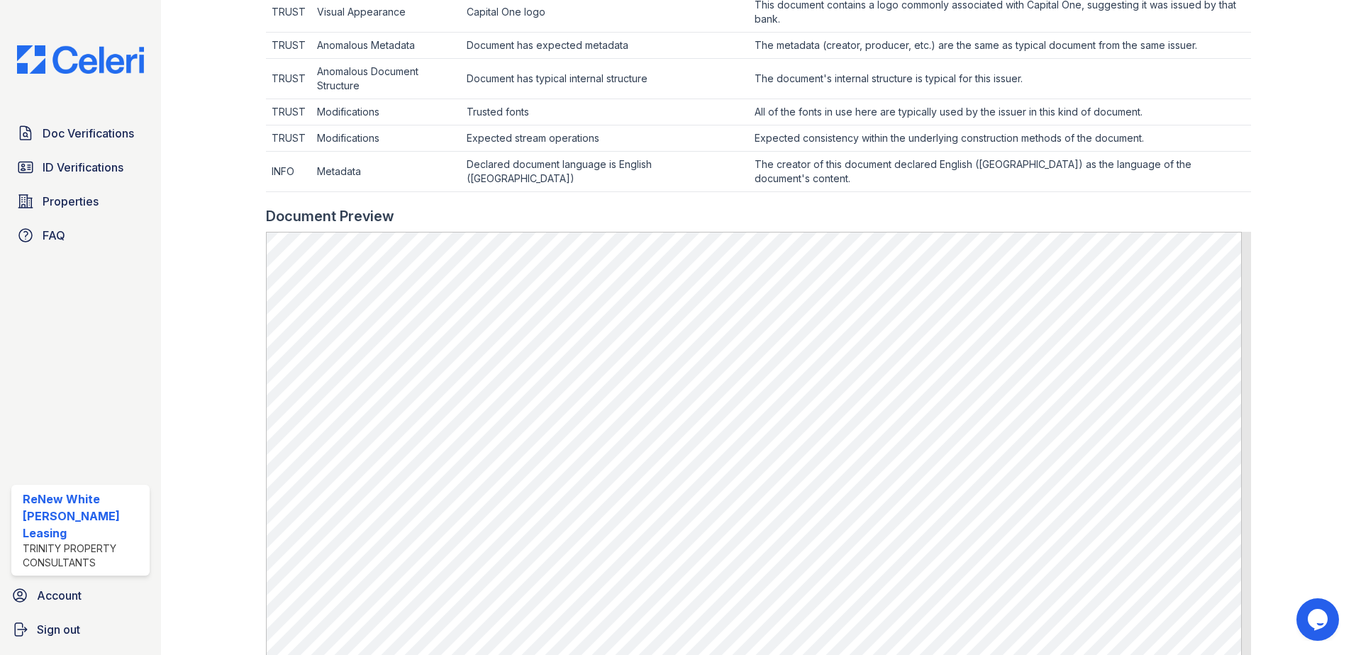
scroll to position [496, 0]
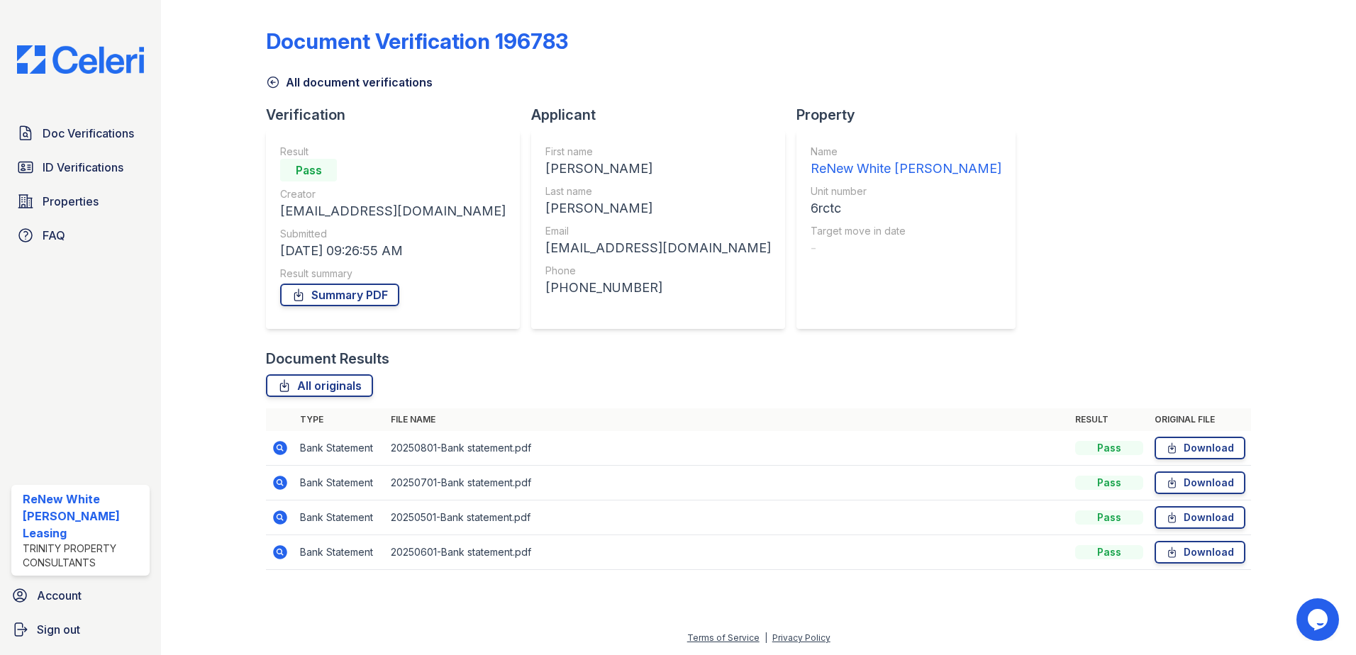
click at [276, 483] on icon at bounding box center [280, 483] width 14 height 14
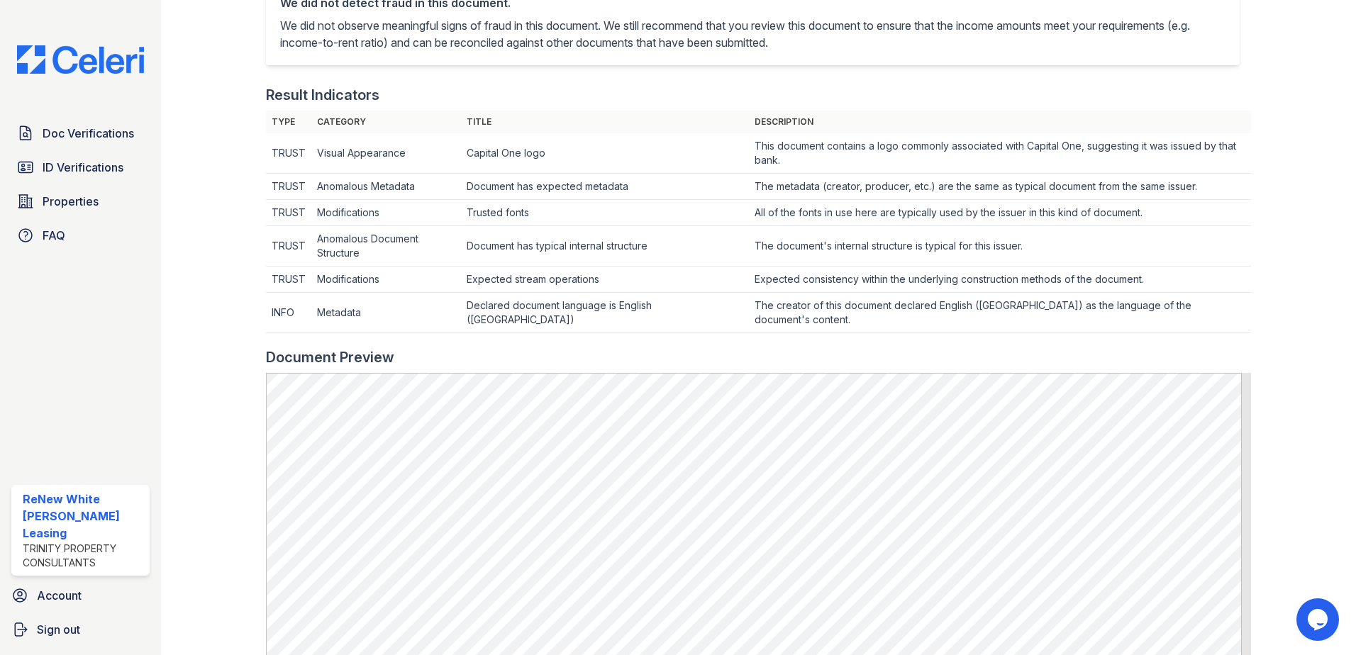
scroll to position [426, 0]
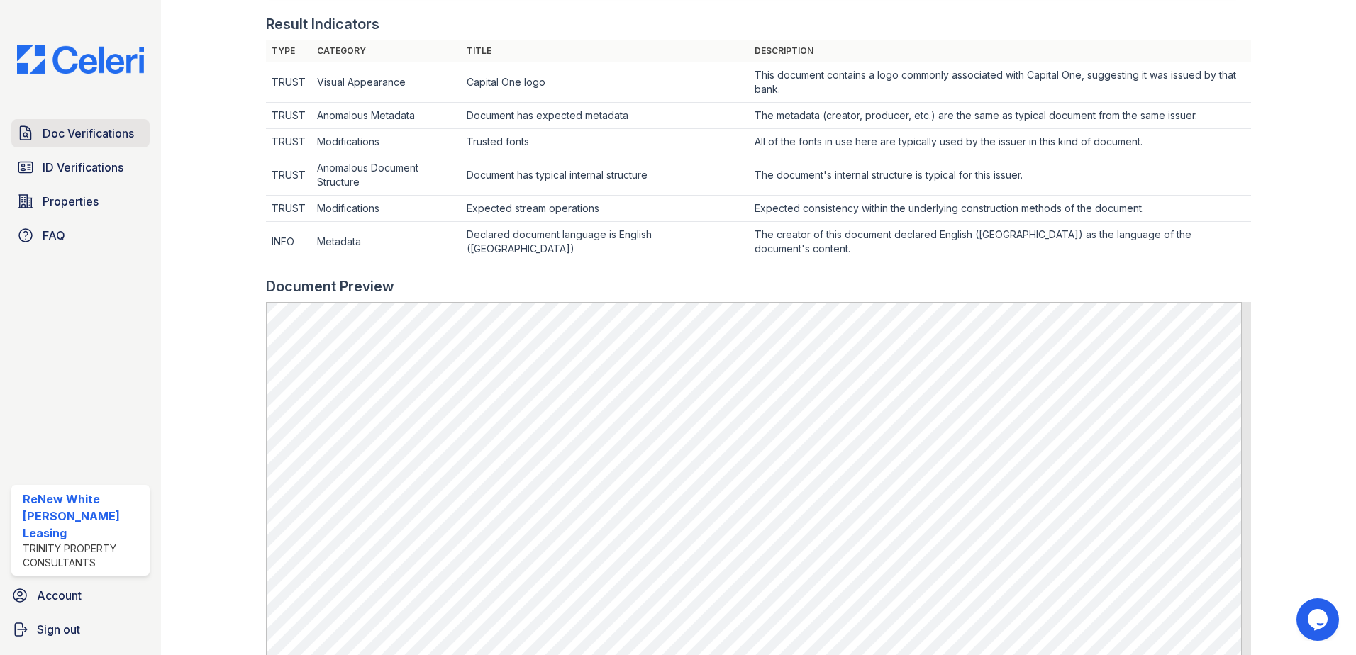
click at [52, 135] on span "Doc Verifications" at bounding box center [88, 133] width 91 height 17
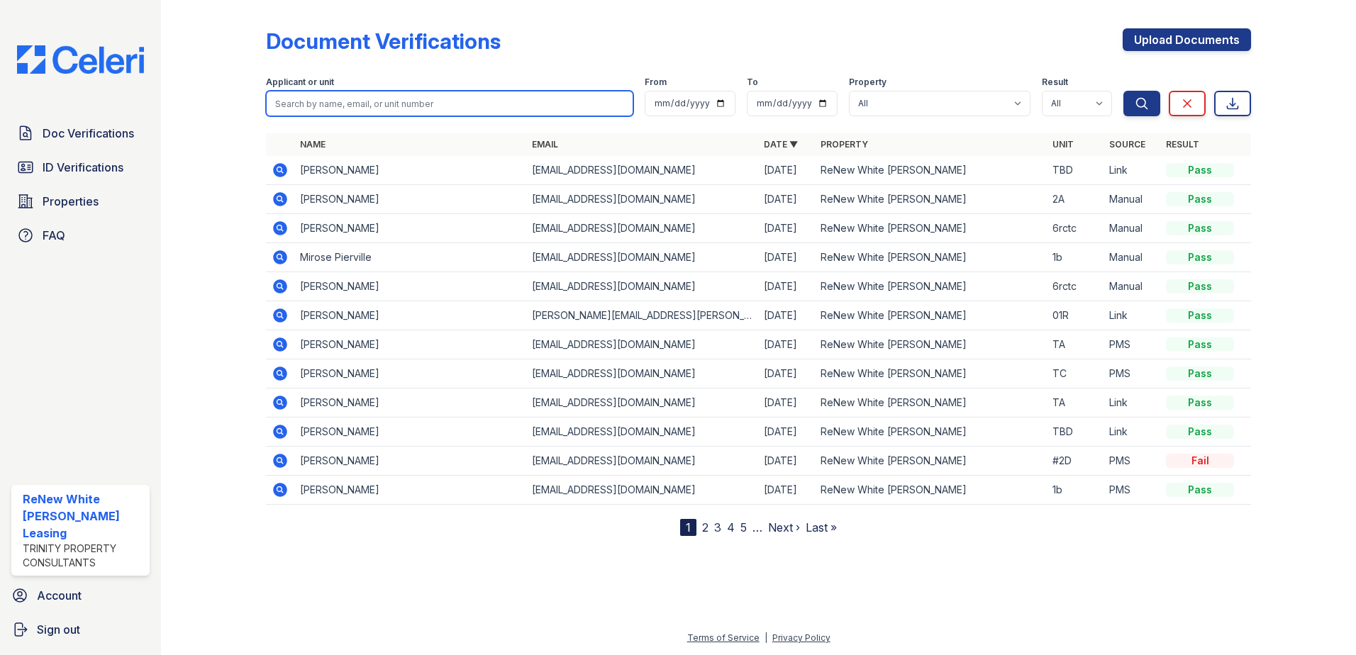
click at [463, 106] on input "search" at bounding box center [449, 104] width 367 height 26
type input "blue"
click at [1123, 91] on button "Search" at bounding box center [1141, 104] width 37 height 26
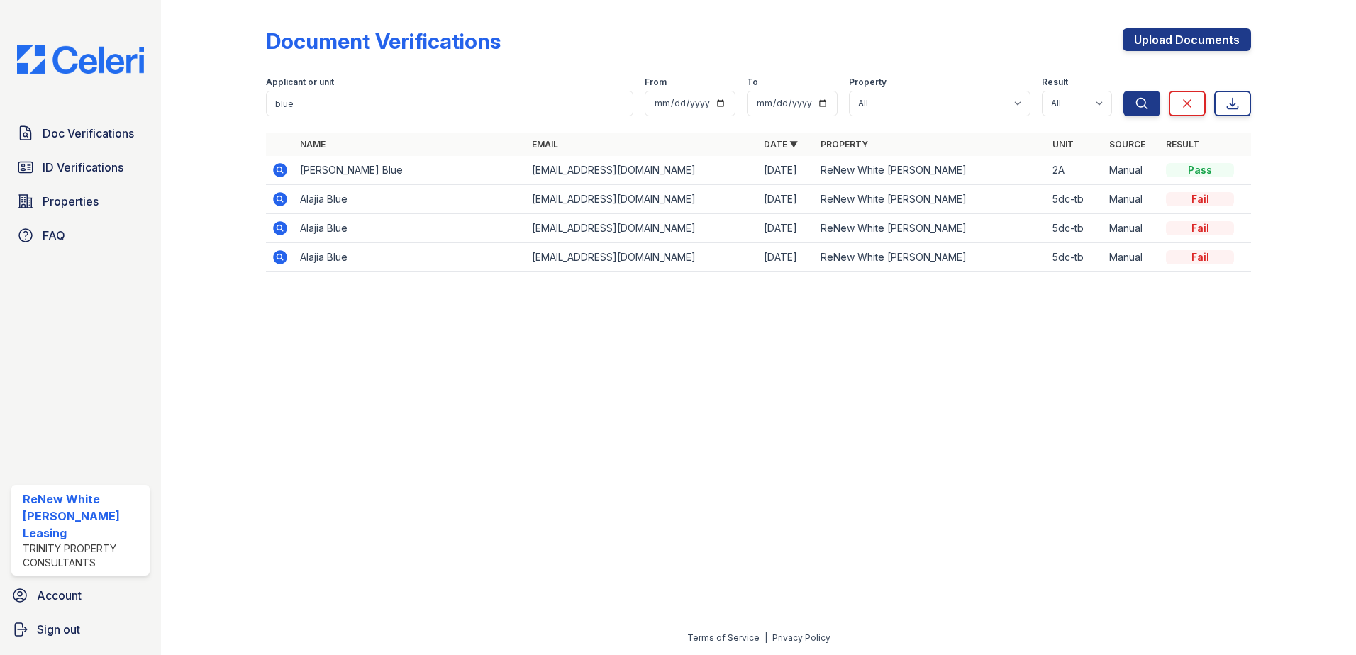
click at [274, 176] on icon at bounding box center [280, 170] width 17 height 17
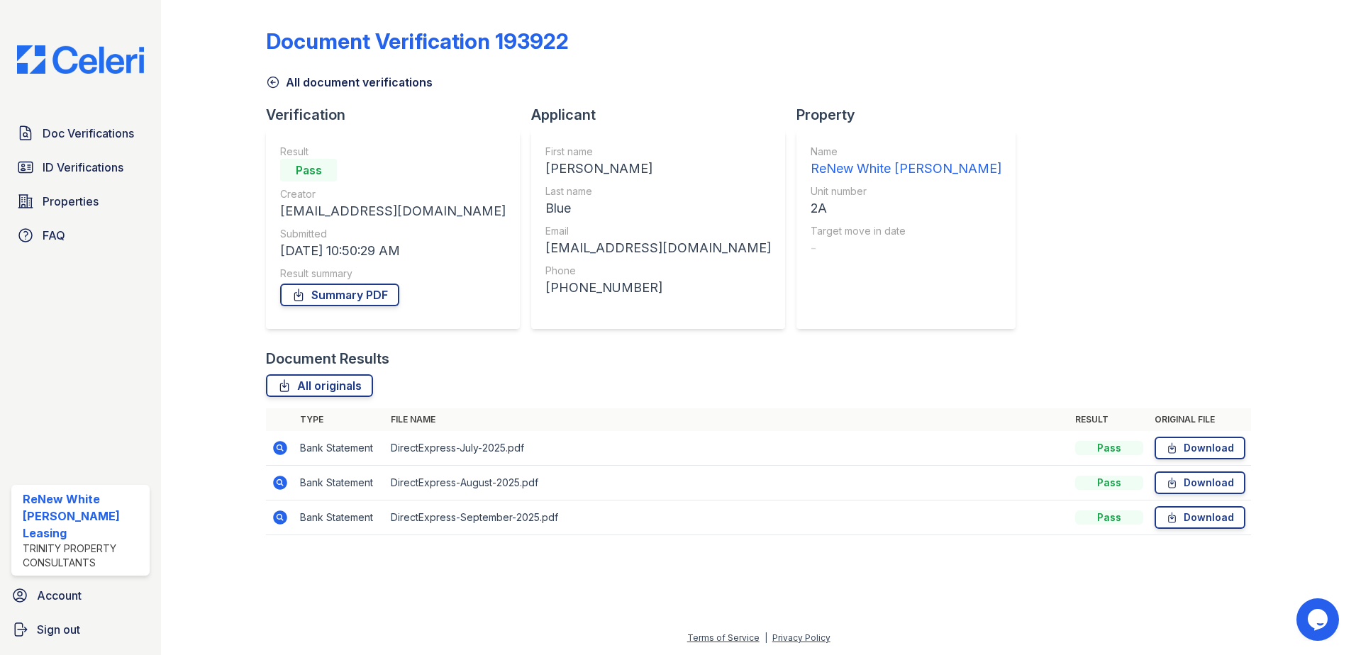
click at [277, 452] on icon at bounding box center [280, 448] width 14 height 14
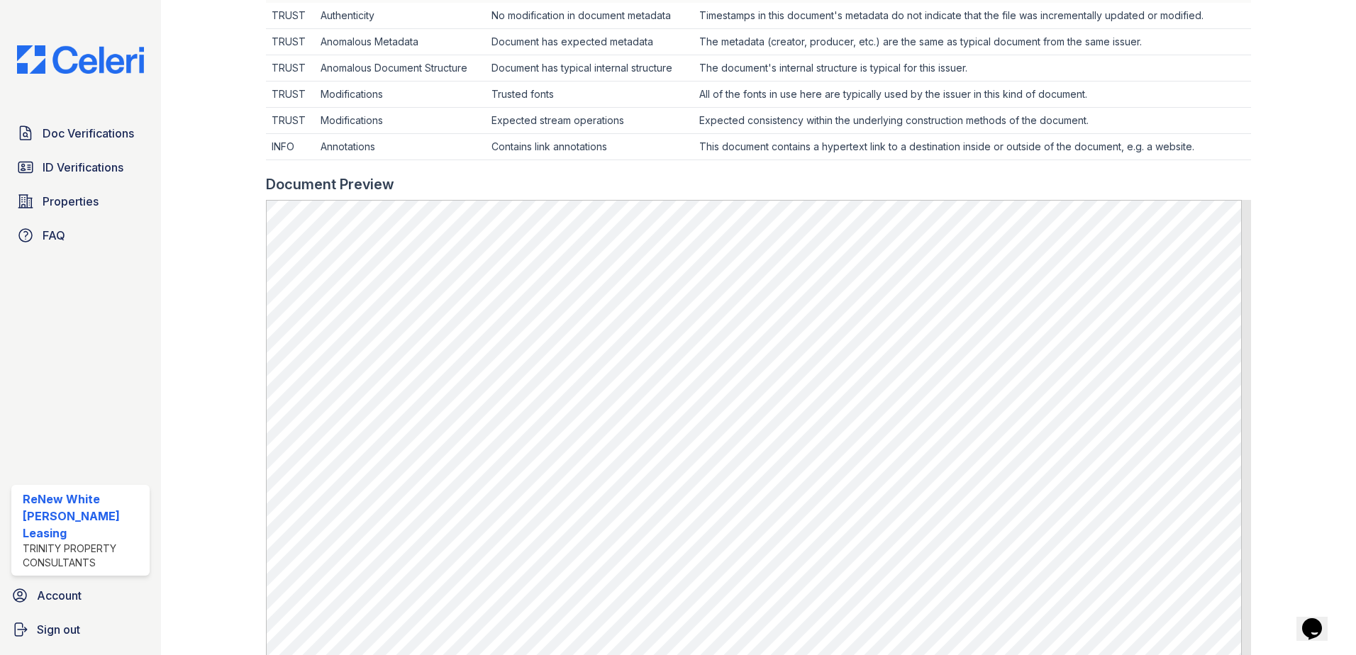
scroll to position [496, 0]
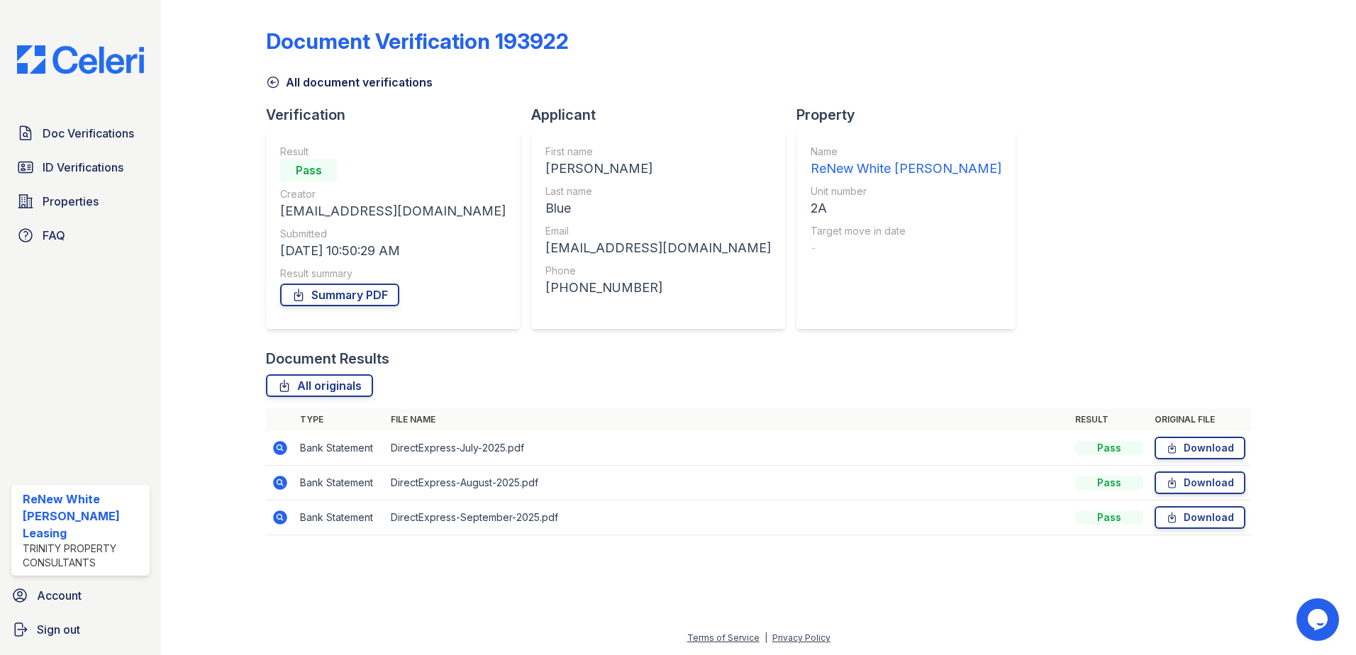
click at [272, 482] on icon at bounding box center [280, 482] width 17 height 17
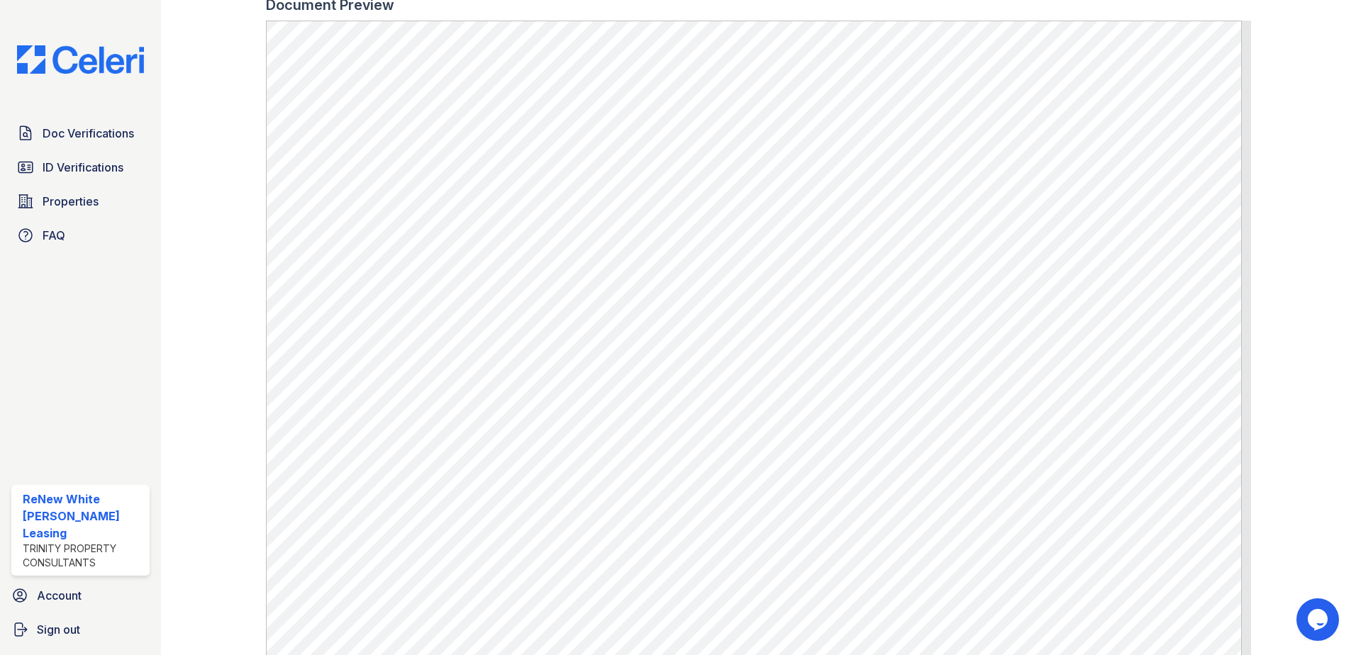
scroll to position [707, 0]
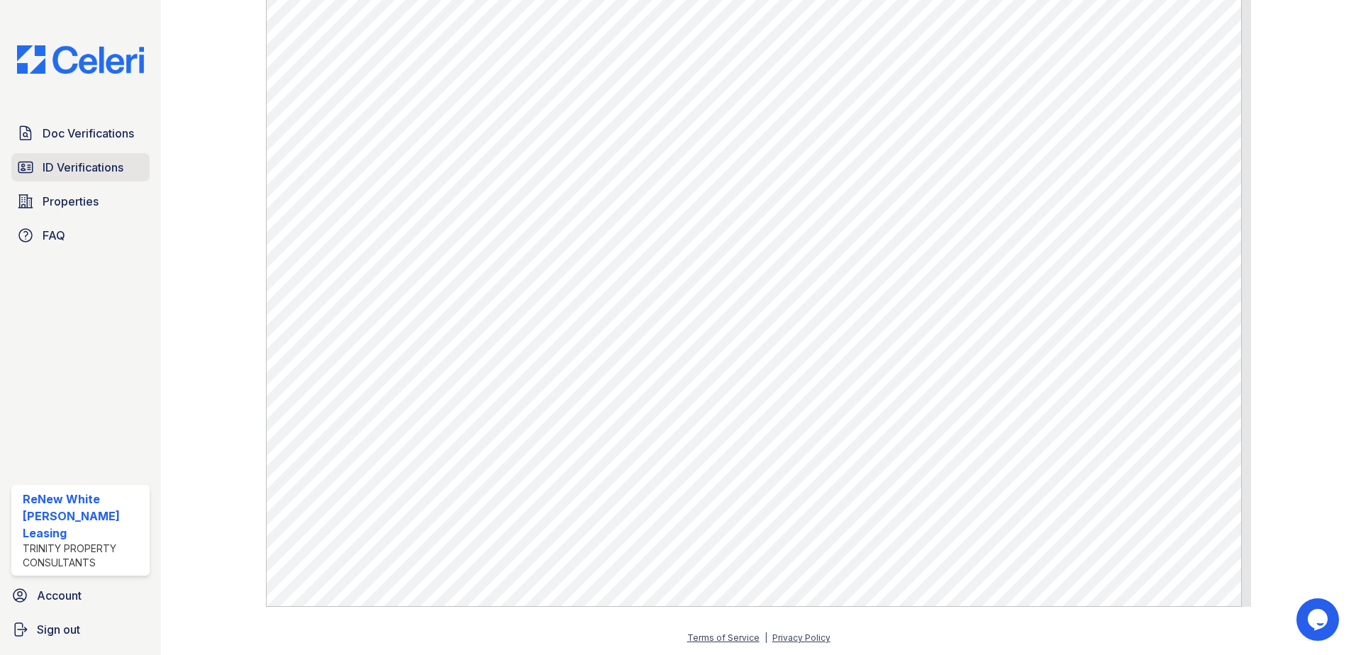
click at [83, 174] on span "ID Verifications" at bounding box center [83, 167] width 81 height 17
